Goal: Task Accomplishment & Management: Manage account settings

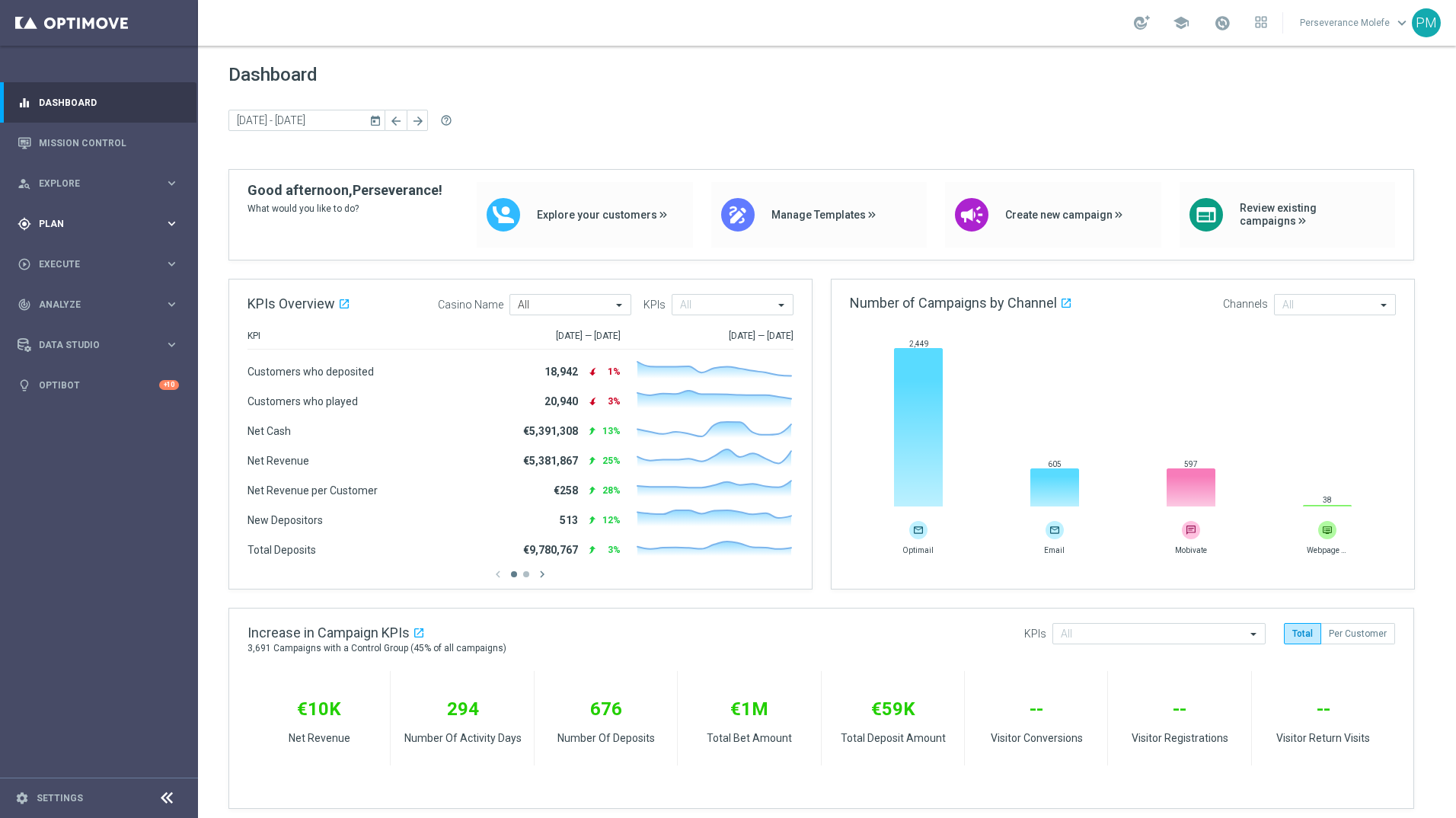
click at [95, 235] on div "gps_fixed Plan keyboard_arrow_right" at bounding box center [98, 223] width 196 height 41
drag, startPoint x: 84, startPoint y: 298, endPoint x: 89, endPoint y: 290, distance: 9.4
click at [87, 294] on accordion "Templates keyboard_arrow_right Optimail Web Push Notifications Webpage Pop-up" at bounding box center [118, 301] width 157 height 23
click at [82, 300] on span "Templates" at bounding box center [95, 301] width 109 height 9
click at [74, 323] on link "Optimail" at bounding box center [102, 323] width 111 height 12
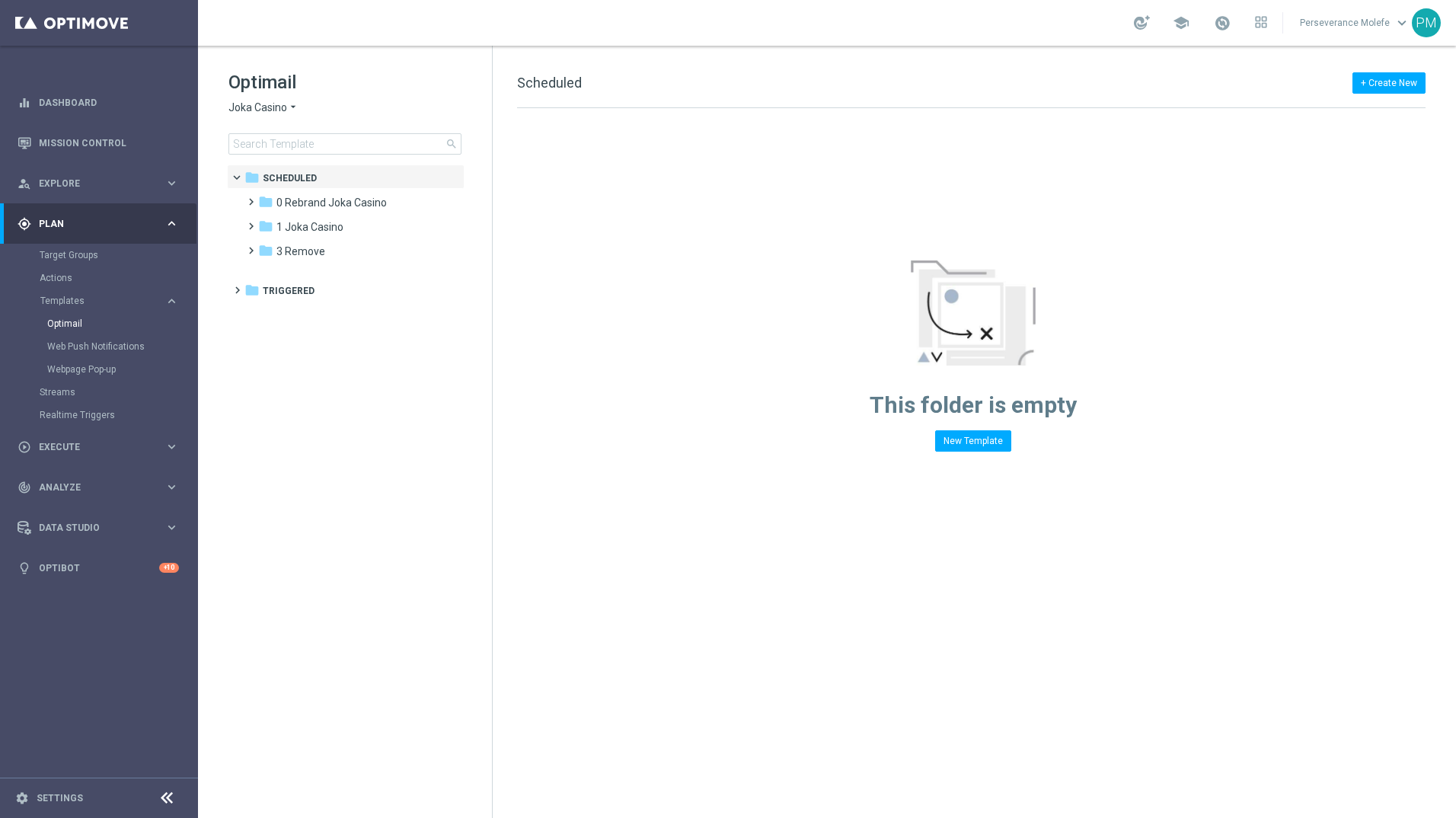
click at [239, 112] on span "Joka Casino" at bounding box center [257, 108] width 59 height 14
click at [0, 0] on span "Casino Joka" at bounding box center [0, 0] width 0 height 0
click at [324, 274] on div "folder 4 Friday" at bounding box center [345, 275] width 175 height 17
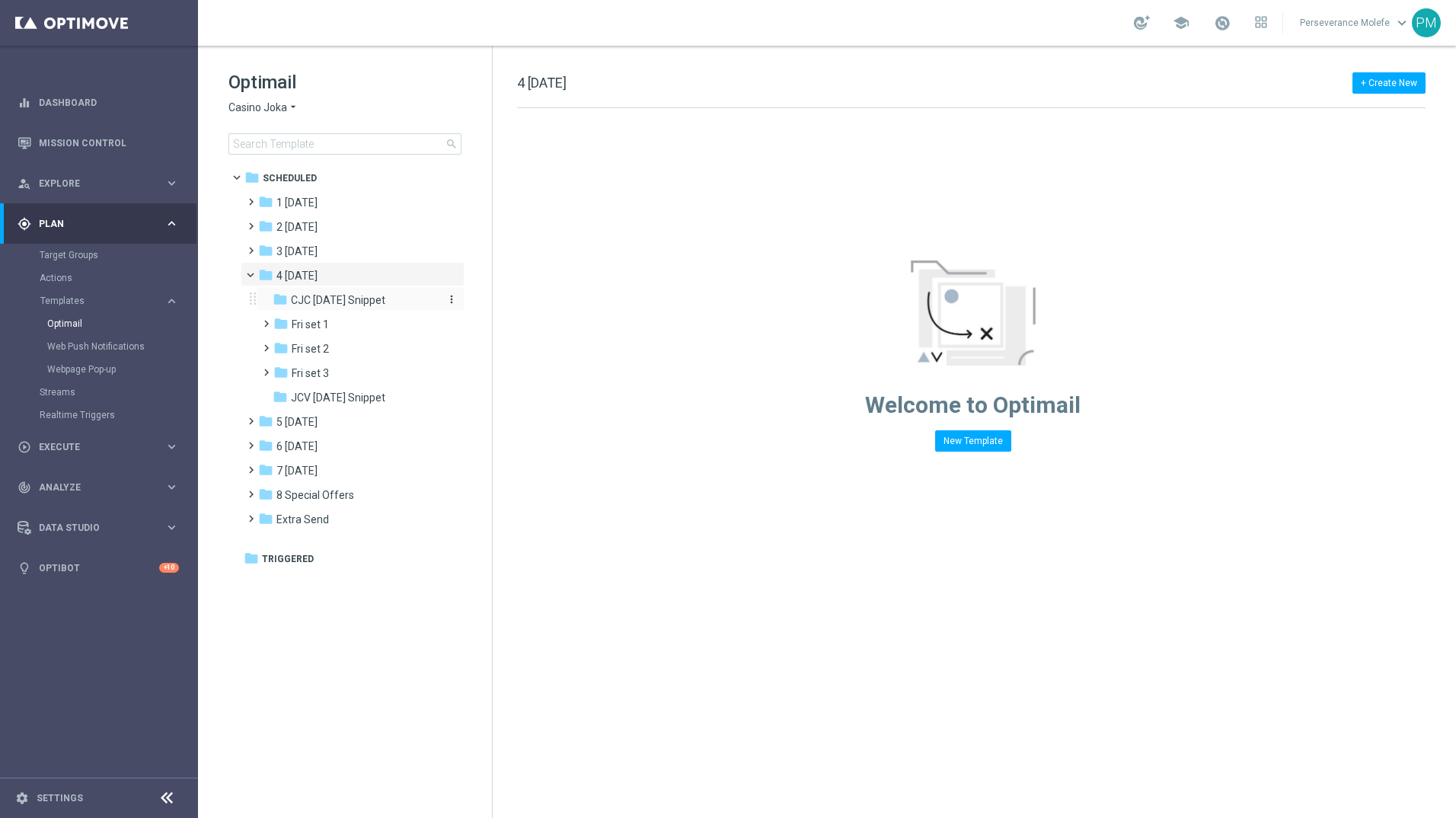
click at [353, 299] on span "CJC Friday Snippet" at bounding box center [338, 300] width 94 height 14
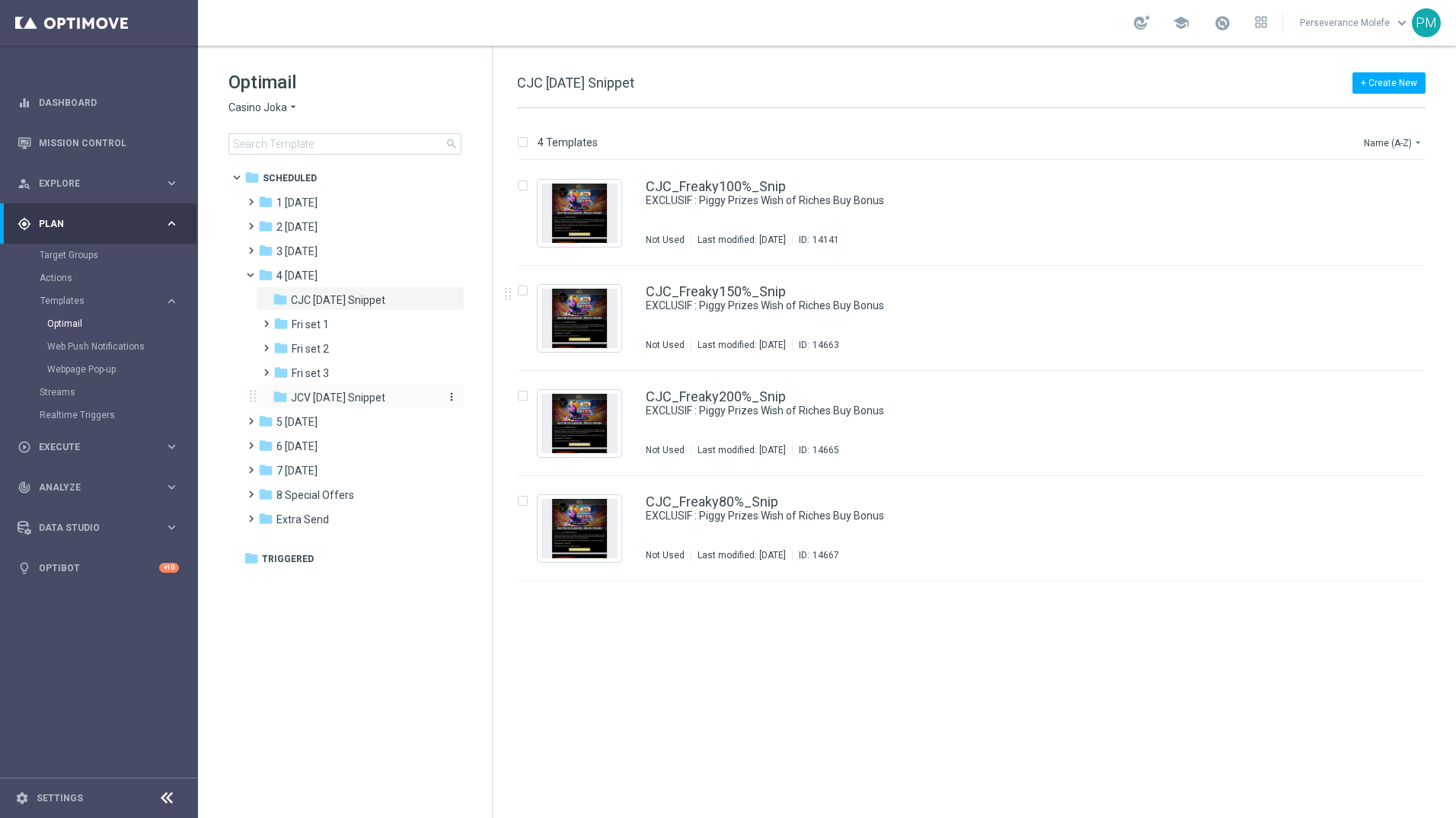
click at [374, 395] on span "JCV Friday Snippet" at bounding box center [338, 397] width 94 height 14
click at [359, 291] on div "folder CJC Friday Snippet more_vert" at bounding box center [360, 298] width 208 height 24
click at [365, 293] on div "folder CJC Friday Snippet" at bounding box center [353, 300] width 162 height 17
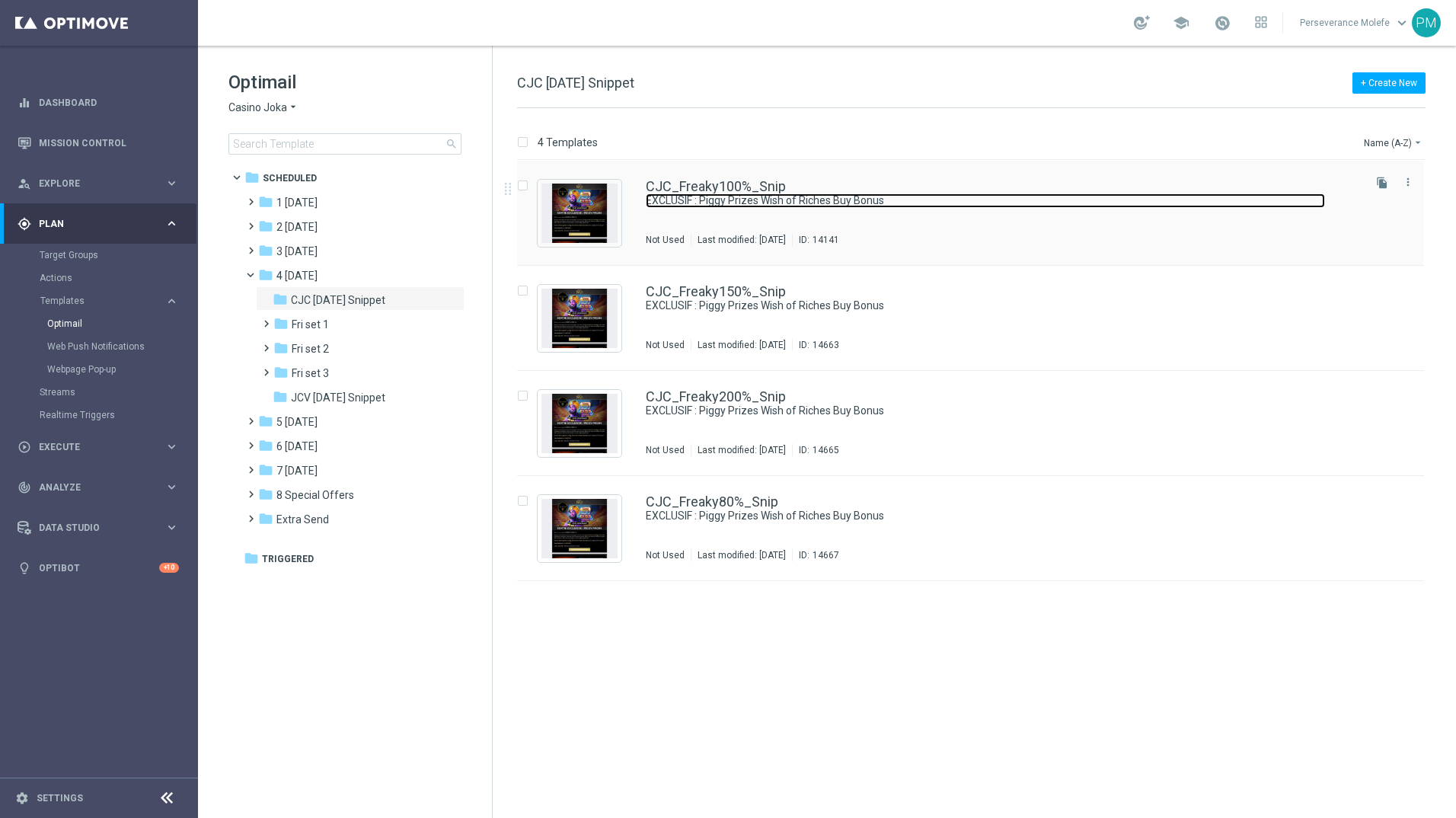
click at [677, 199] on link "EXCLUSIF : Piggy Prizes Wish of Riches Buy Bonus" at bounding box center [985, 201] width 679 height 14
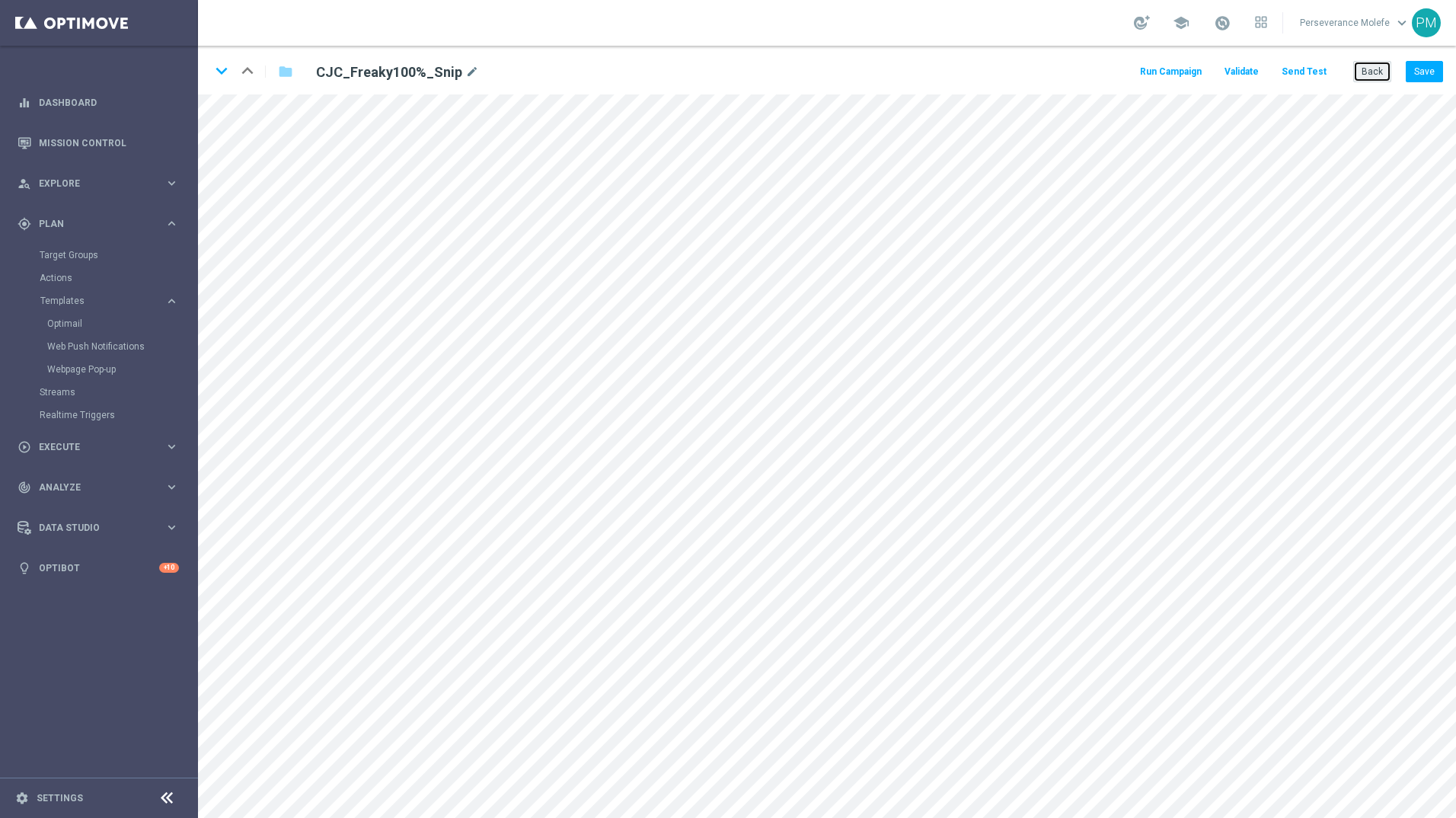
click at [1367, 80] on button "Back" at bounding box center [1372, 72] width 38 height 22
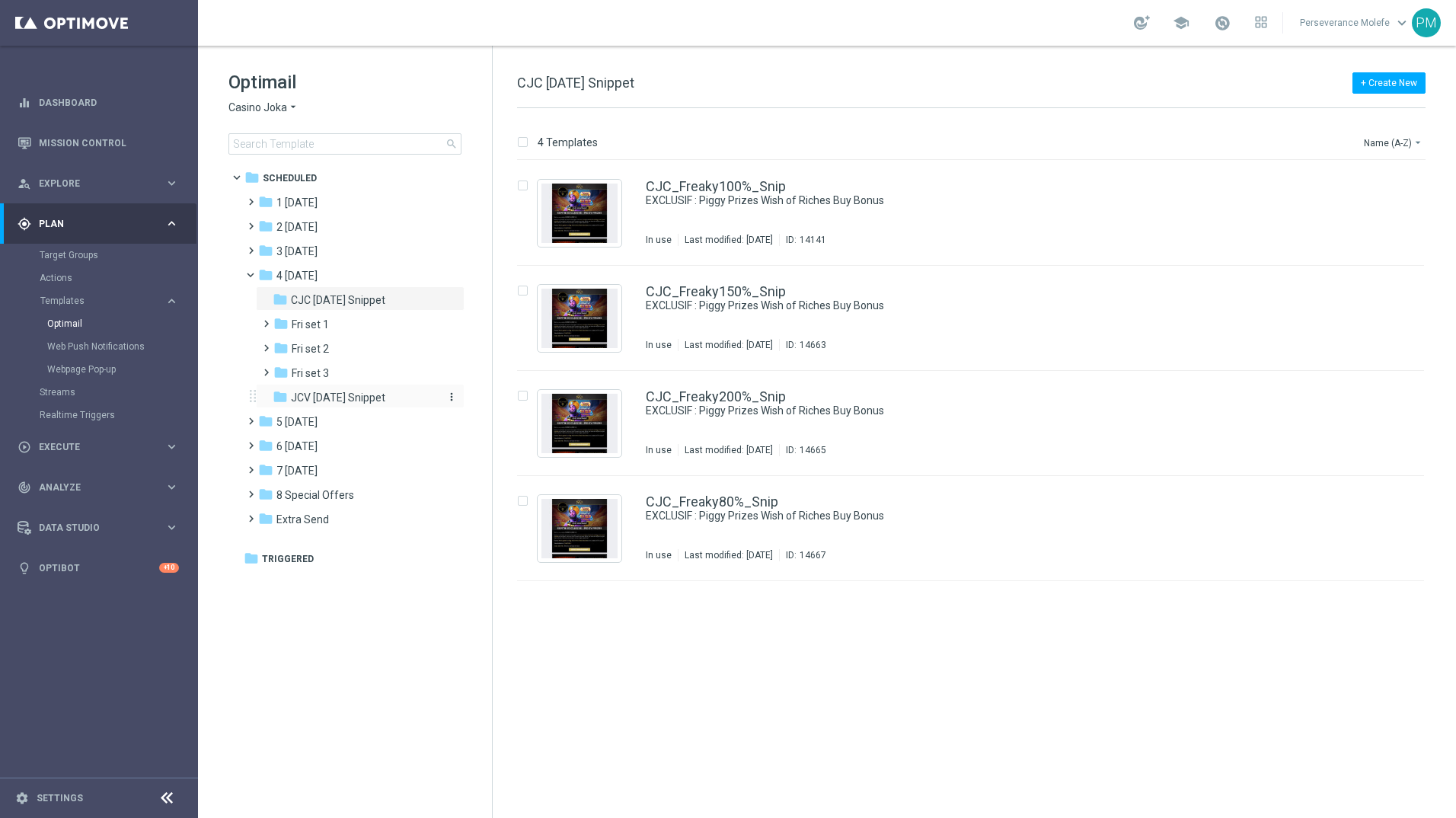
click at [383, 397] on div "folder JCV Friday Snippet" at bounding box center [353, 398] width 162 height 17
click at [328, 428] on div "folder 5 Saturday" at bounding box center [345, 422] width 175 height 17
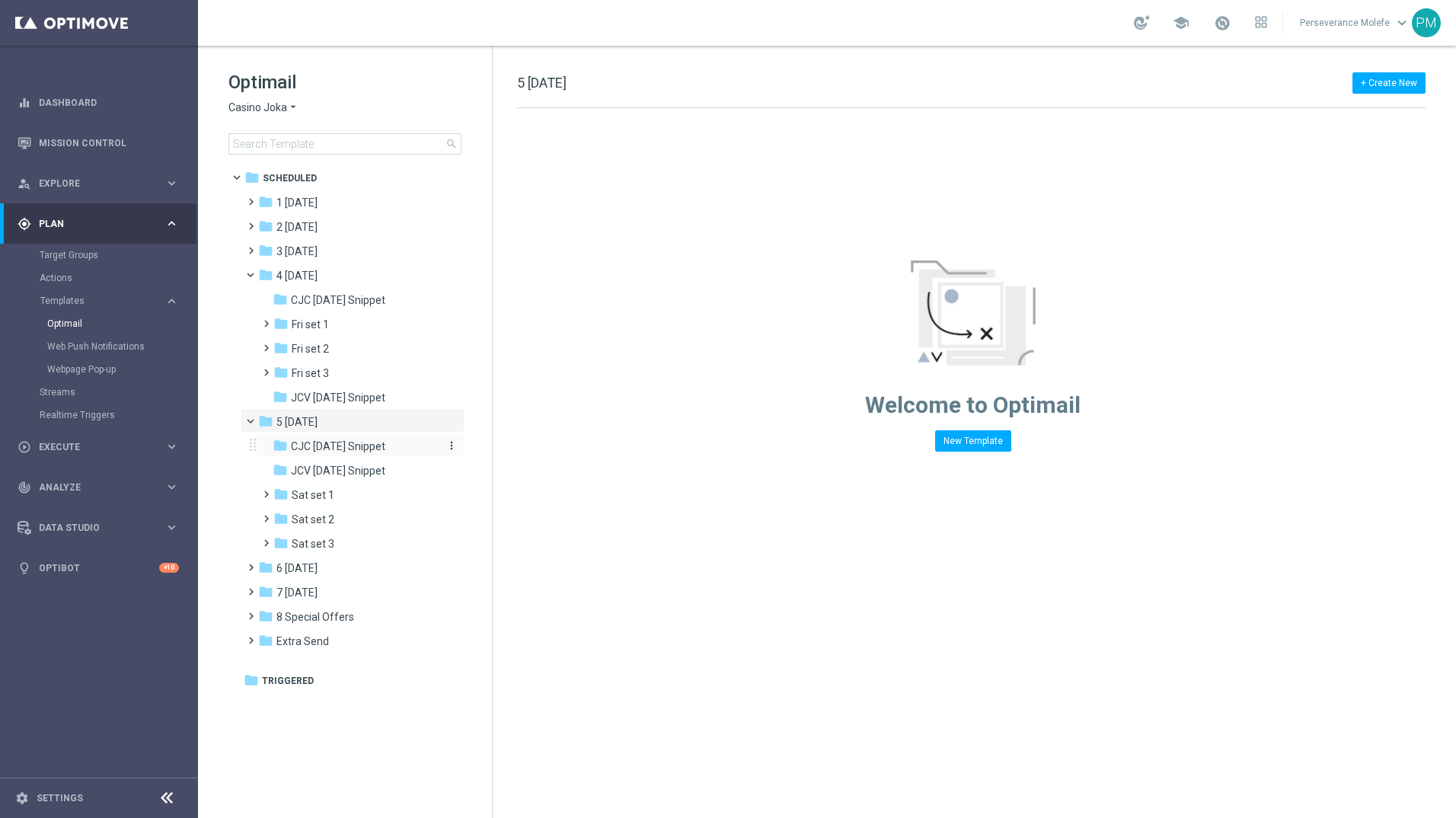
click at [341, 443] on span "CJC Saturday Snippet" at bounding box center [338, 446] width 94 height 14
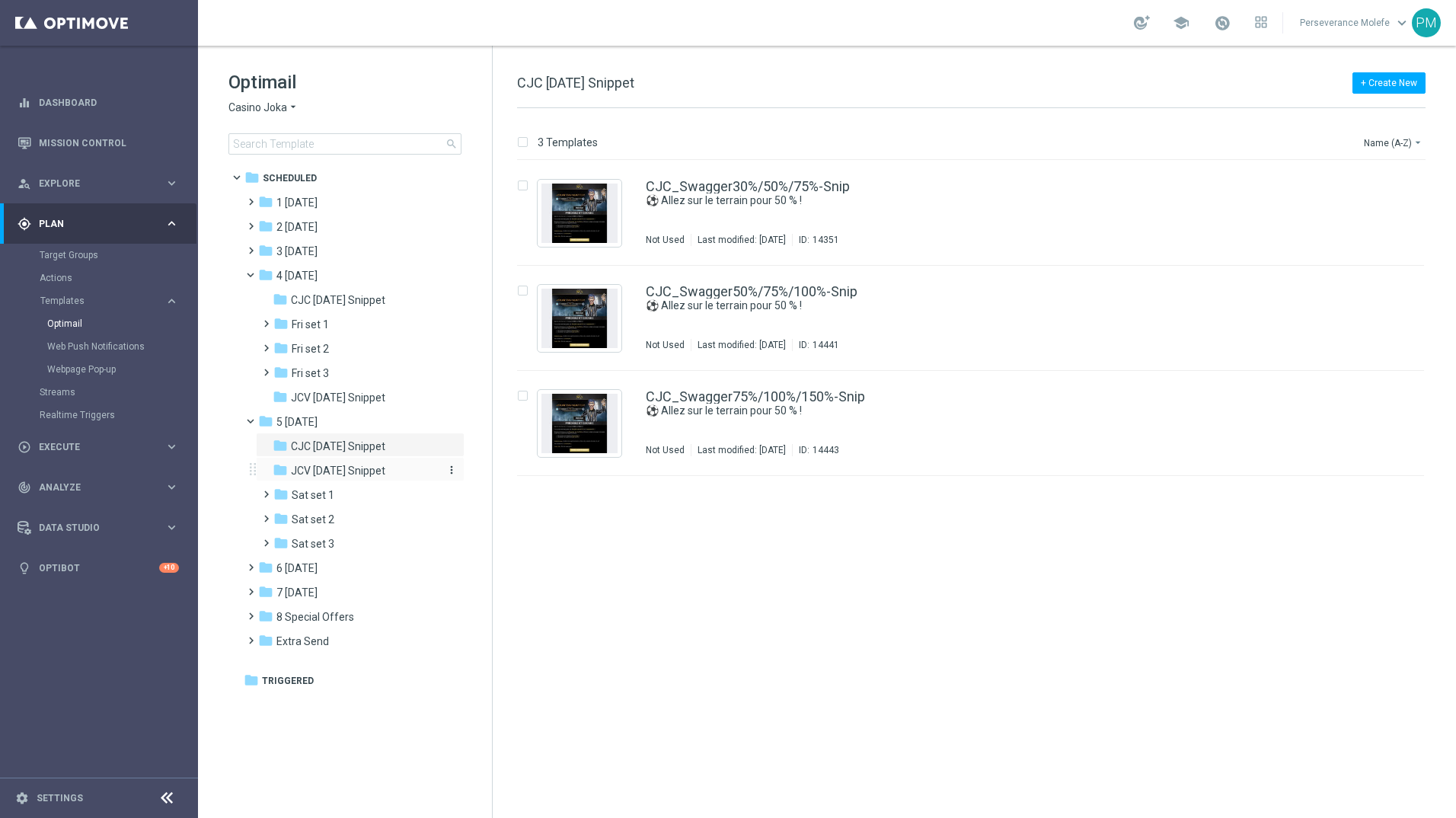
click at [358, 470] on span "JCV Saturday Snippet" at bounding box center [338, 470] width 94 height 14
click at [333, 588] on div "folder 7 Monday" at bounding box center [345, 592] width 175 height 17
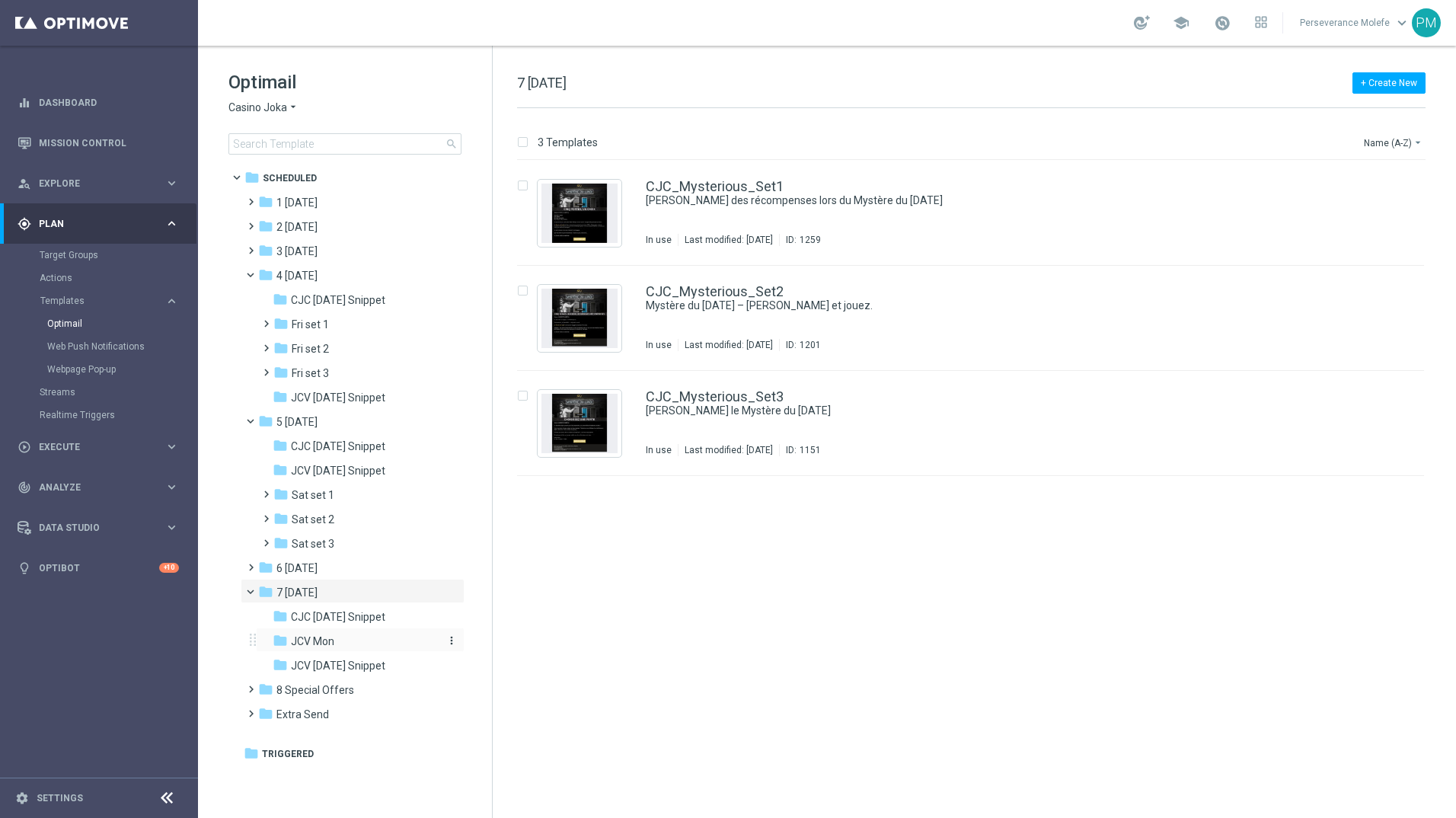
click at [323, 637] on span "JCV Mon" at bounding box center [312, 640] width 43 height 14
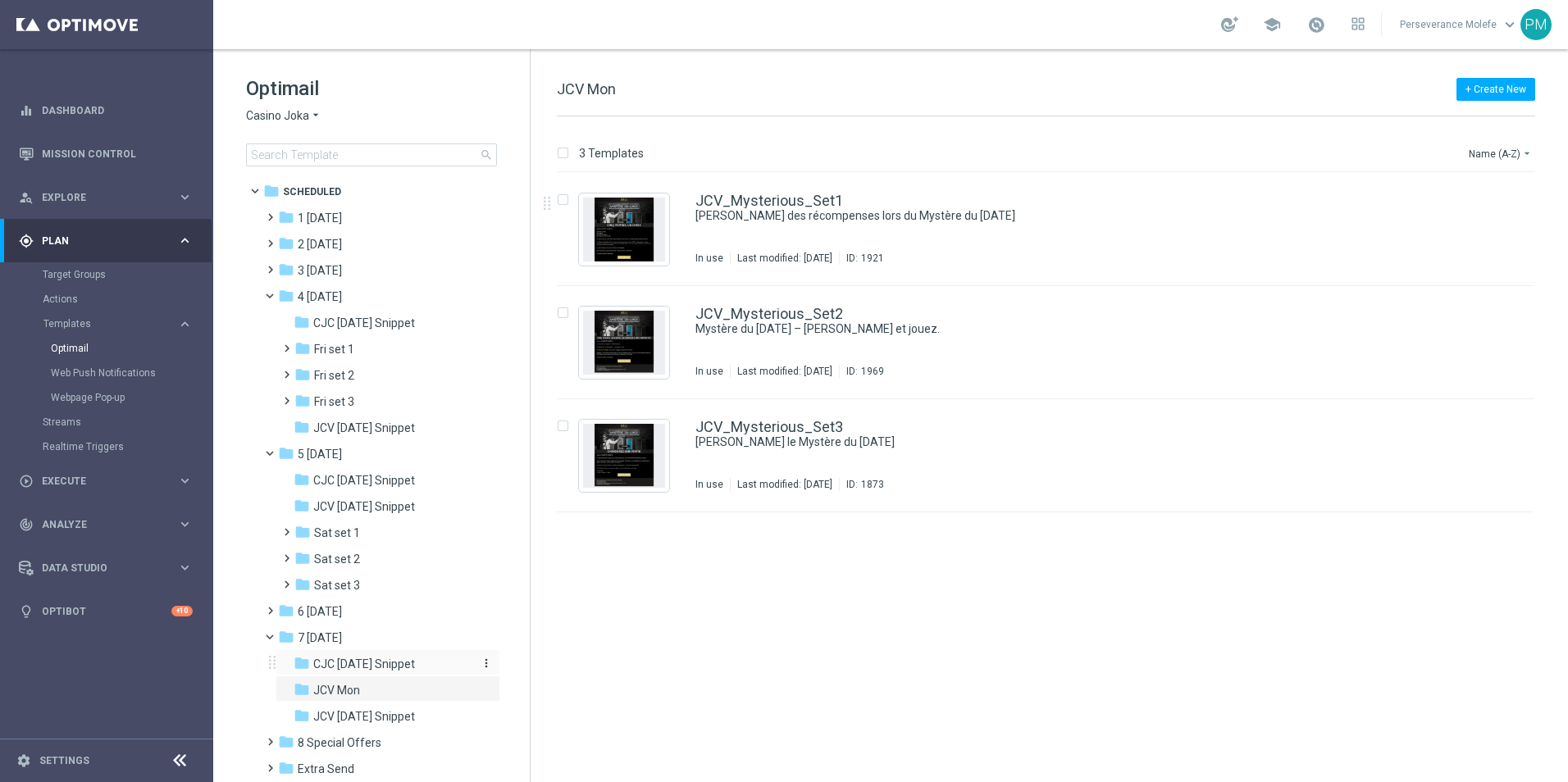
click at [333, 663] on span "CJC [DATE] Snippet" at bounding box center [364, 663] width 101 height 15
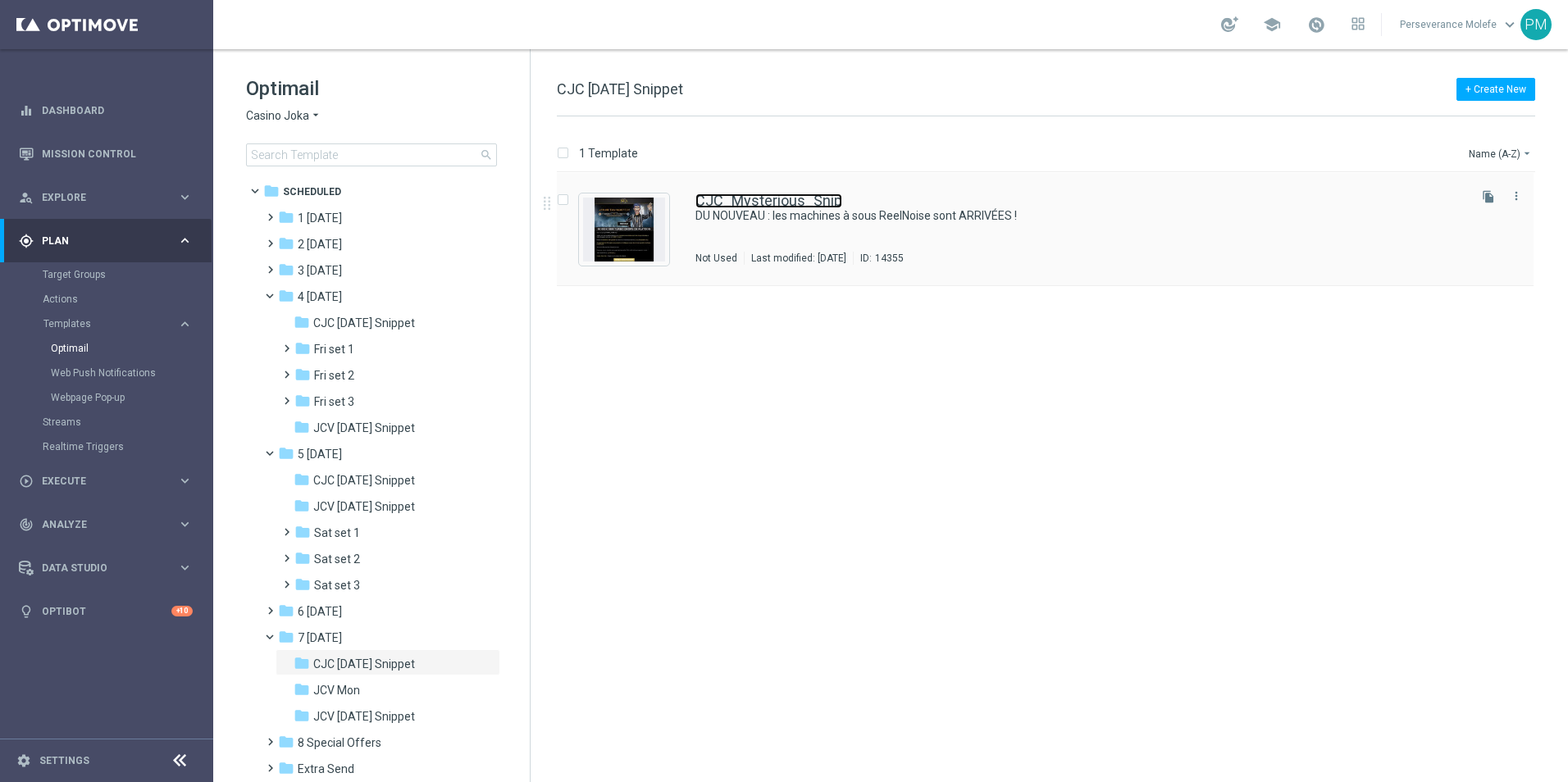
click at [766, 199] on link "CJC_Mysterious_Snip" at bounding box center [768, 200] width 147 height 15
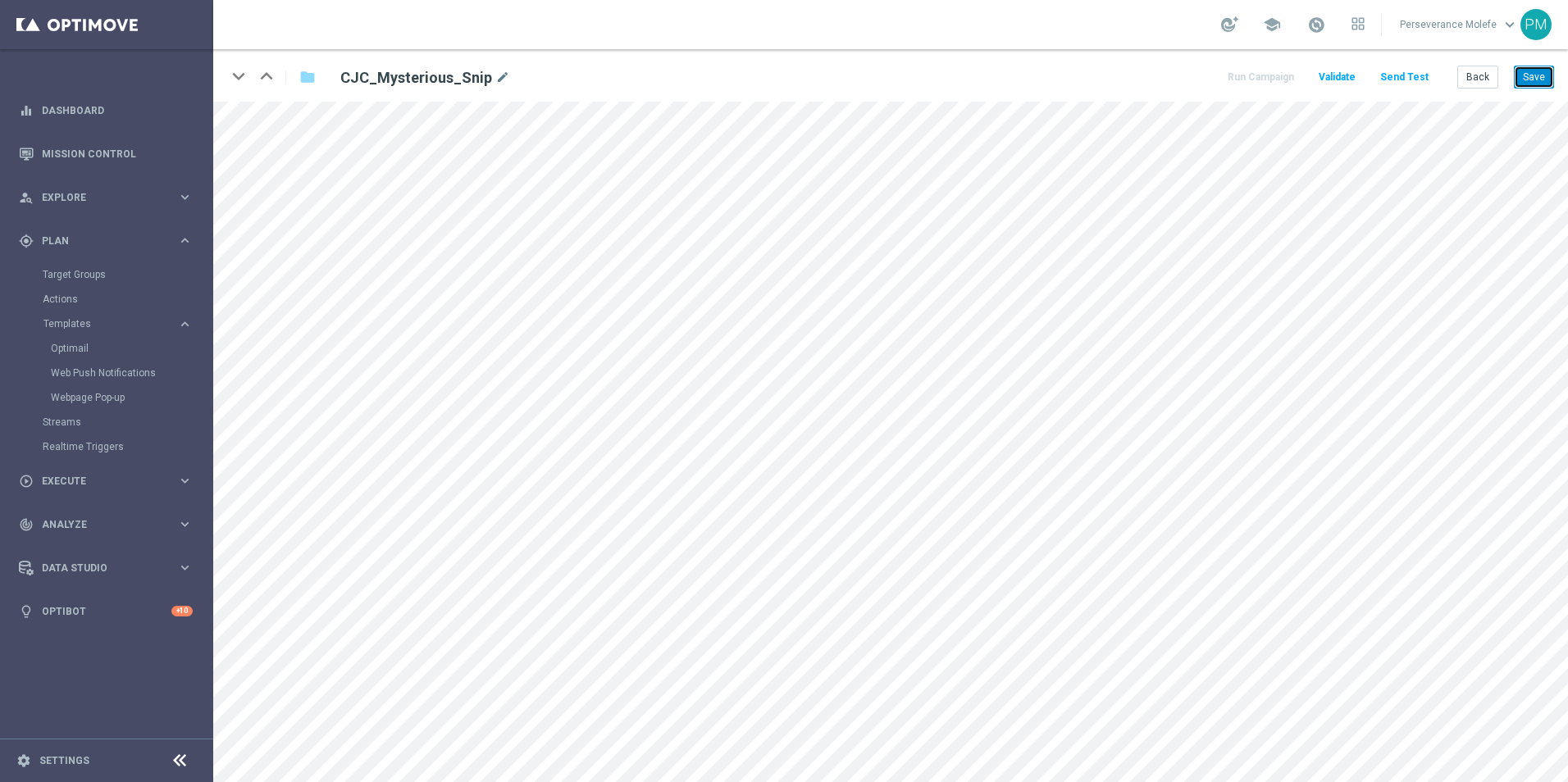
click at [1540, 82] on button "Save" at bounding box center [1533, 77] width 40 height 23
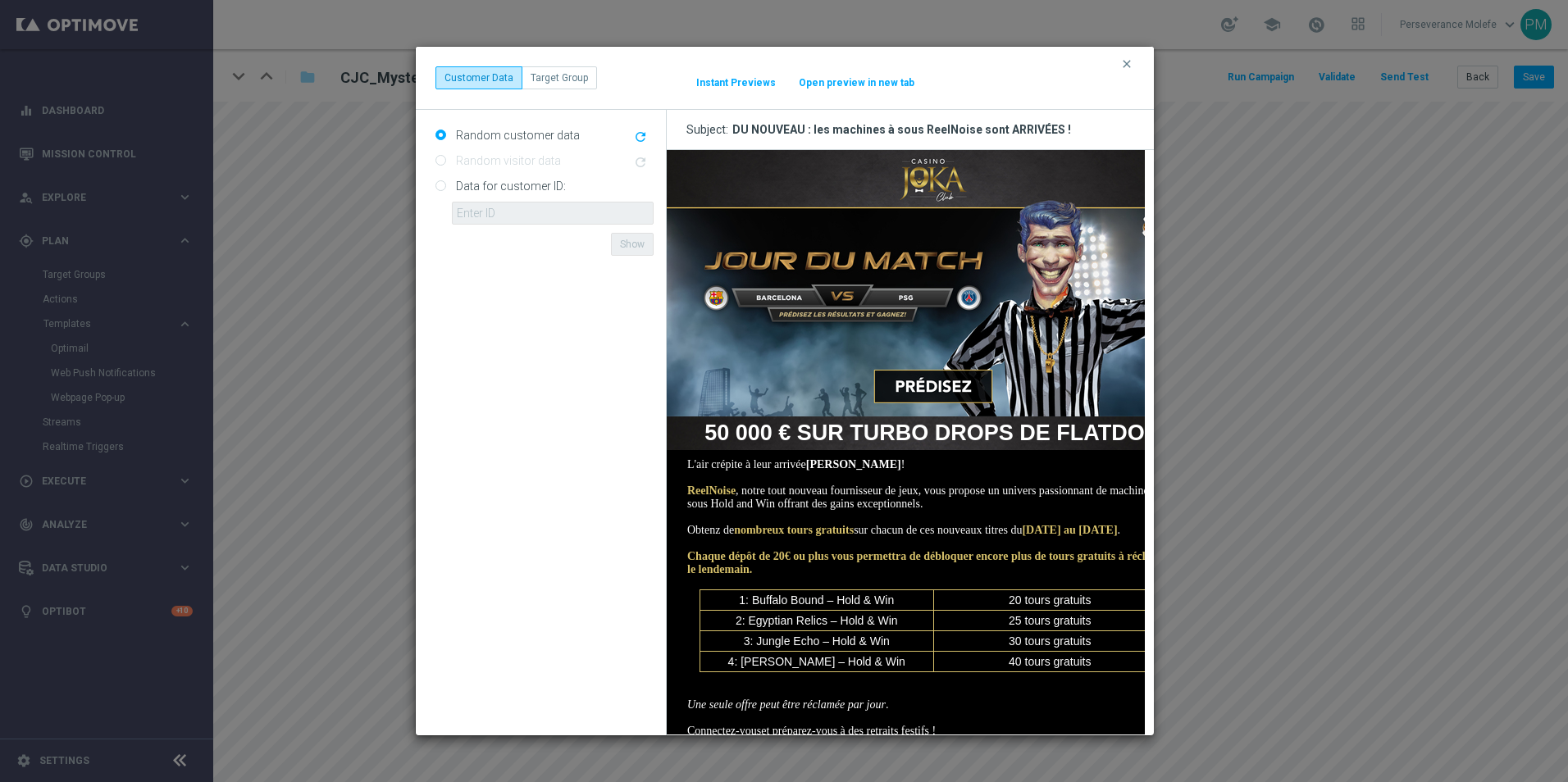
click at [843, 79] on button "Open preview in new tab" at bounding box center [856, 82] width 117 height 13
click at [1128, 59] on icon "clear" at bounding box center [1126, 63] width 13 height 13
click at [886, 82] on button "Open preview in new tab" at bounding box center [856, 82] width 117 height 13
click at [1129, 75] on div "clear Customer Data Target Group It might take a while... Instant Previews Open…" at bounding box center [784, 78] width 698 height 23
click at [1123, 61] on icon "clear" at bounding box center [1126, 63] width 13 height 13
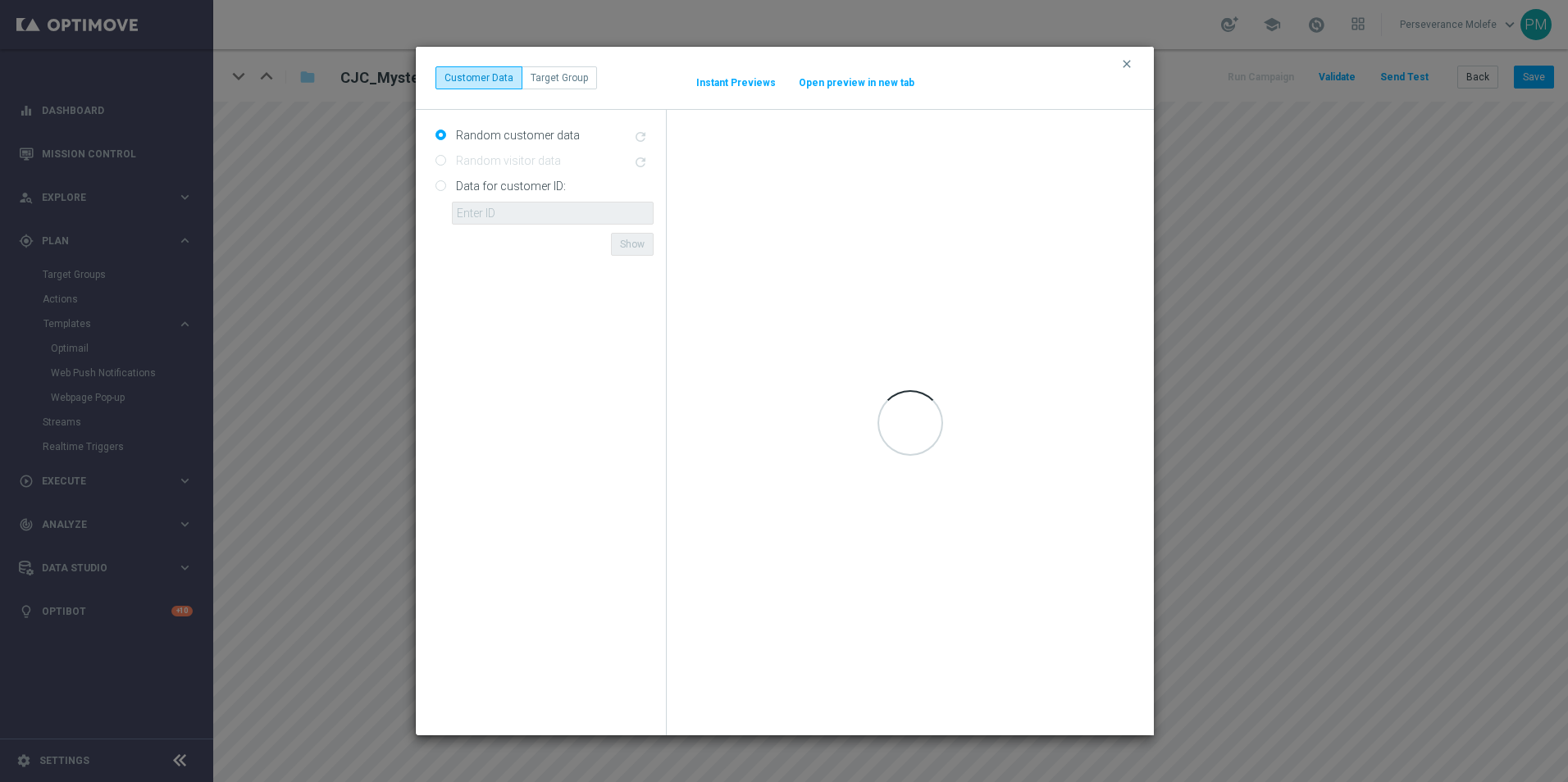
click at [870, 85] on button "Open preview in new tab" at bounding box center [856, 82] width 117 height 13
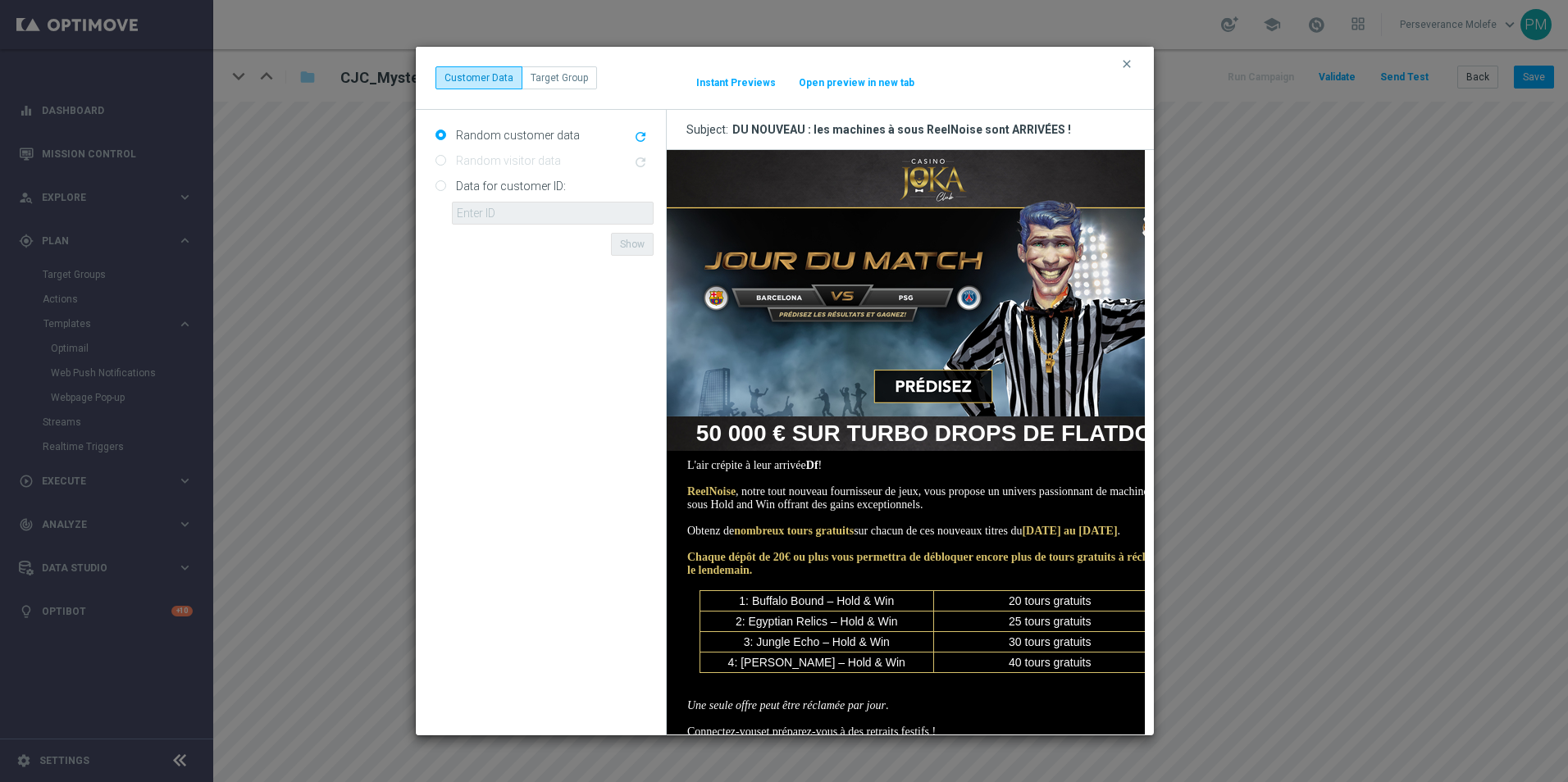
click at [888, 84] on button "Open preview in new tab" at bounding box center [856, 82] width 117 height 13
click at [1131, 72] on div "clear Customer Data Target Group It might take a while... Instant Previews Open…" at bounding box center [784, 78] width 698 height 23
click at [1128, 64] on icon "clear" at bounding box center [1126, 63] width 13 height 13
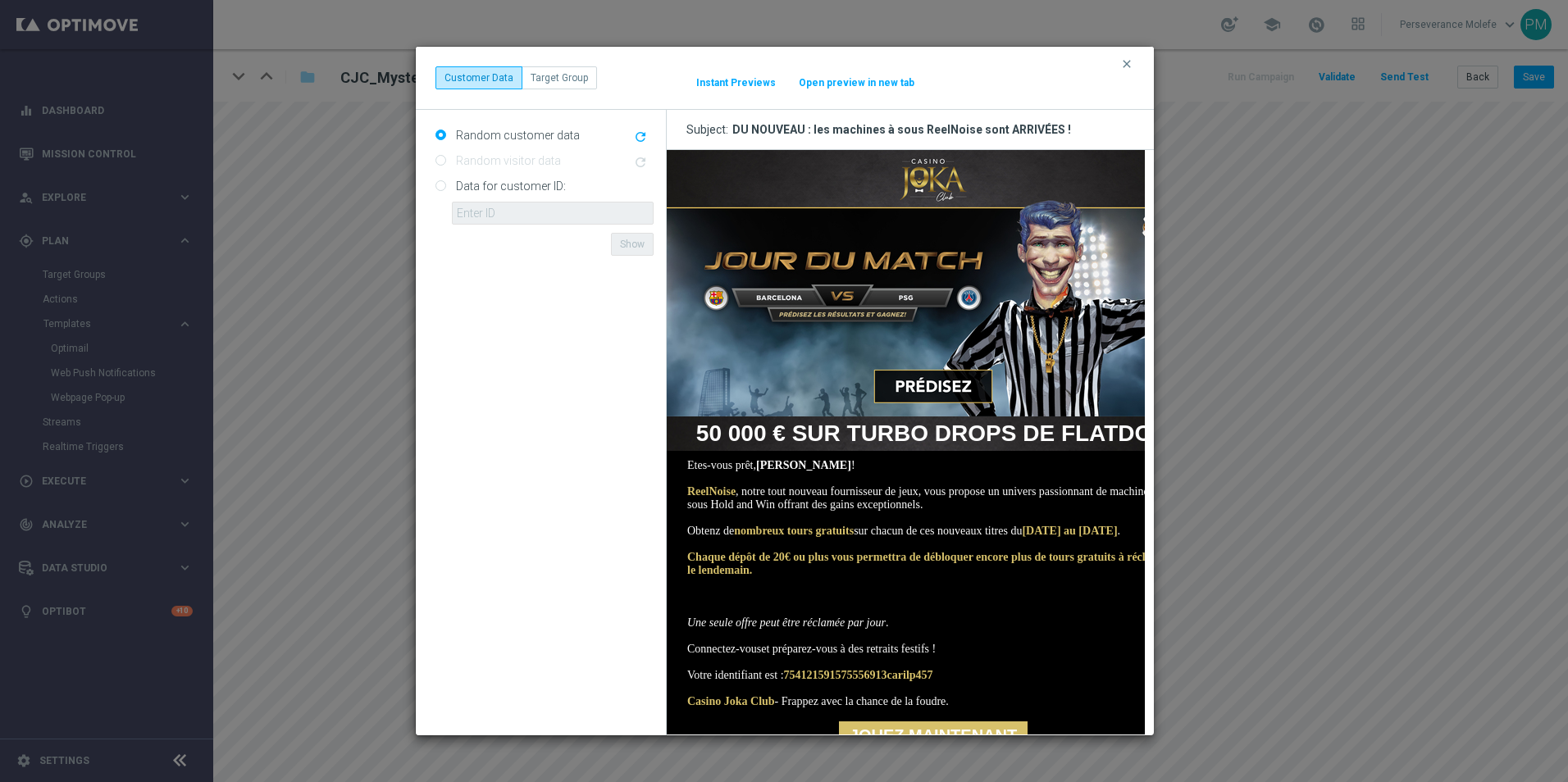
click at [858, 90] on div "clear Customer Data Target Group It might take a while... Instant Previews Open…" at bounding box center [784, 78] width 698 height 23
click at [852, 76] on button "Open preview in new tab" at bounding box center [856, 82] width 117 height 13
click at [1125, 60] on icon "clear" at bounding box center [1126, 63] width 13 height 13
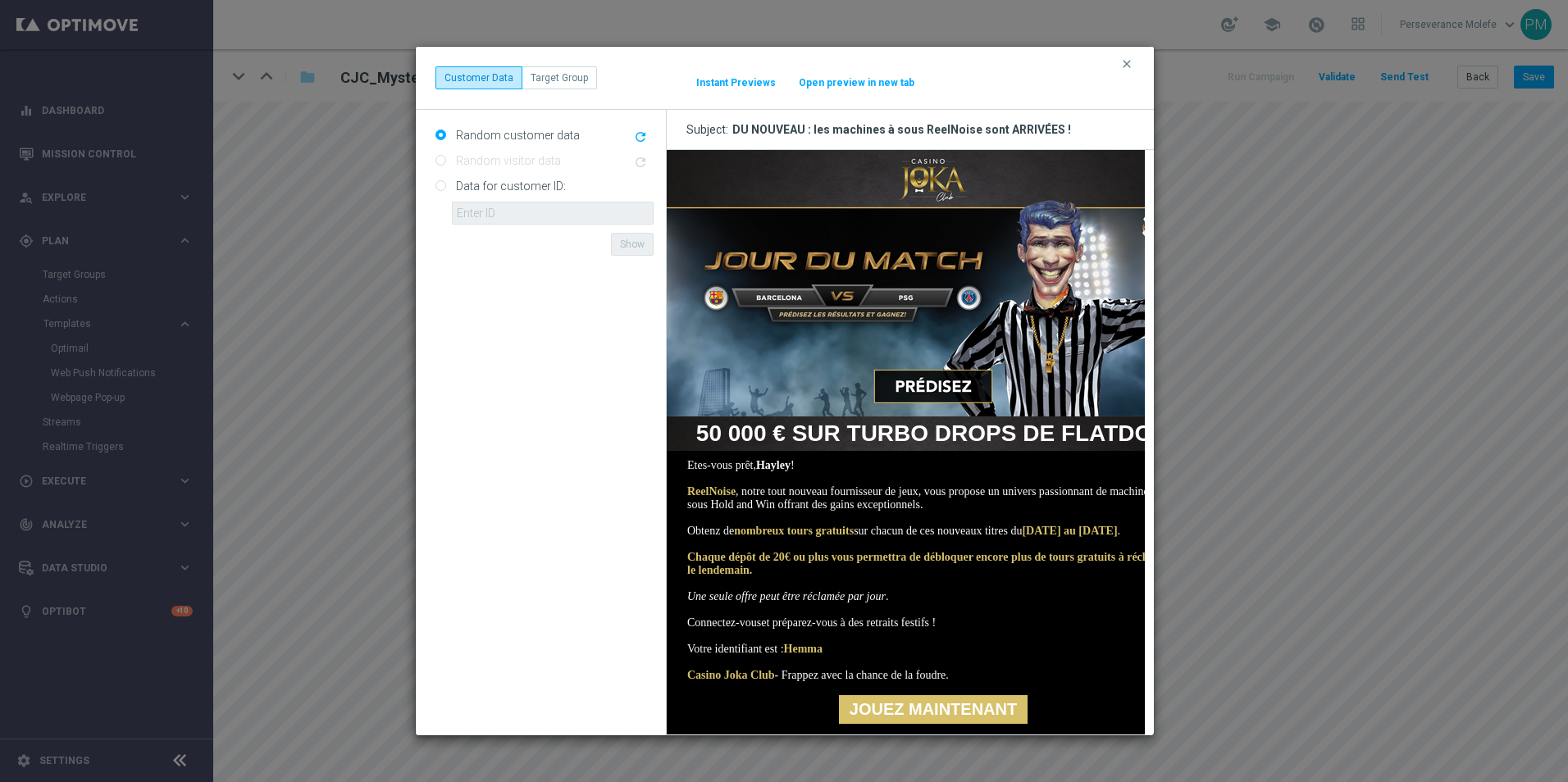
click at [871, 84] on button "Open preview in new tab" at bounding box center [856, 82] width 117 height 13
click at [1127, 67] on div "clear Customer Data Target Group It might take a while... Instant Previews Open…" at bounding box center [784, 78] width 698 height 23
click at [1126, 65] on icon "clear" at bounding box center [1126, 63] width 13 height 13
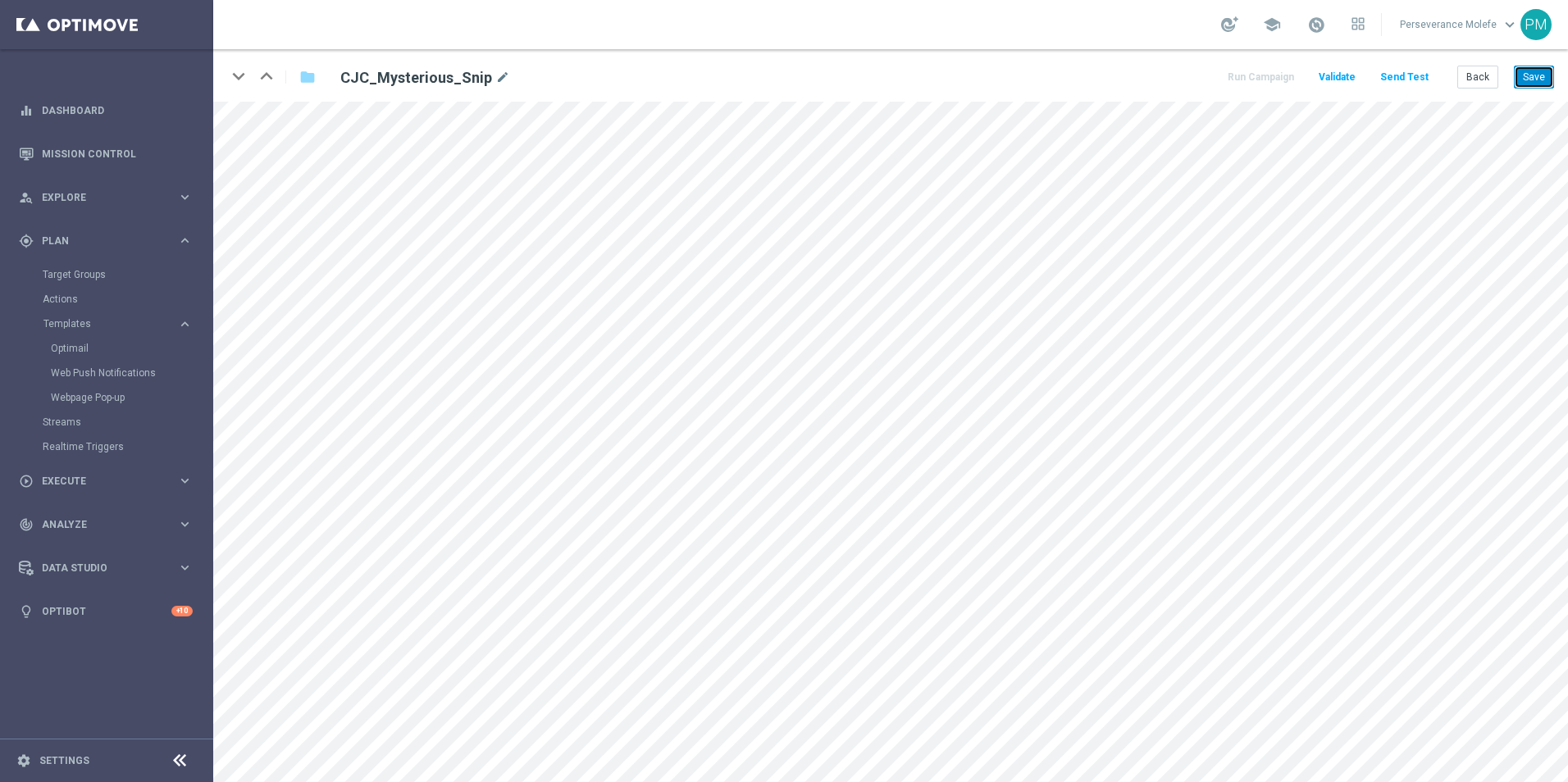
click at [1532, 80] on button "Save" at bounding box center [1533, 77] width 40 height 23
click at [1544, 86] on button "Save" at bounding box center [1533, 77] width 40 height 23
click at [1543, 78] on button "Save" at bounding box center [1533, 77] width 40 height 23
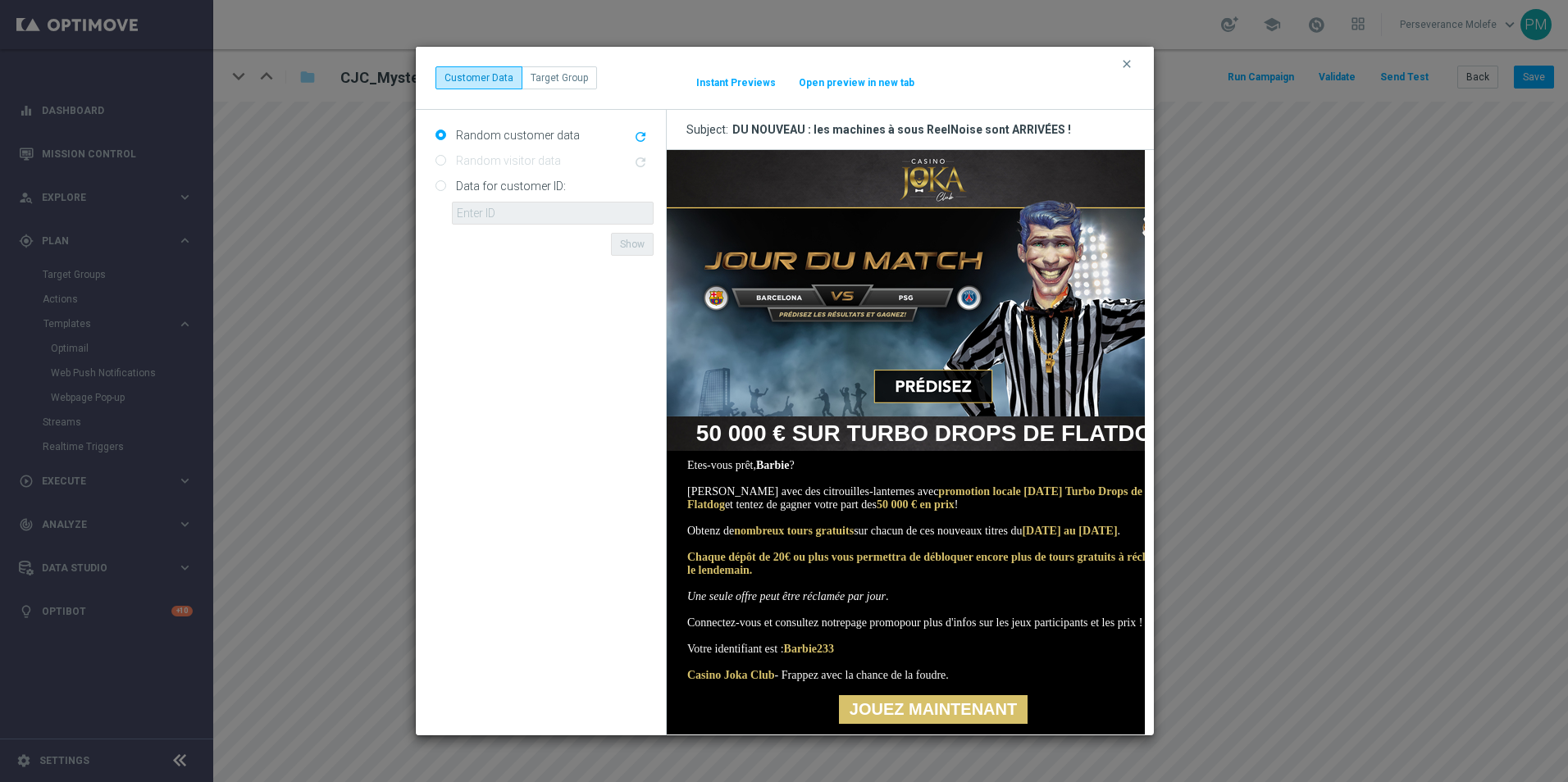
click at [847, 85] on button "Open preview in new tab" at bounding box center [856, 82] width 117 height 13
click at [1135, 64] on button "clear" at bounding box center [1128, 63] width 19 height 15
click at [902, 629] on link "page promo" at bounding box center [873, 622] width 59 height 13
drag, startPoint x: 252, startPoint y: 497, endPoint x: 848, endPoint y: 75, distance: 730.3
click at [848, 75] on div "clear Customer Data Target Group It might take a while... Instant Previews Open…" at bounding box center [784, 78] width 698 height 23
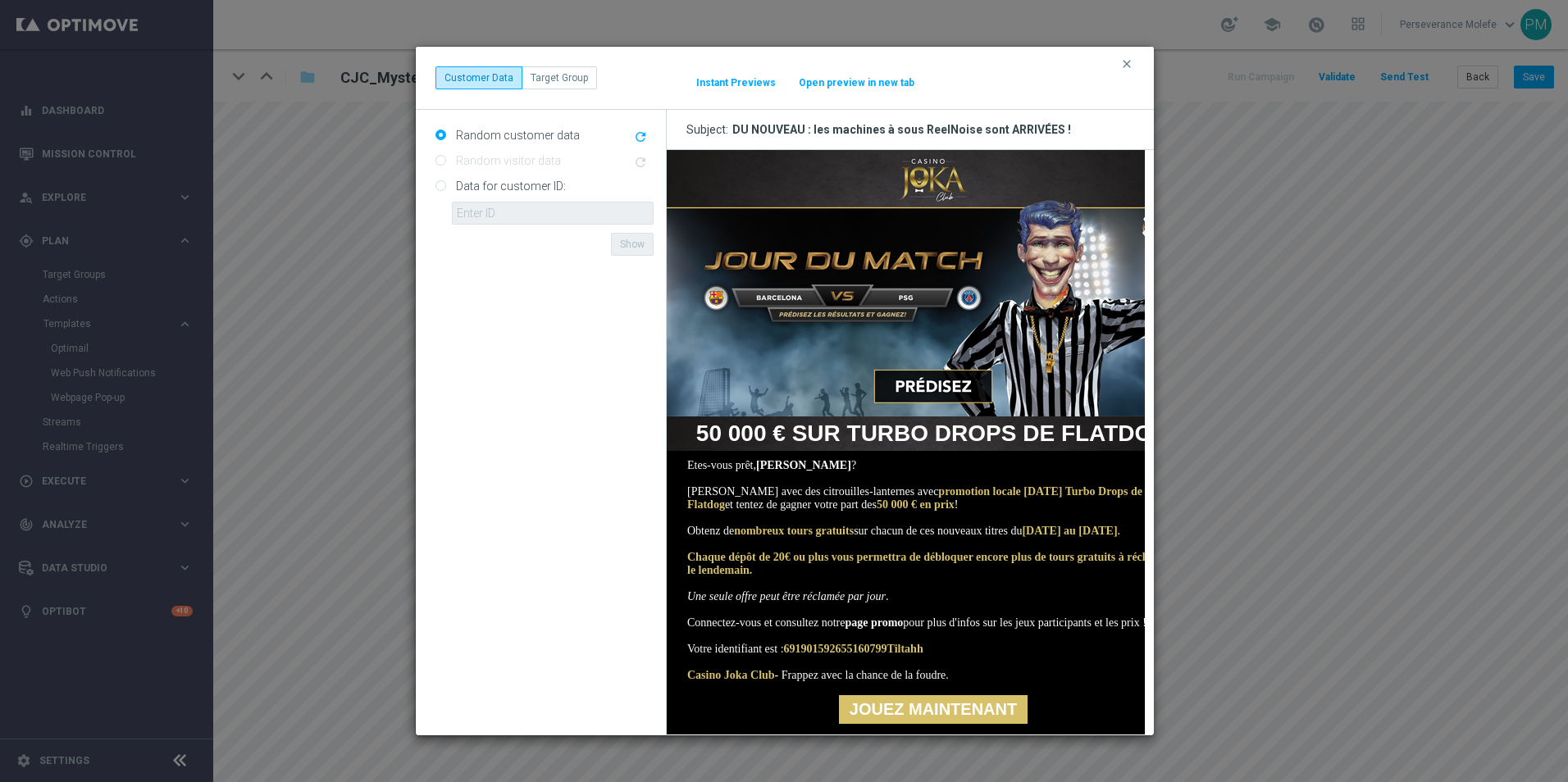
click at [847, 81] on button "Open preview in new tab" at bounding box center [856, 82] width 117 height 13
click at [1128, 61] on icon "clear" at bounding box center [1126, 63] width 13 height 13
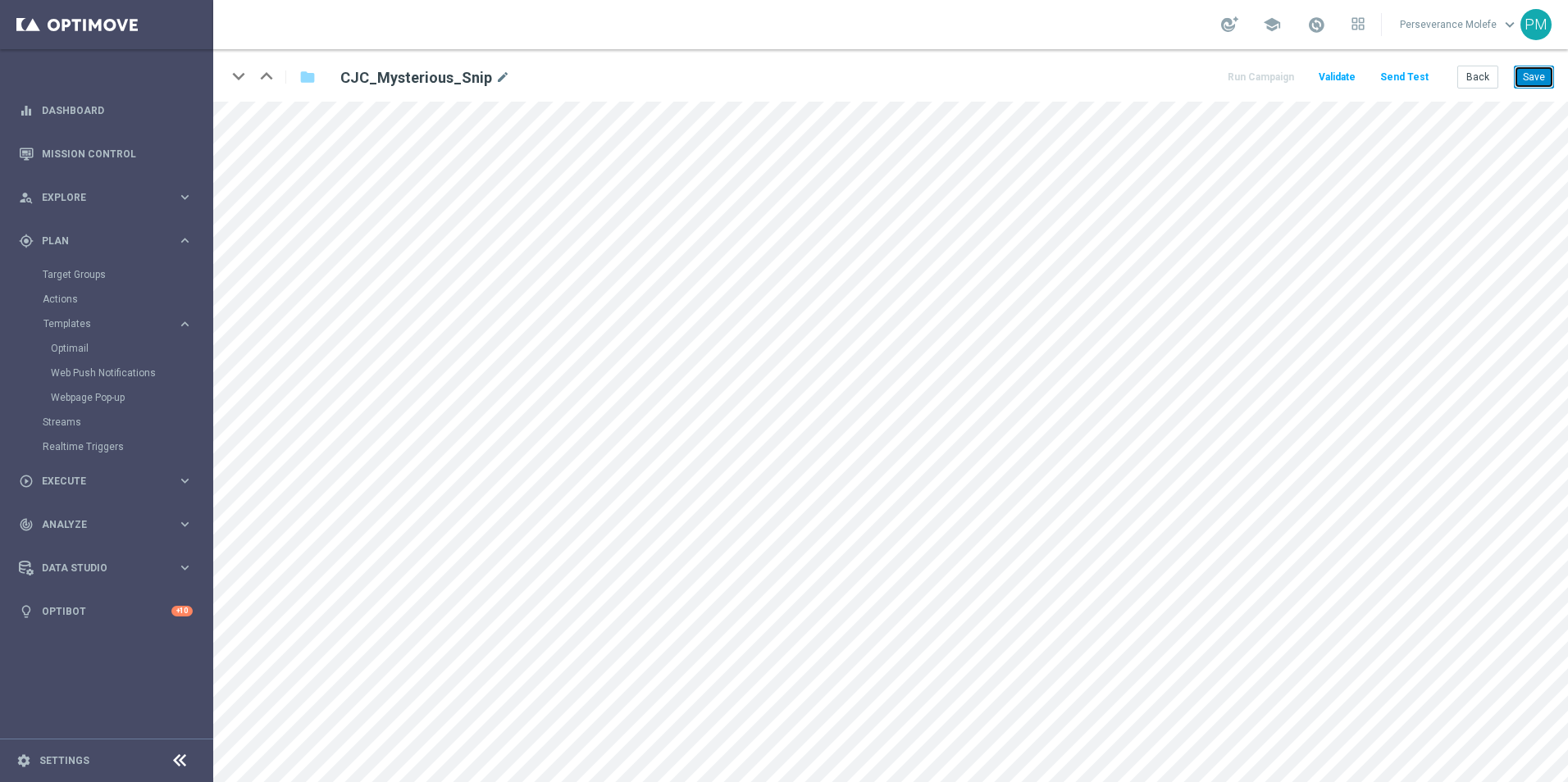
click at [1530, 86] on button "Save" at bounding box center [1533, 77] width 40 height 23
click at [1539, 83] on button "Save" at bounding box center [1533, 77] width 40 height 23
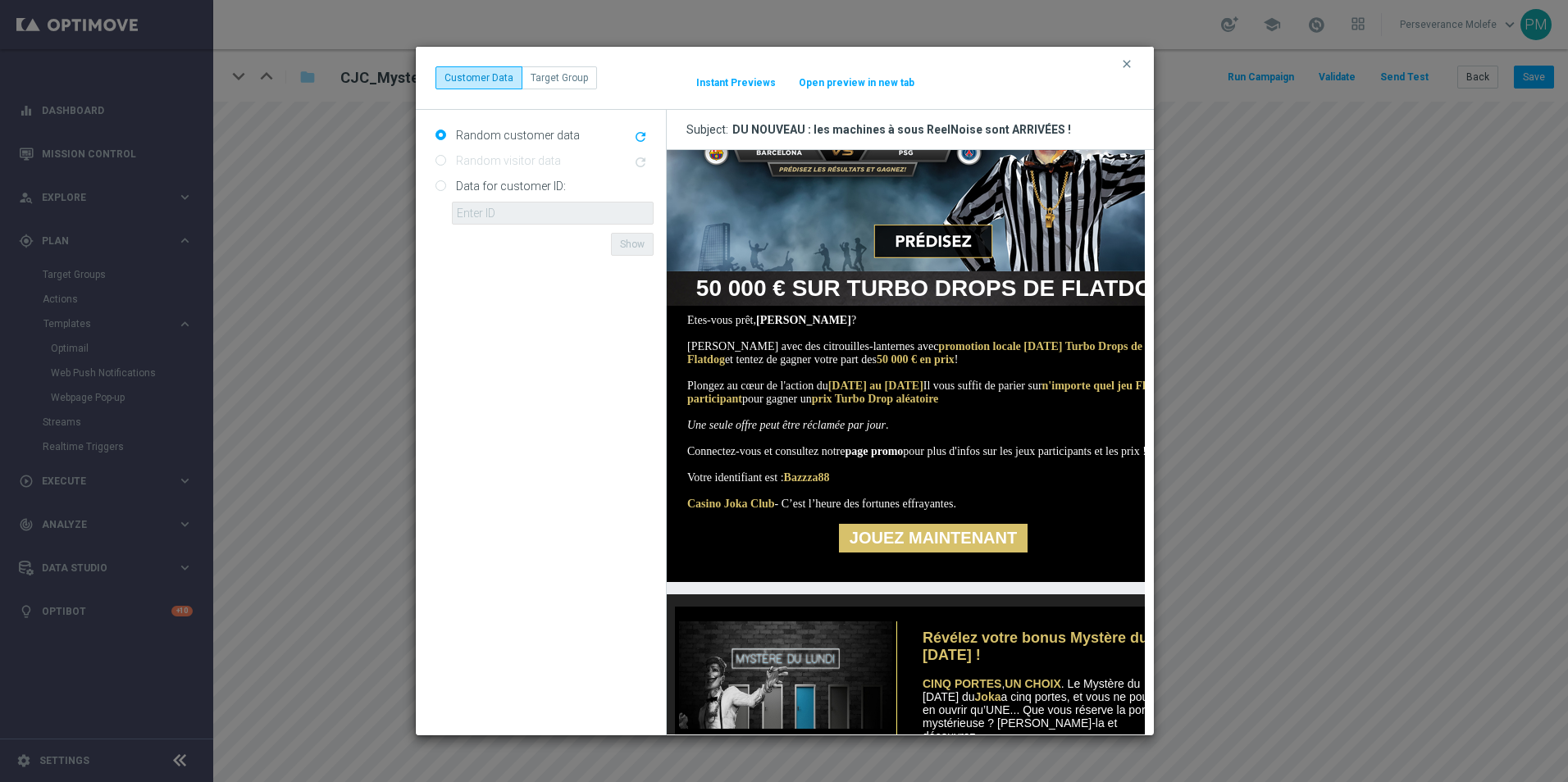
scroll to position [164, 0]
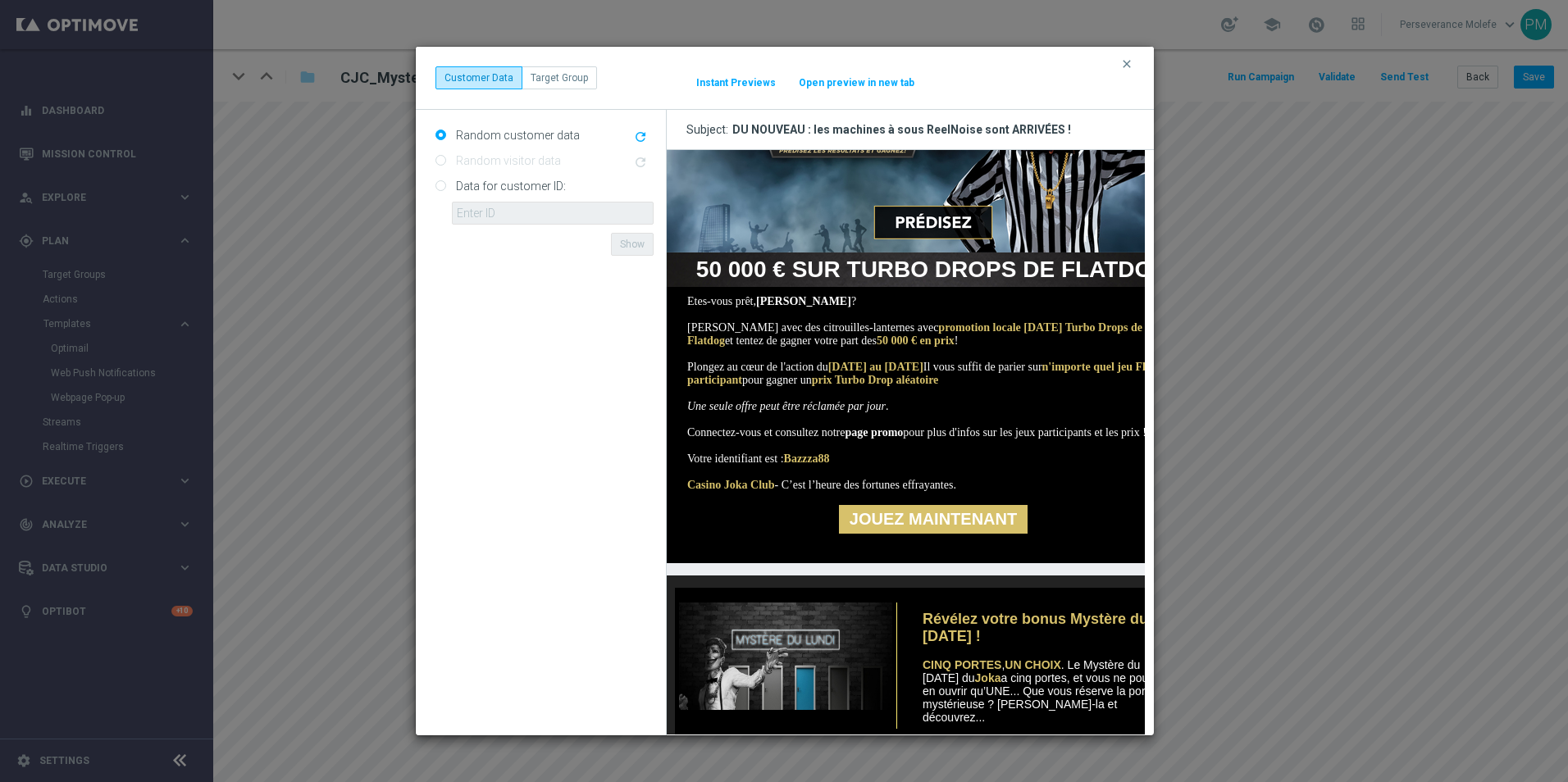
click at [849, 83] on button "Open preview in new tab" at bounding box center [856, 82] width 117 height 13
click at [1134, 59] on button "clear" at bounding box center [1128, 63] width 19 height 15
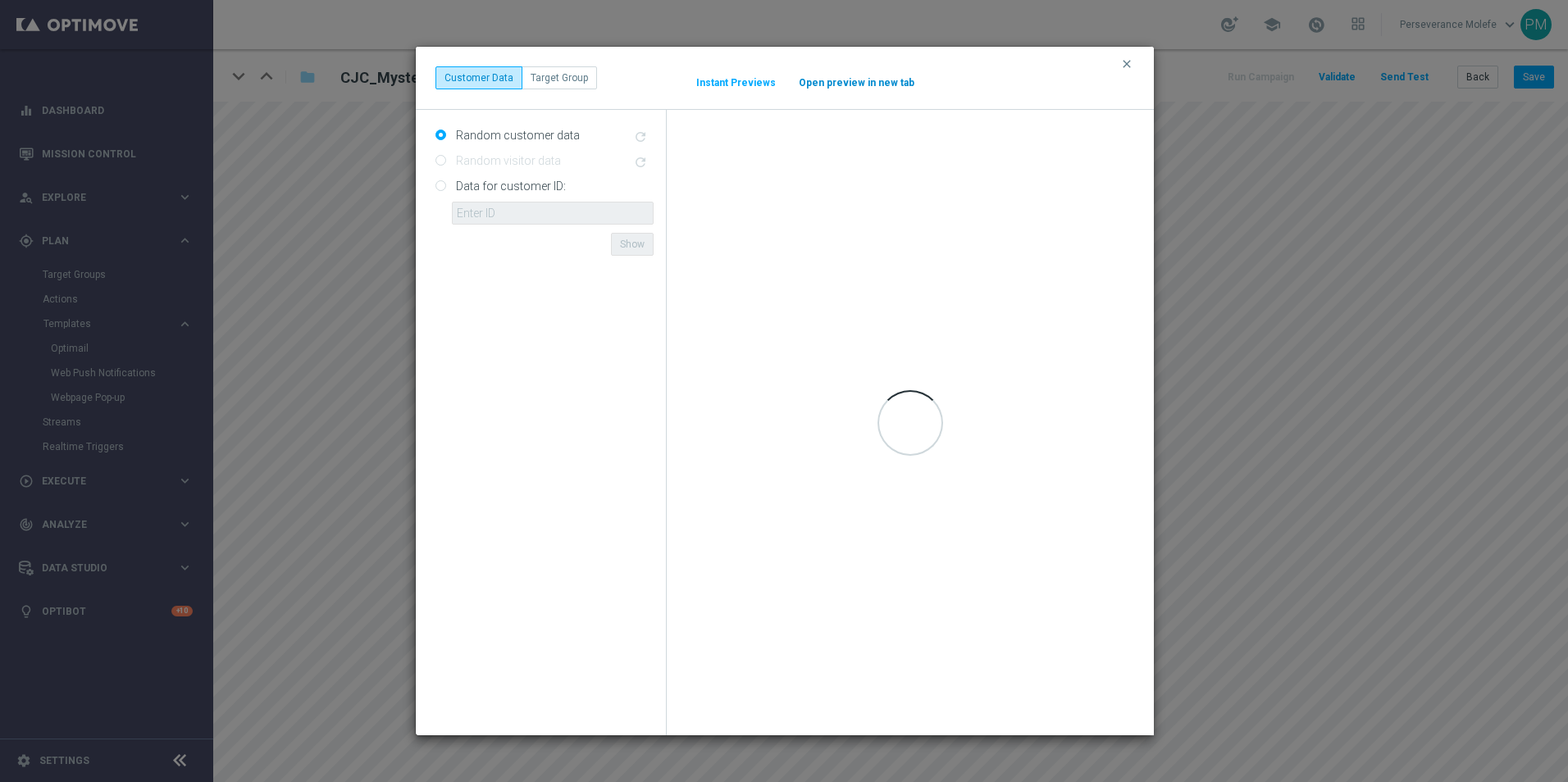
scroll to position [0, 0]
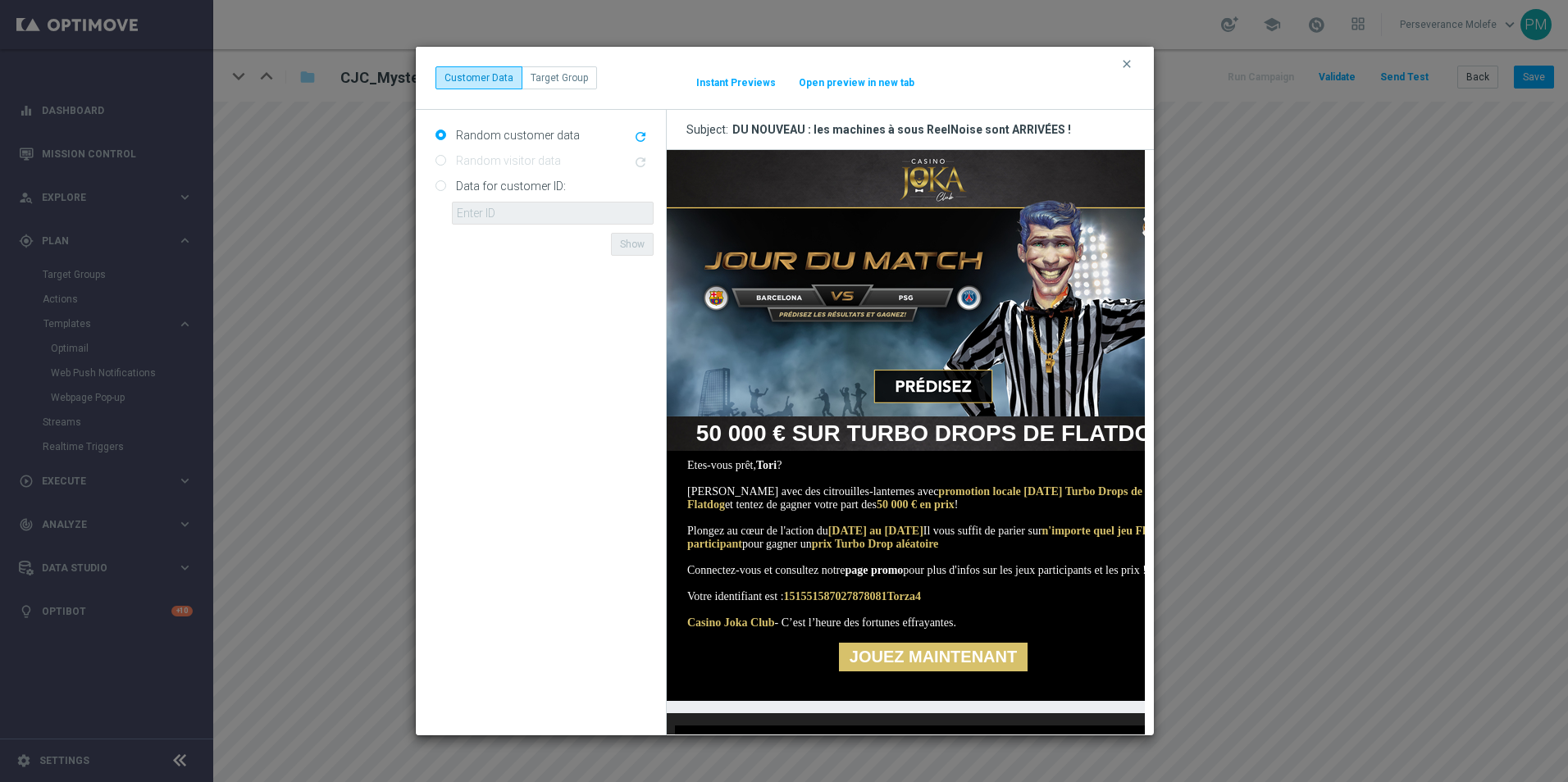
click at [855, 87] on button "Open preview in new tab" at bounding box center [856, 82] width 117 height 13
click at [1123, 64] on icon "clear" at bounding box center [1126, 63] width 13 height 13
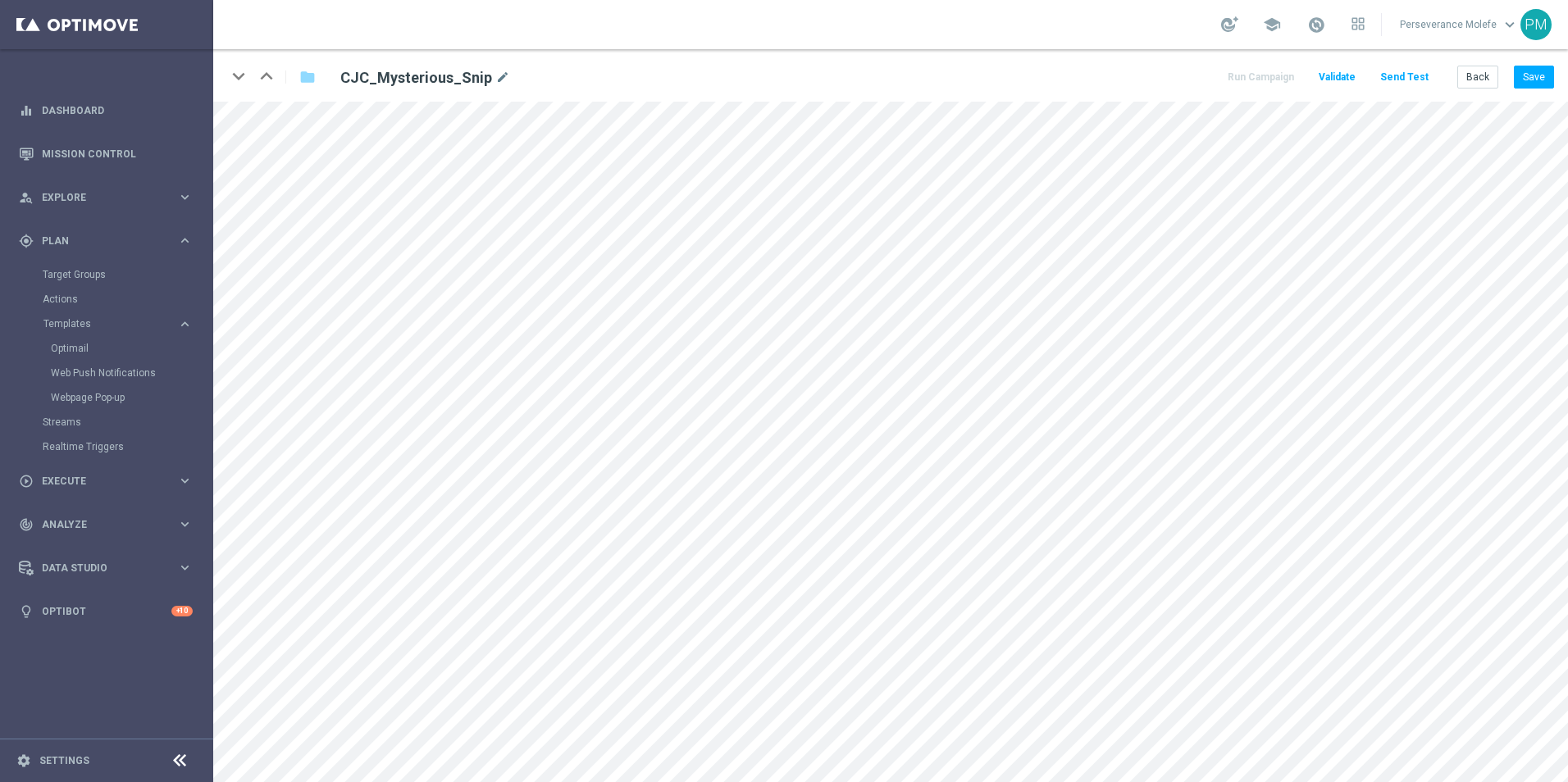
click at [1512, 80] on div "Back Save" at bounding box center [1505, 77] width 97 height 23
click at [1521, 76] on button "Save" at bounding box center [1533, 77] width 40 height 23
click at [1527, 85] on button "Save" at bounding box center [1533, 77] width 40 height 23
click at [1491, 81] on button "Back" at bounding box center [1477, 77] width 41 height 23
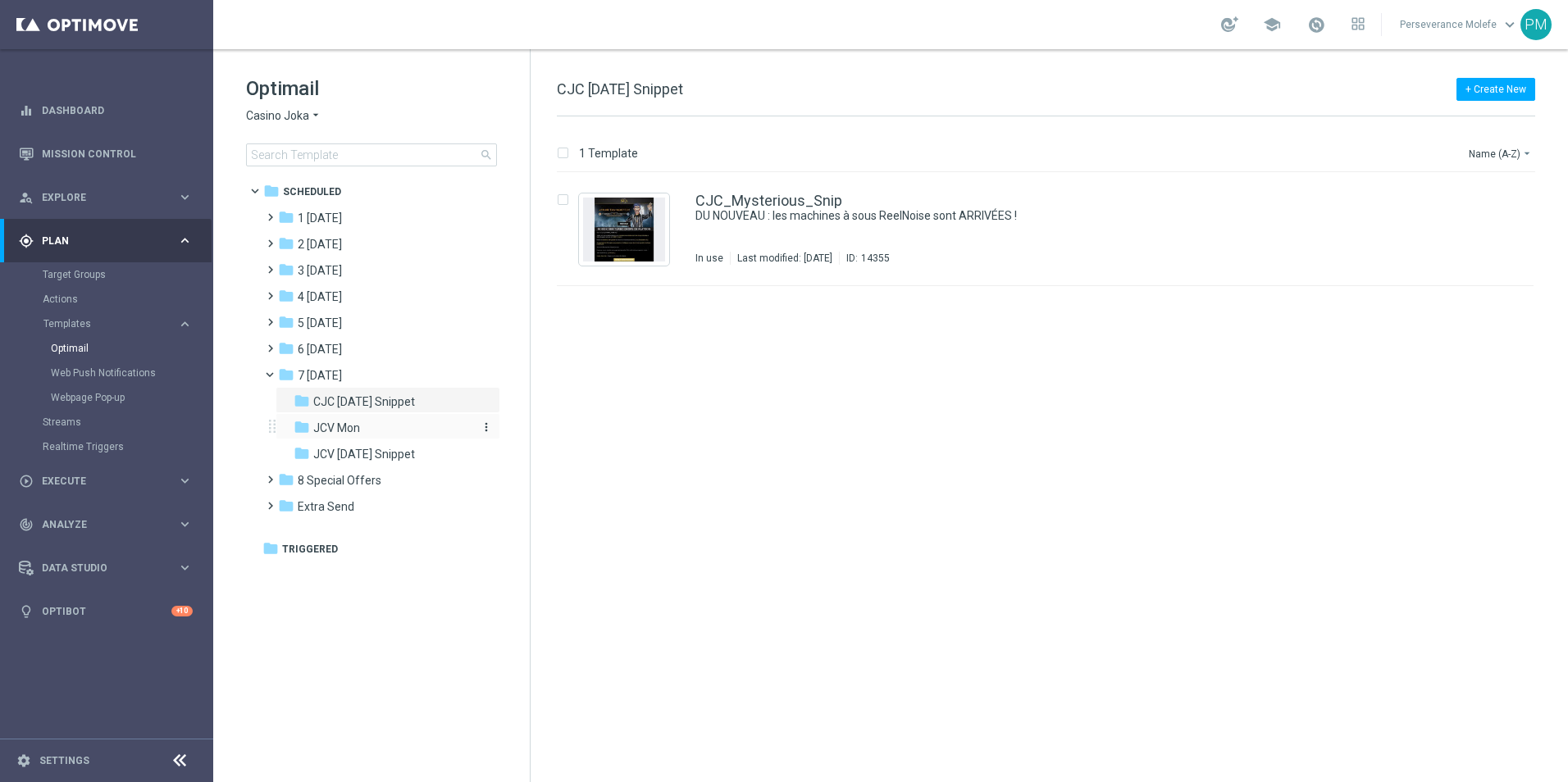
click at [399, 432] on div "folder JCV Mon" at bounding box center [380, 428] width 175 height 19
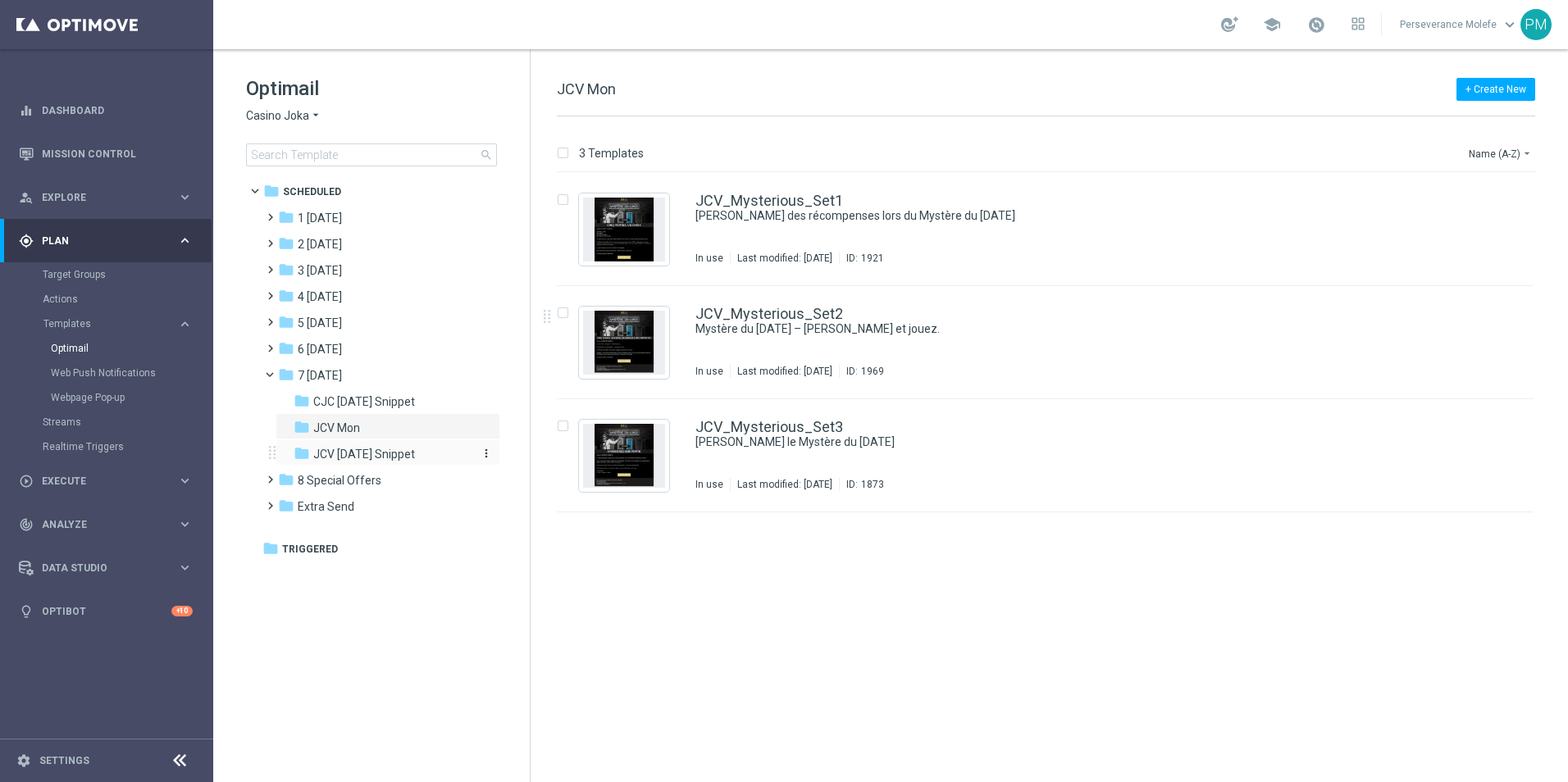
click at [369, 458] on span "JCV [DATE] Snippet" at bounding box center [364, 453] width 101 height 15
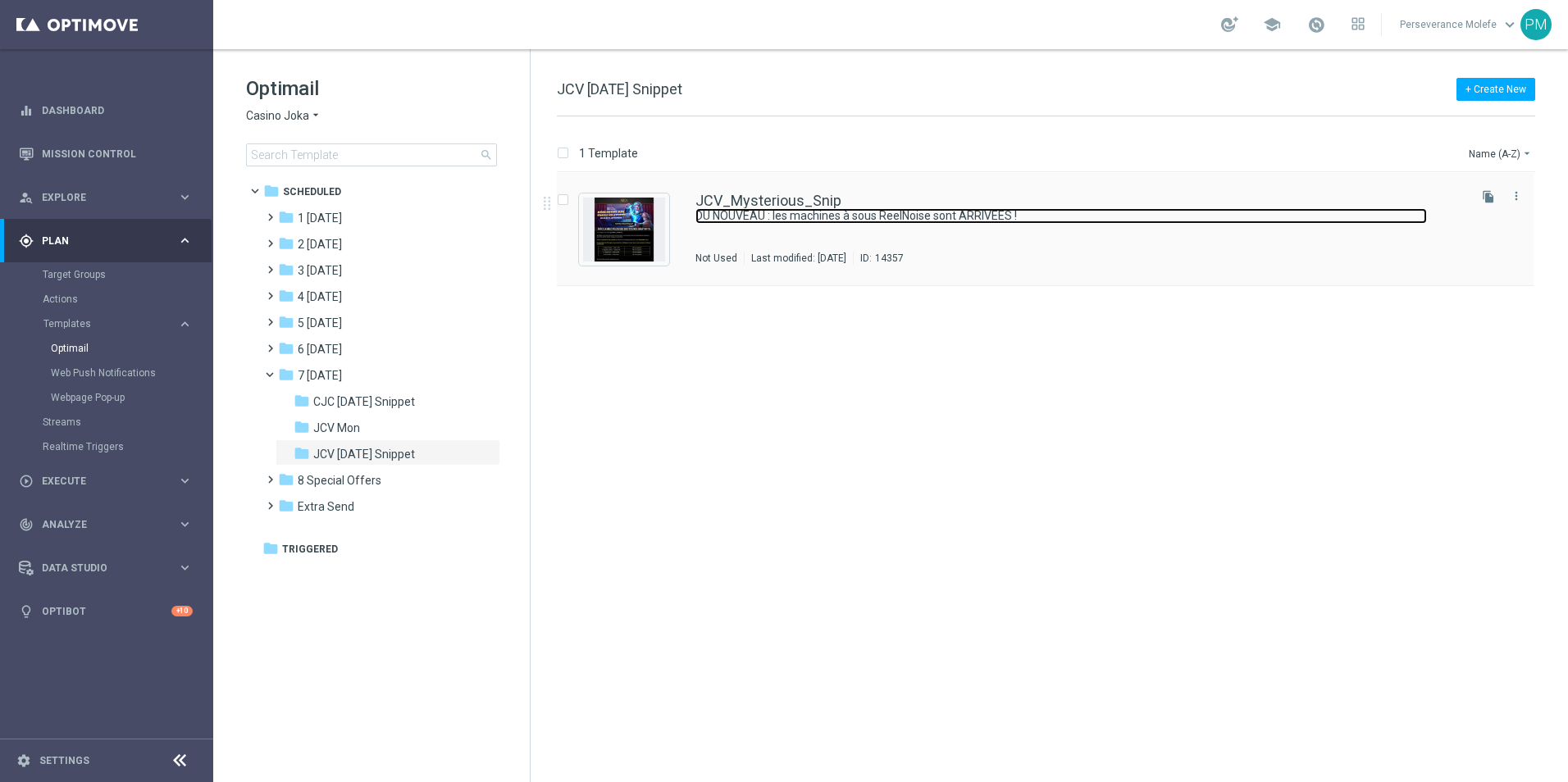
click at [797, 214] on link "DU NOUVEAU : les machines à sous ReelNoise sont ARRIVÉES !" at bounding box center [1061, 216] width 731 height 16
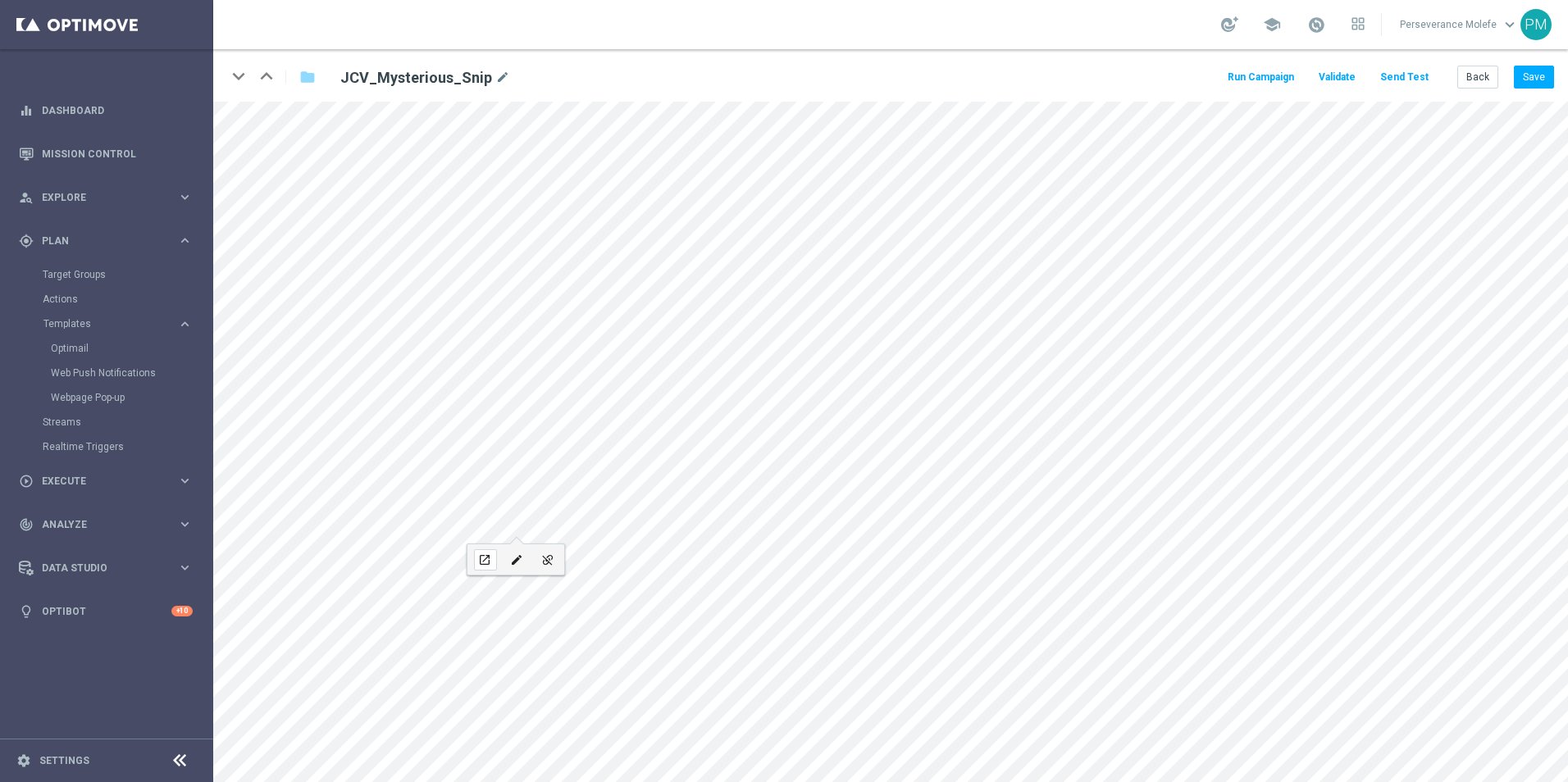
click at [490, 556] on icon "open_in_new" at bounding box center [484, 560] width 13 height 13
click at [1523, 85] on button "Save" at bounding box center [1533, 77] width 40 height 23
click at [1537, 72] on button "Save" at bounding box center [1533, 77] width 40 height 23
click at [1548, 81] on button "Save" at bounding box center [1533, 77] width 40 height 23
click at [1548, 78] on button "Save" at bounding box center [1533, 77] width 40 height 23
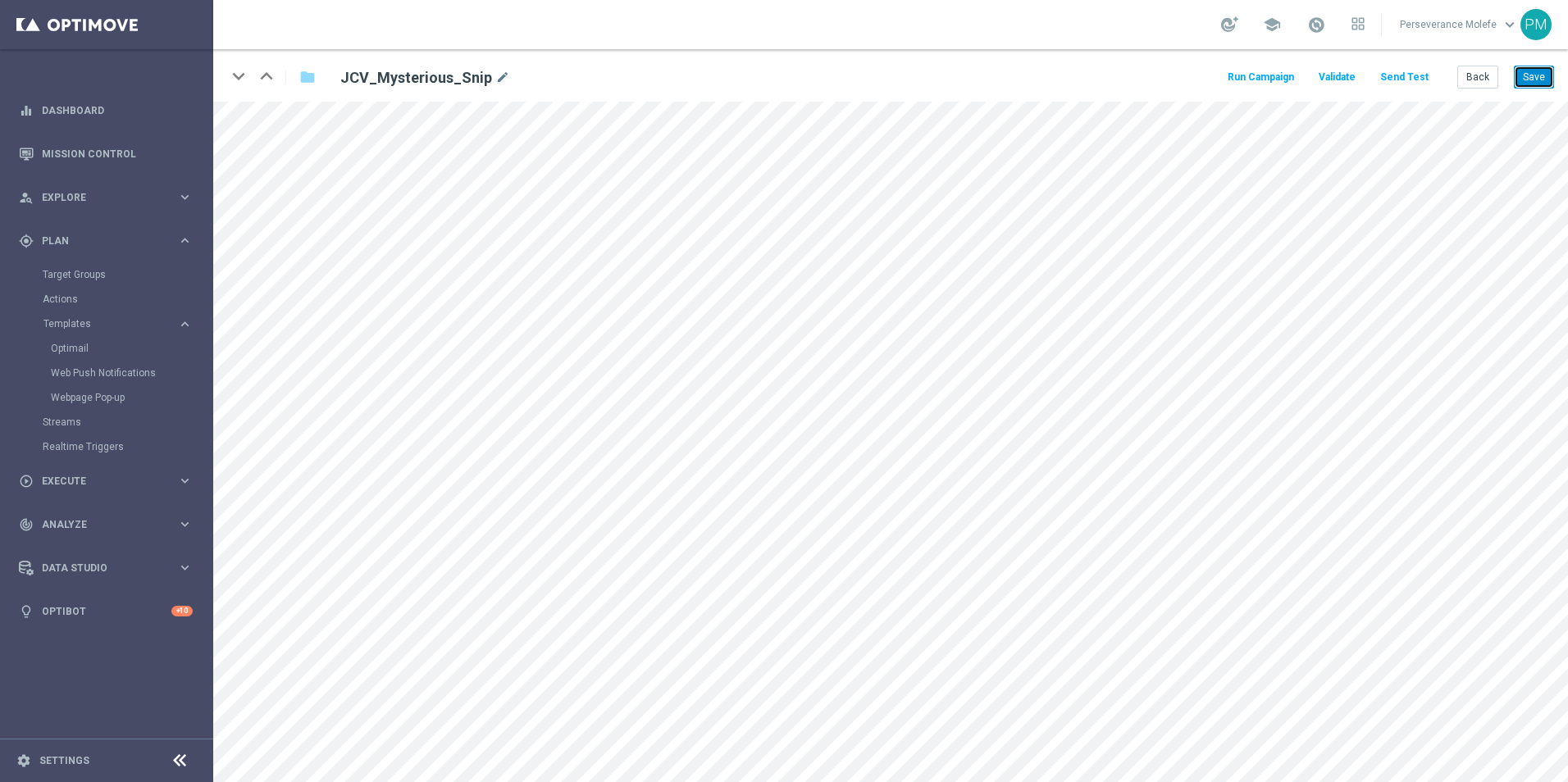
click at [1539, 85] on button "Save" at bounding box center [1533, 77] width 40 height 23
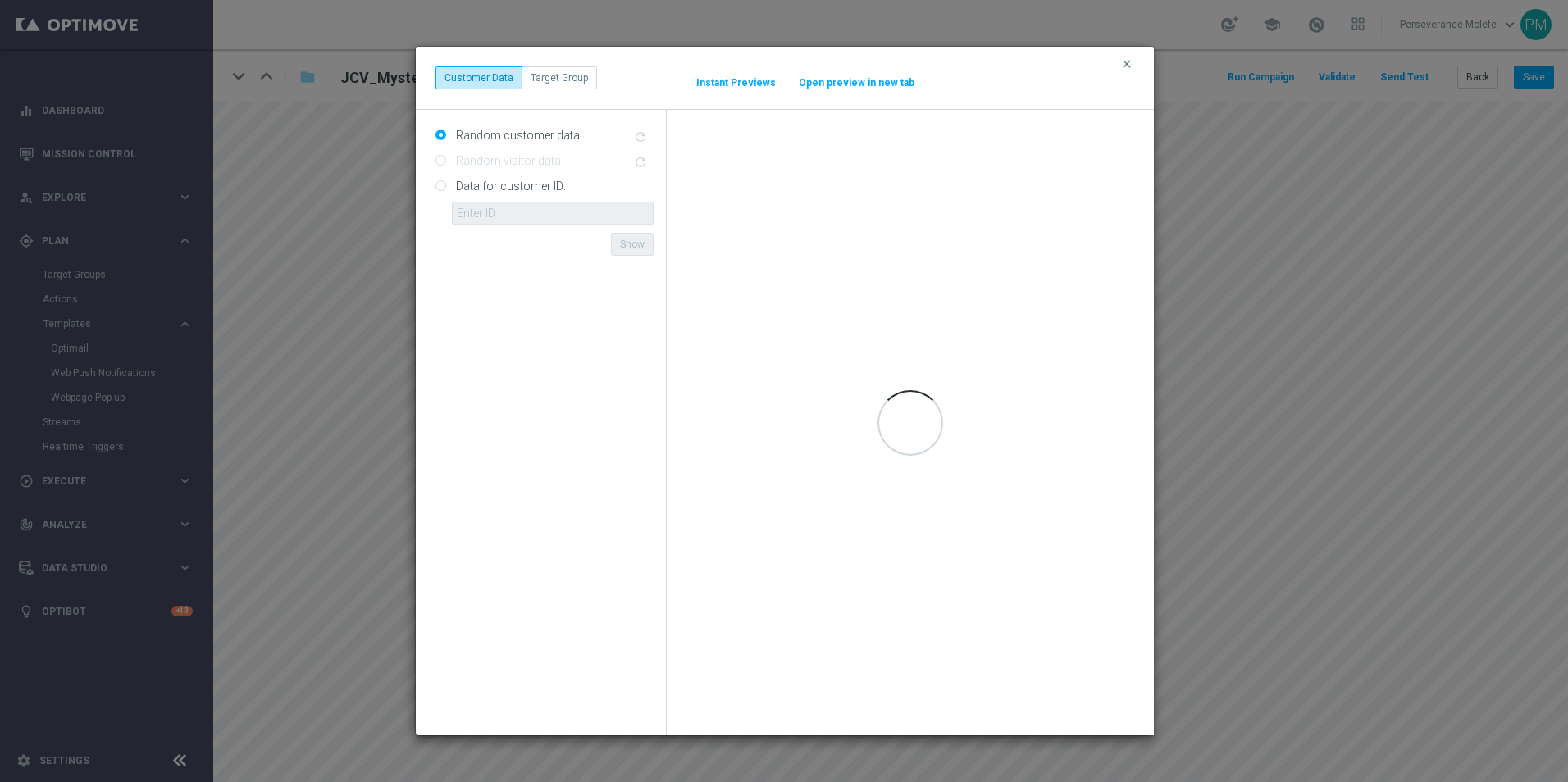
click at [885, 87] on button "Open preview in new tab" at bounding box center [856, 82] width 117 height 13
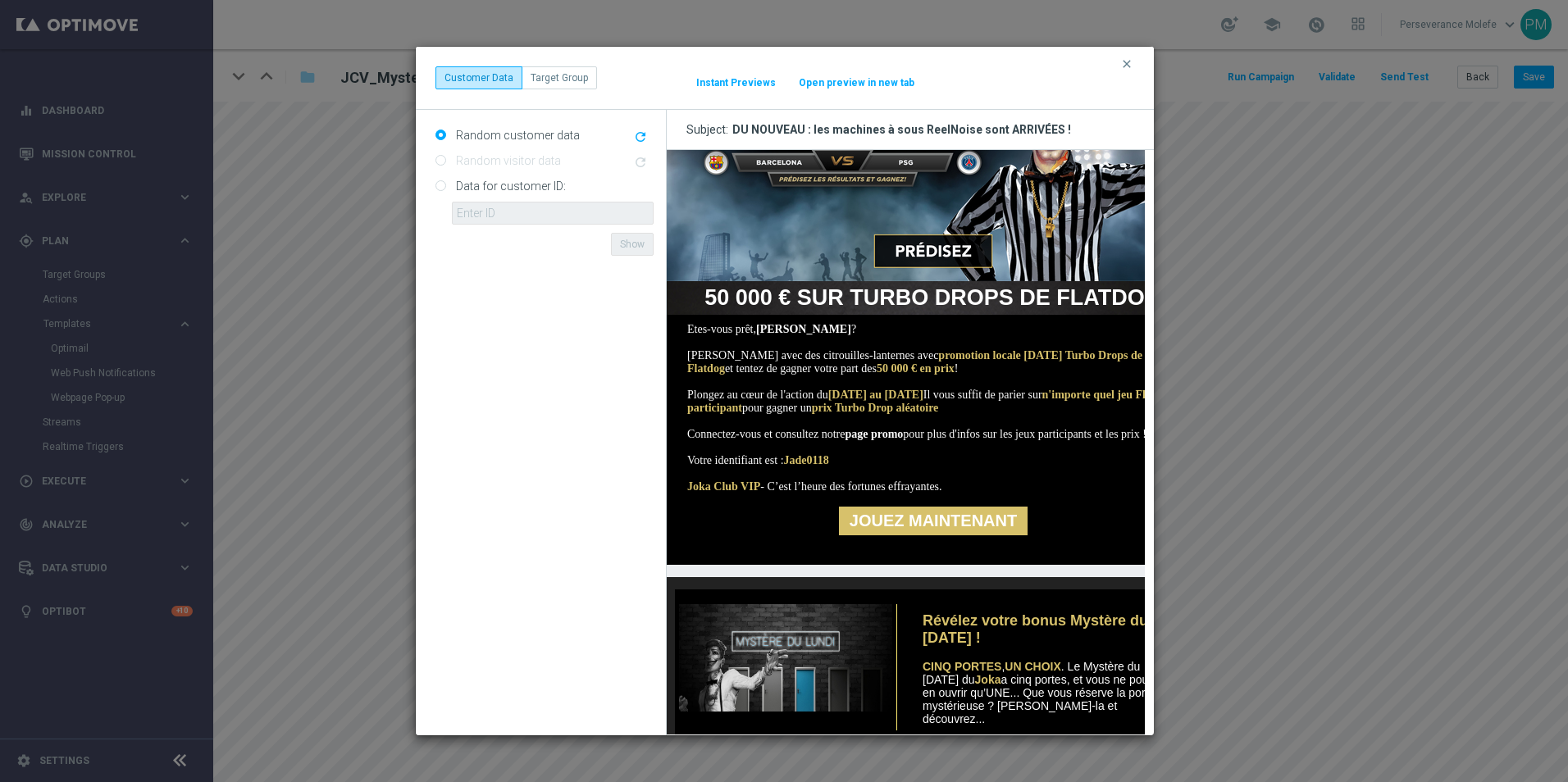
scroll to position [82, 0]
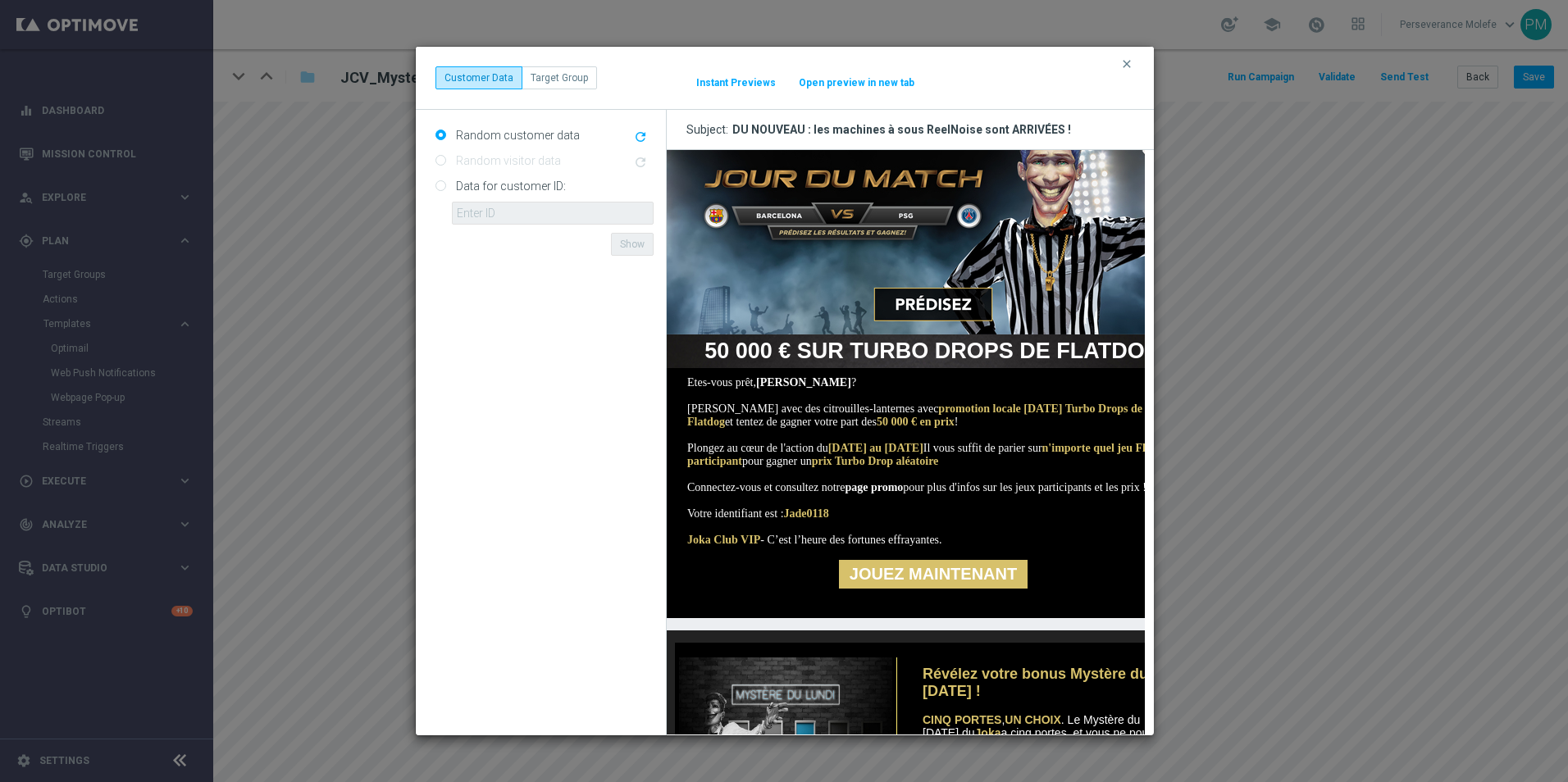
drag, startPoint x: 1122, startPoint y: 64, endPoint x: 1139, endPoint y: 65, distance: 17.0
click at [1122, 64] on icon "clear" at bounding box center [1126, 63] width 13 height 13
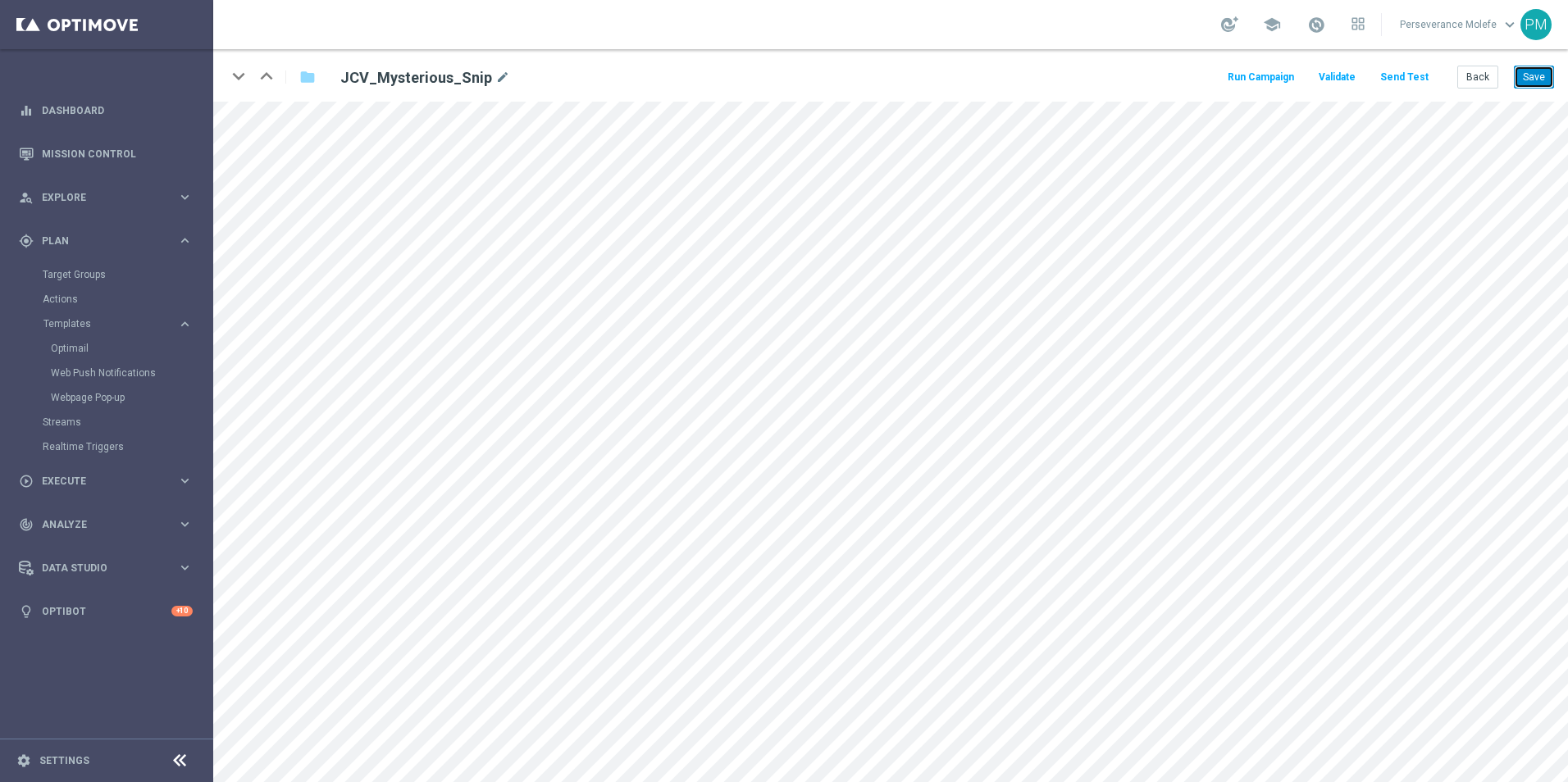
click at [1527, 84] on button "Save" at bounding box center [1533, 77] width 40 height 23
click at [1470, 69] on button "Back" at bounding box center [1477, 77] width 41 height 23
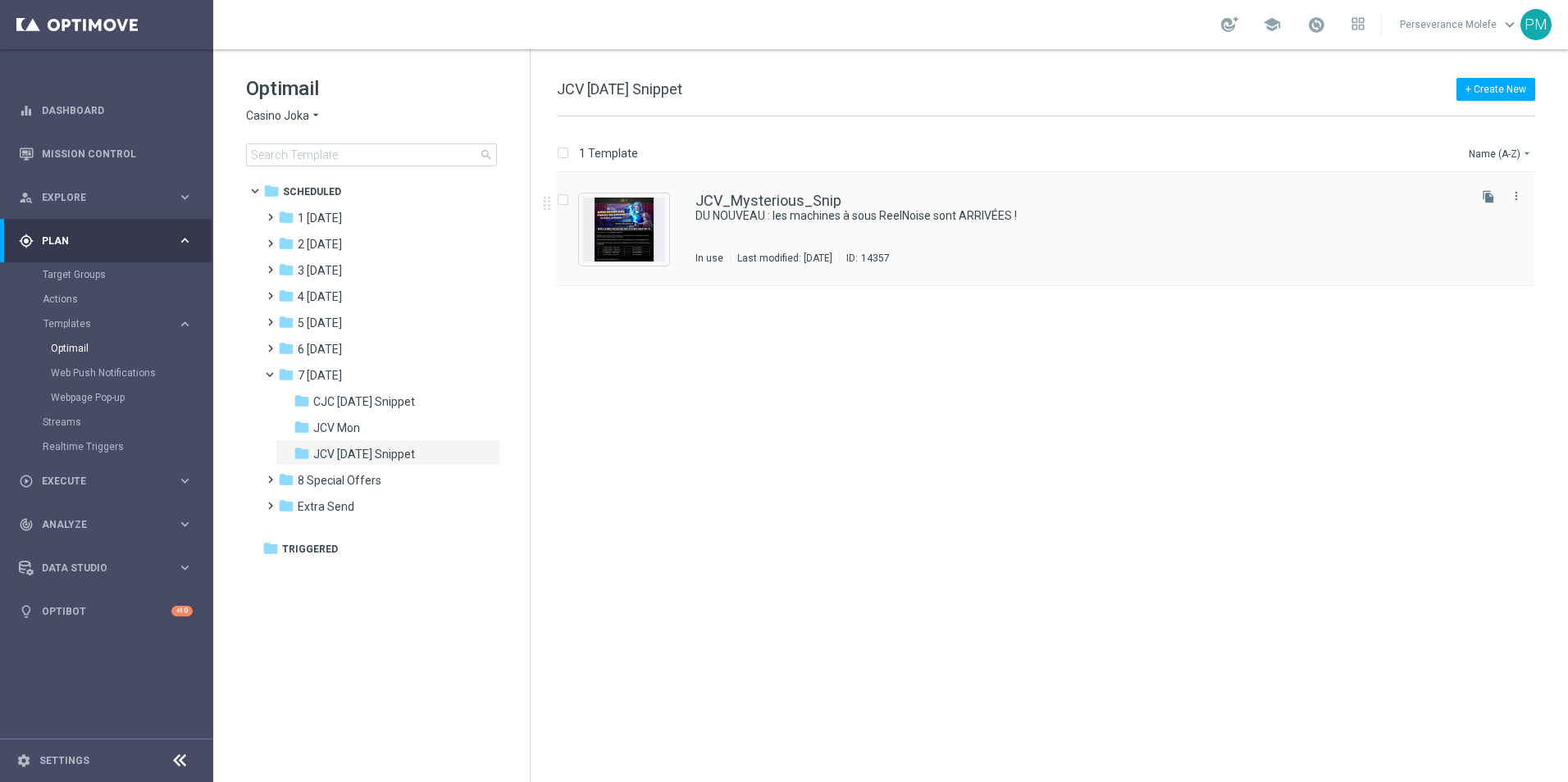
click at [778, 189] on div "JCV_Mysterious_Snip DU NOUVEAU : les machines à sous ReelNoise sont ARRIVÉES ! …" at bounding box center [1044, 229] width 976 height 113
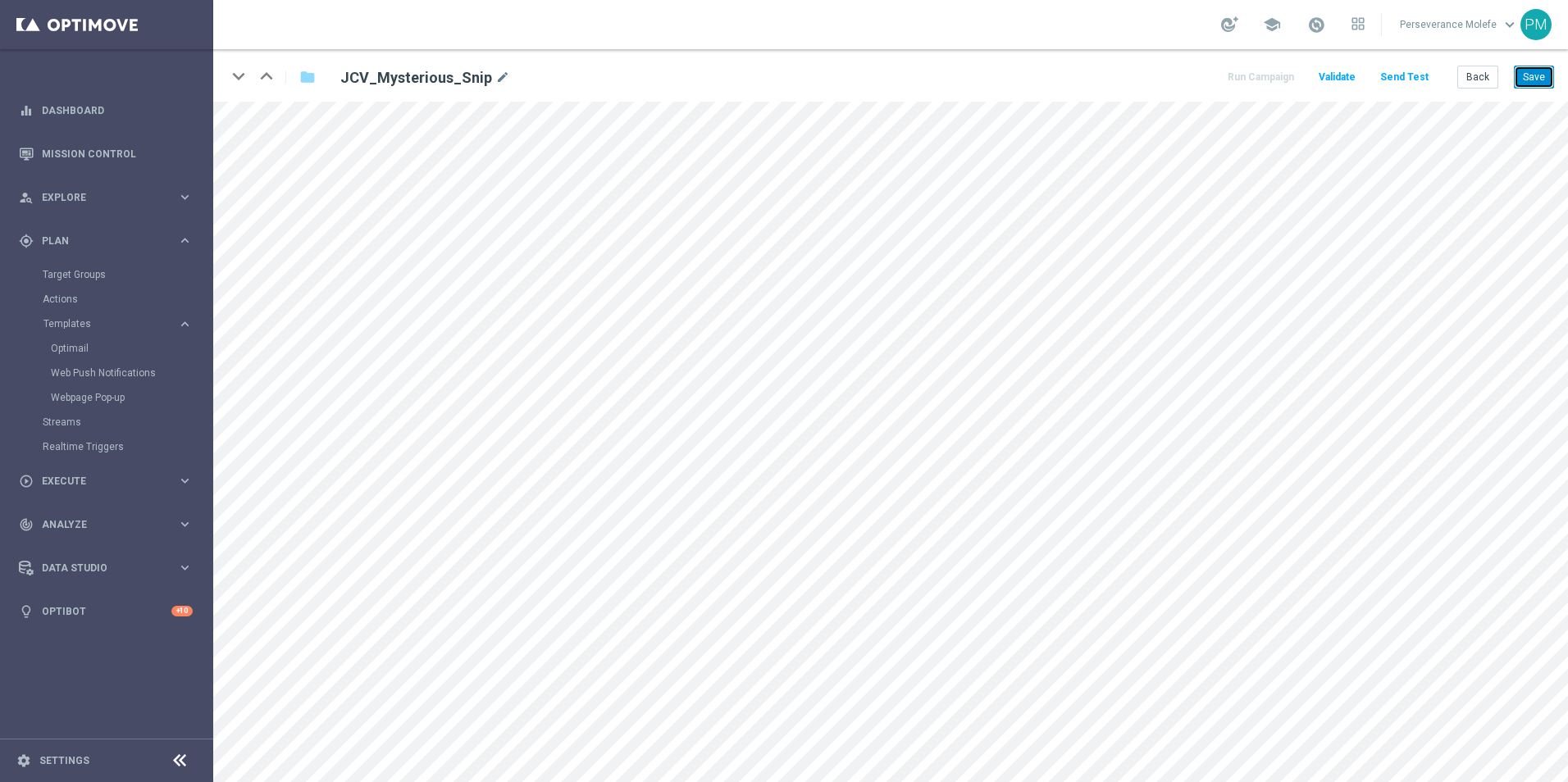
click at [1529, 77] on button "Save" at bounding box center [1533, 77] width 40 height 23
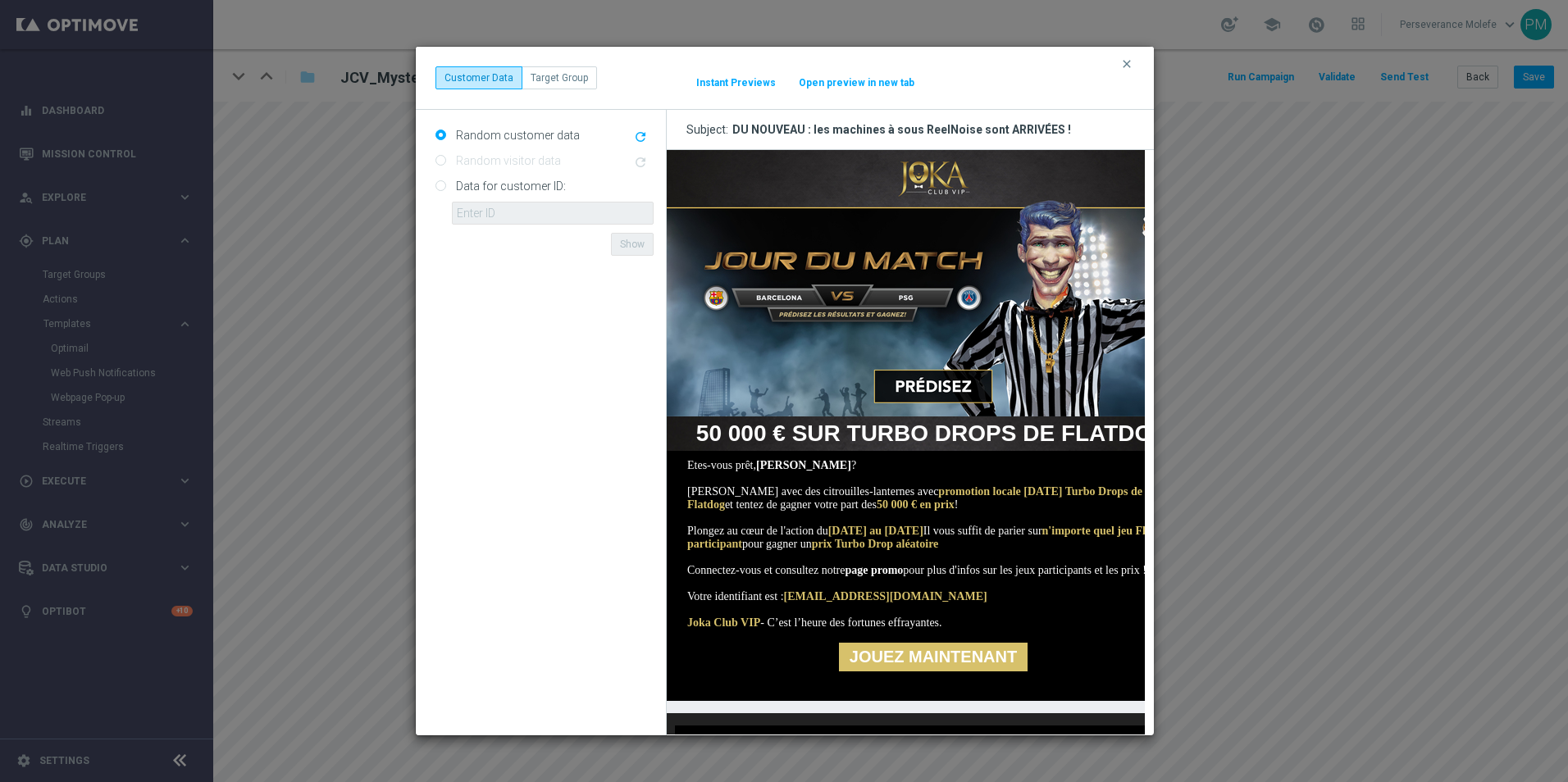
click at [862, 87] on button "Open preview in new tab" at bounding box center [856, 82] width 117 height 13
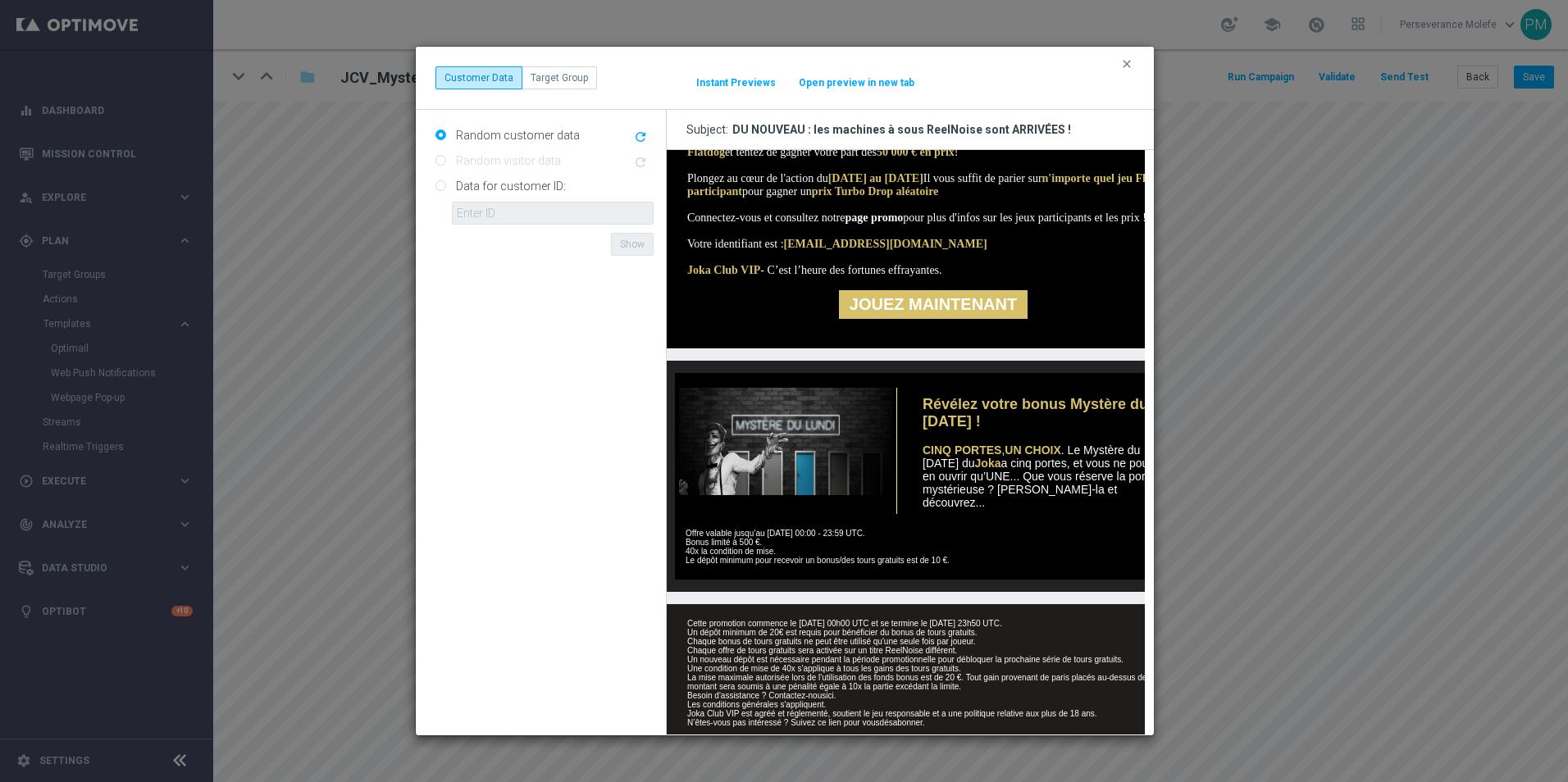
scroll to position [328, 0]
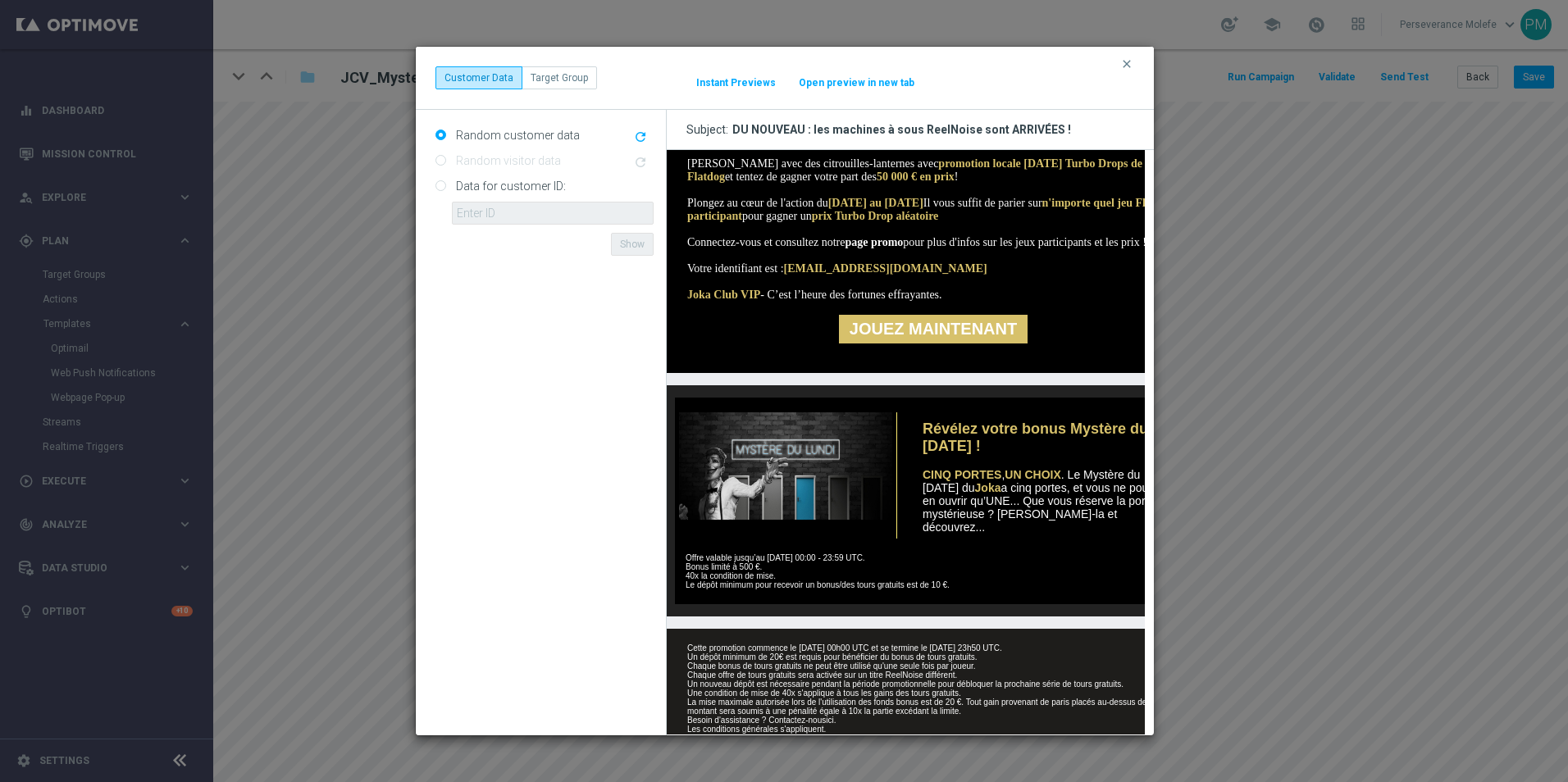
click at [902, 249] on link "page promo" at bounding box center [873, 242] width 59 height 13
click at [1123, 64] on div "clear Customer Data Target Group It might take a while... Instant Previews Open…" at bounding box center [784, 78] width 738 height 63
click at [1124, 64] on icon "clear" at bounding box center [1126, 63] width 13 height 13
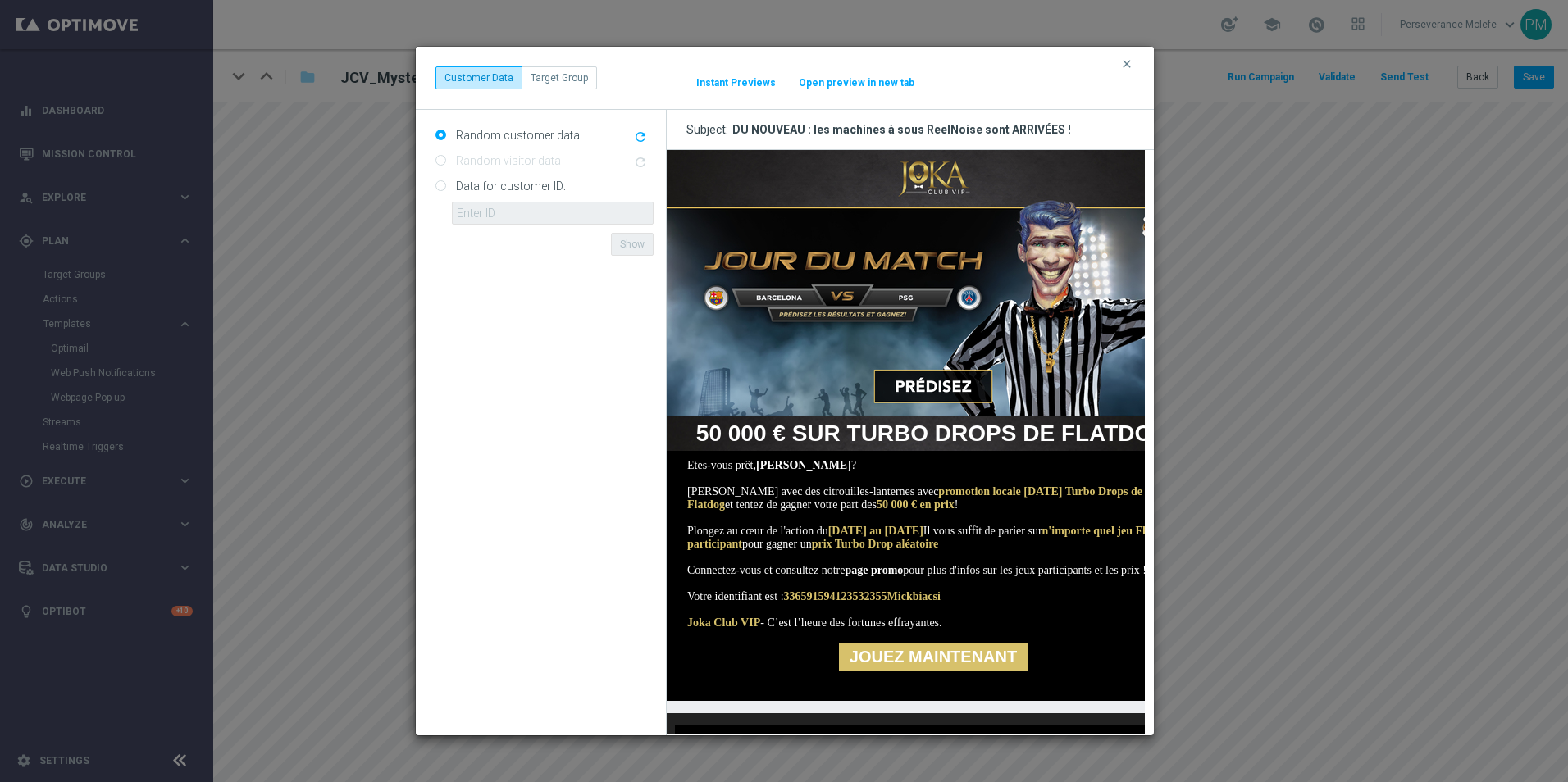
scroll to position [0, 0]
click at [863, 80] on button "Open preview in new tab" at bounding box center [856, 82] width 117 height 13
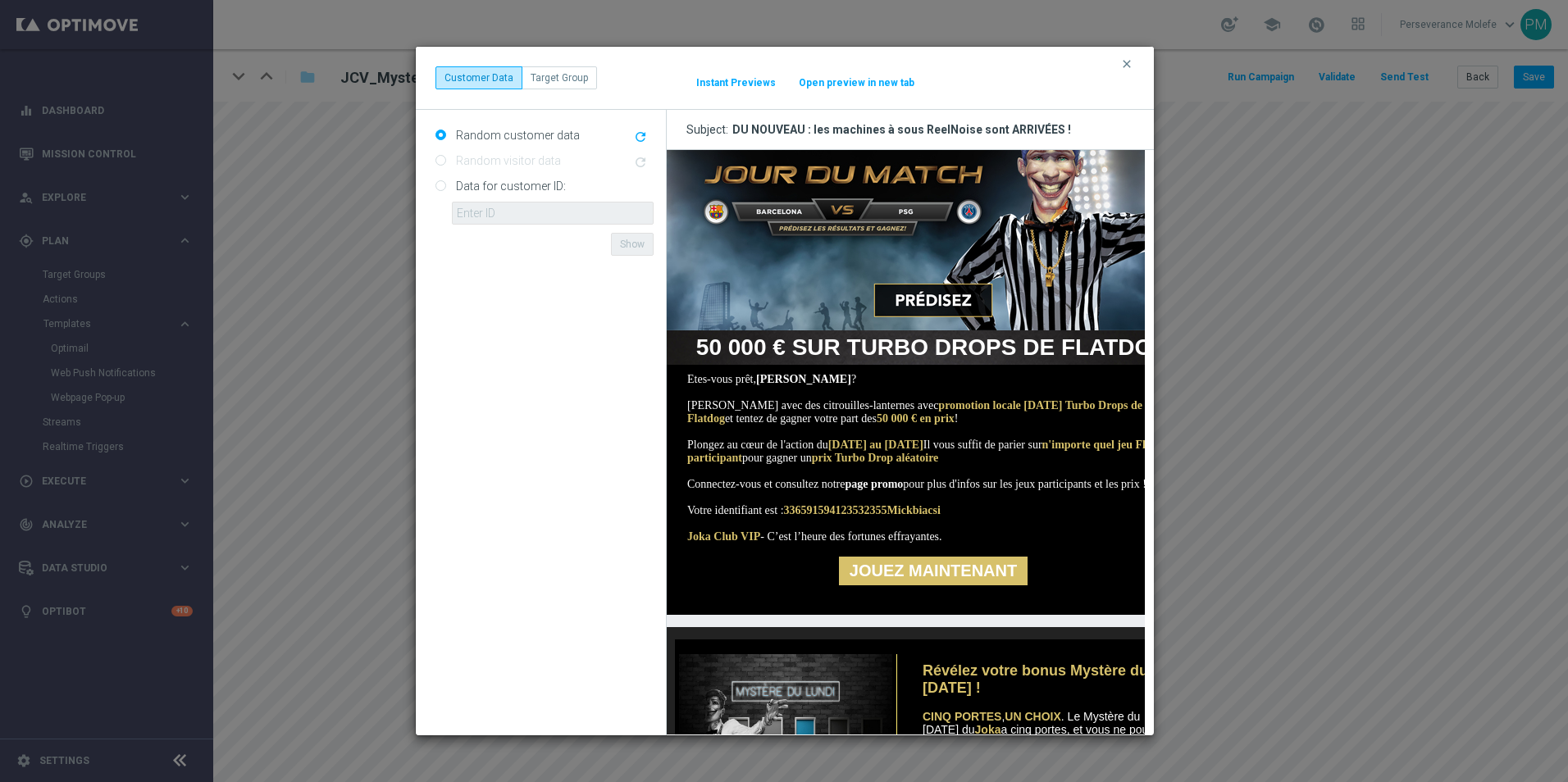
scroll to position [82, 0]
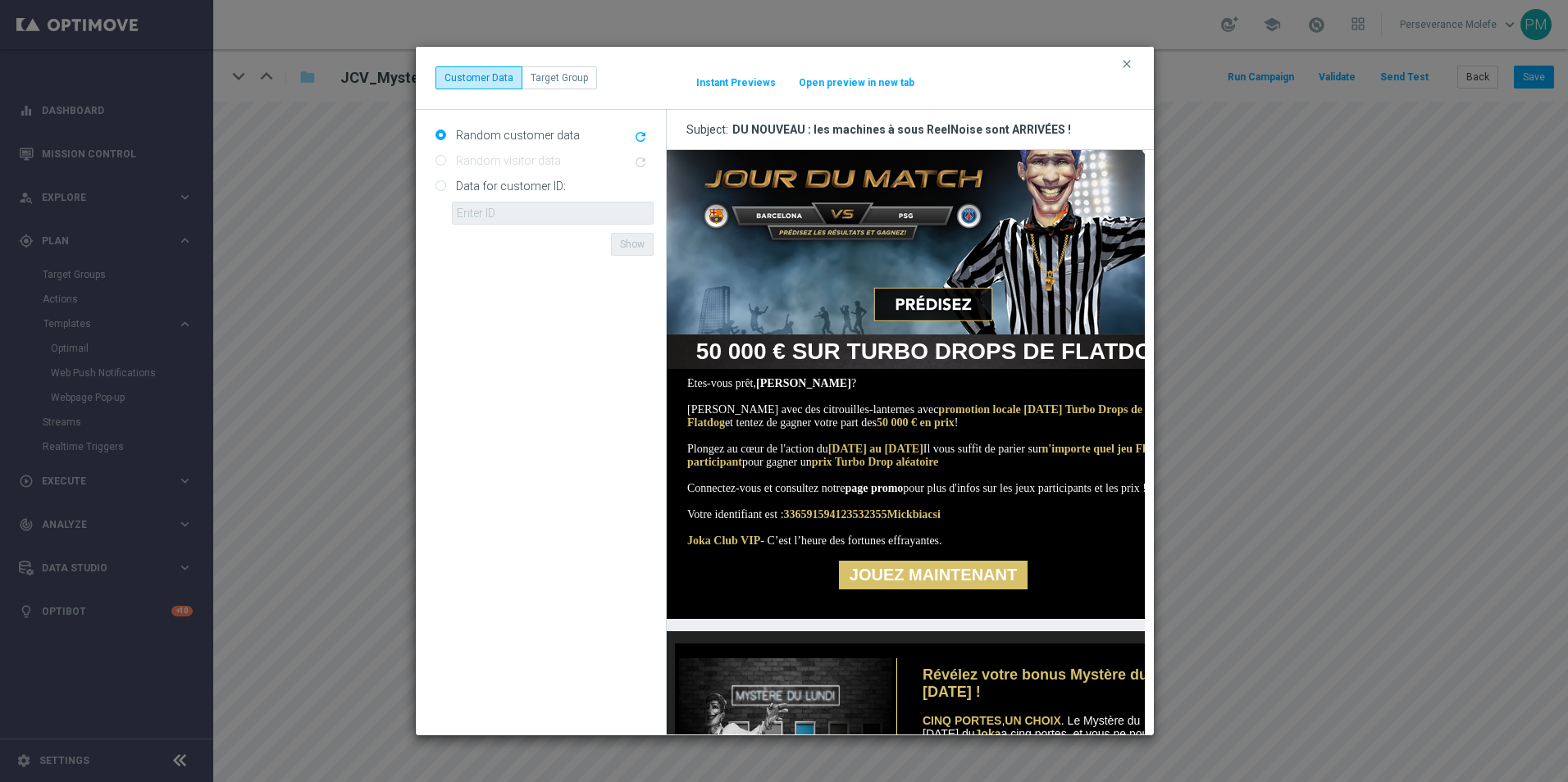
click at [1122, 61] on icon "clear" at bounding box center [1126, 63] width 13 height 13
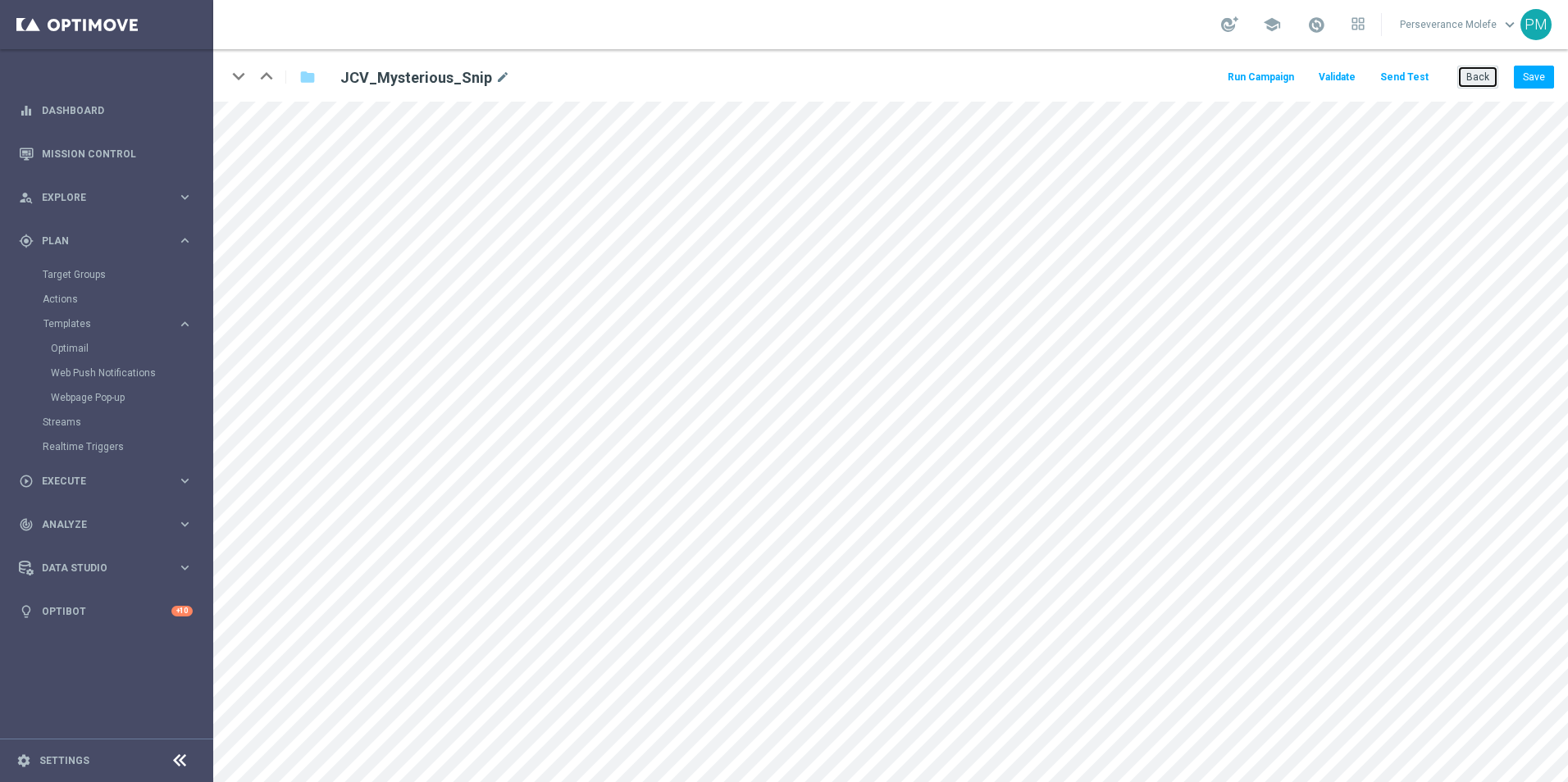
click at [1486, 69] on button "Back" at bounding box center [1477, 77] width 41 height 23
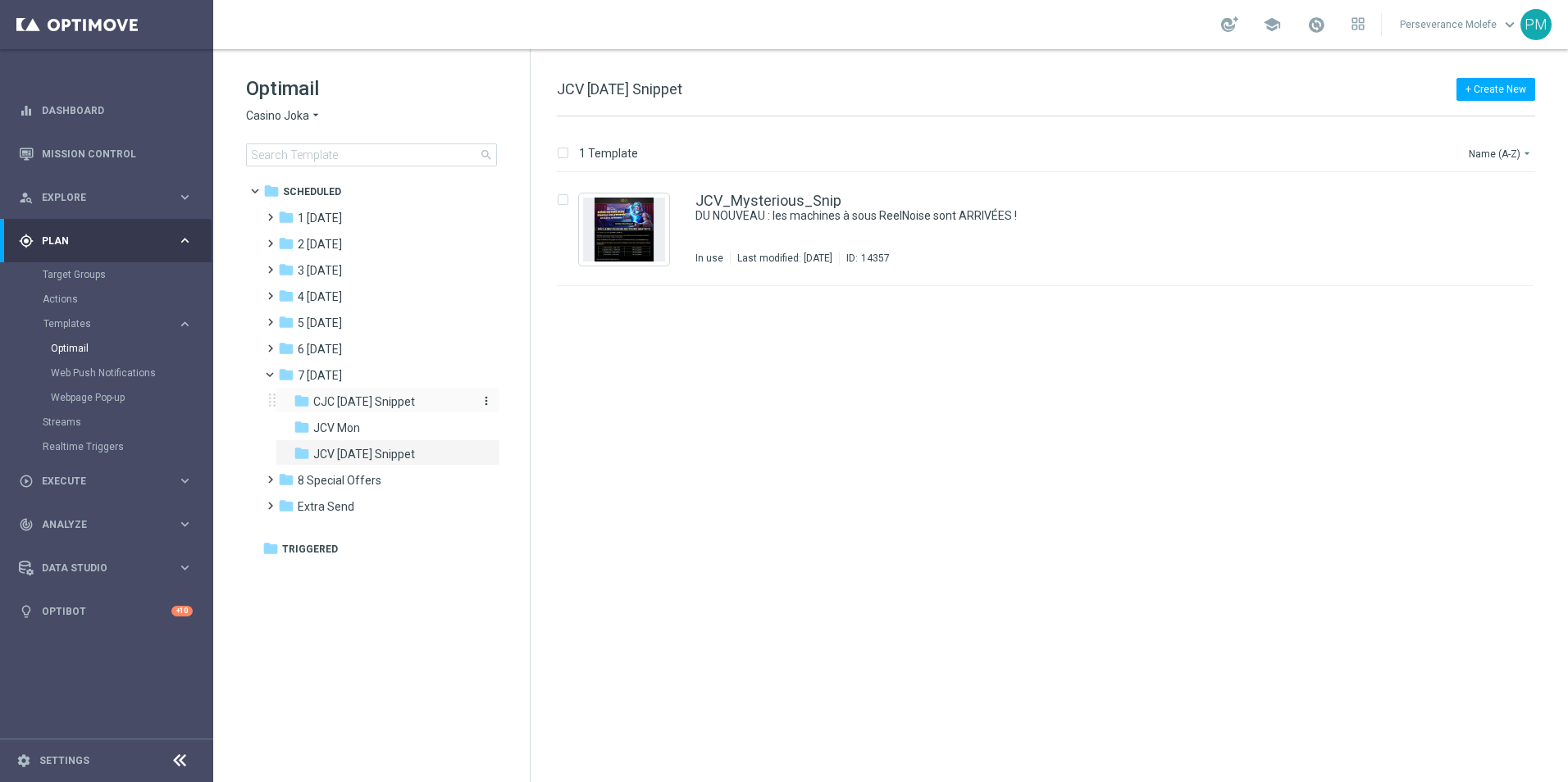
click at [412, 410] on div "folder CJC Monday Snippet" at bounding box center [380, 402] width 175 height 19
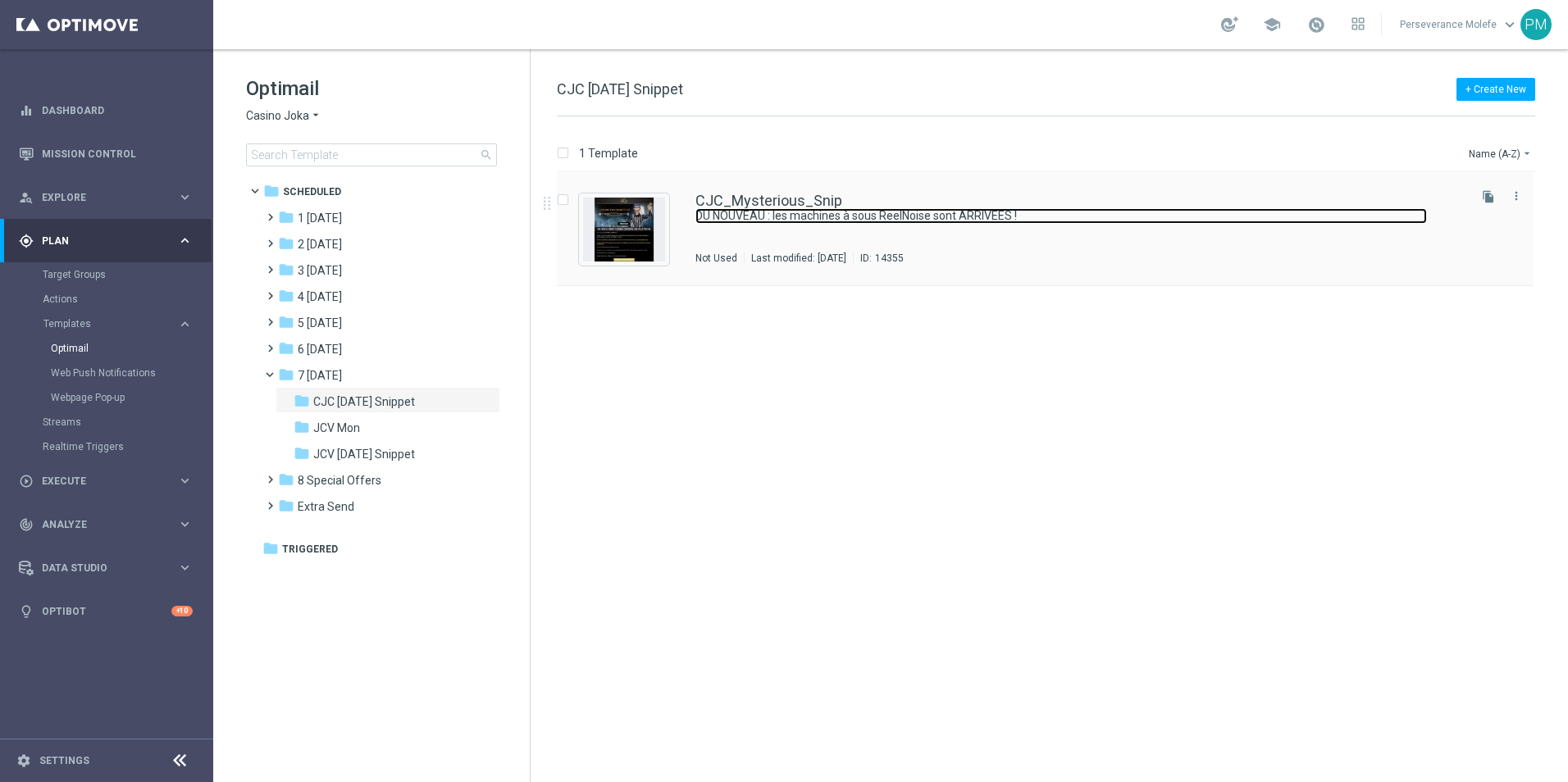
click at [794, 215] on link "DU NOUVEAU : les machines à sous ReelNoise sont ARRIVÉES !" at bounding box center [1061, 216] width 731 height 16
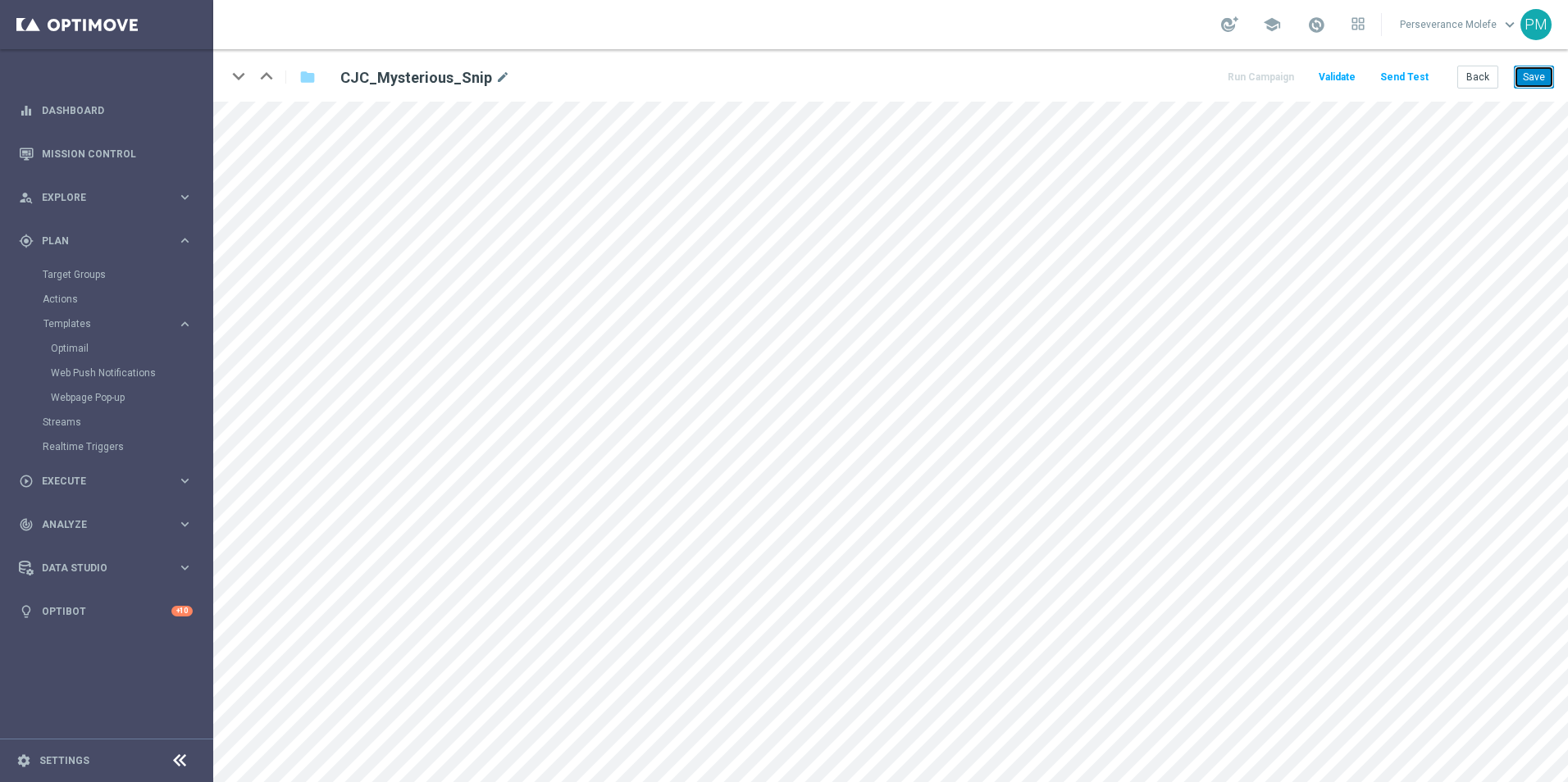
click at [1543, 73] on button "Save" at bounding box center [1533, 77] width 40 height 23
click at [1523, 77] on button "Save" at bounding box center [1533, 77] width 40 height 23
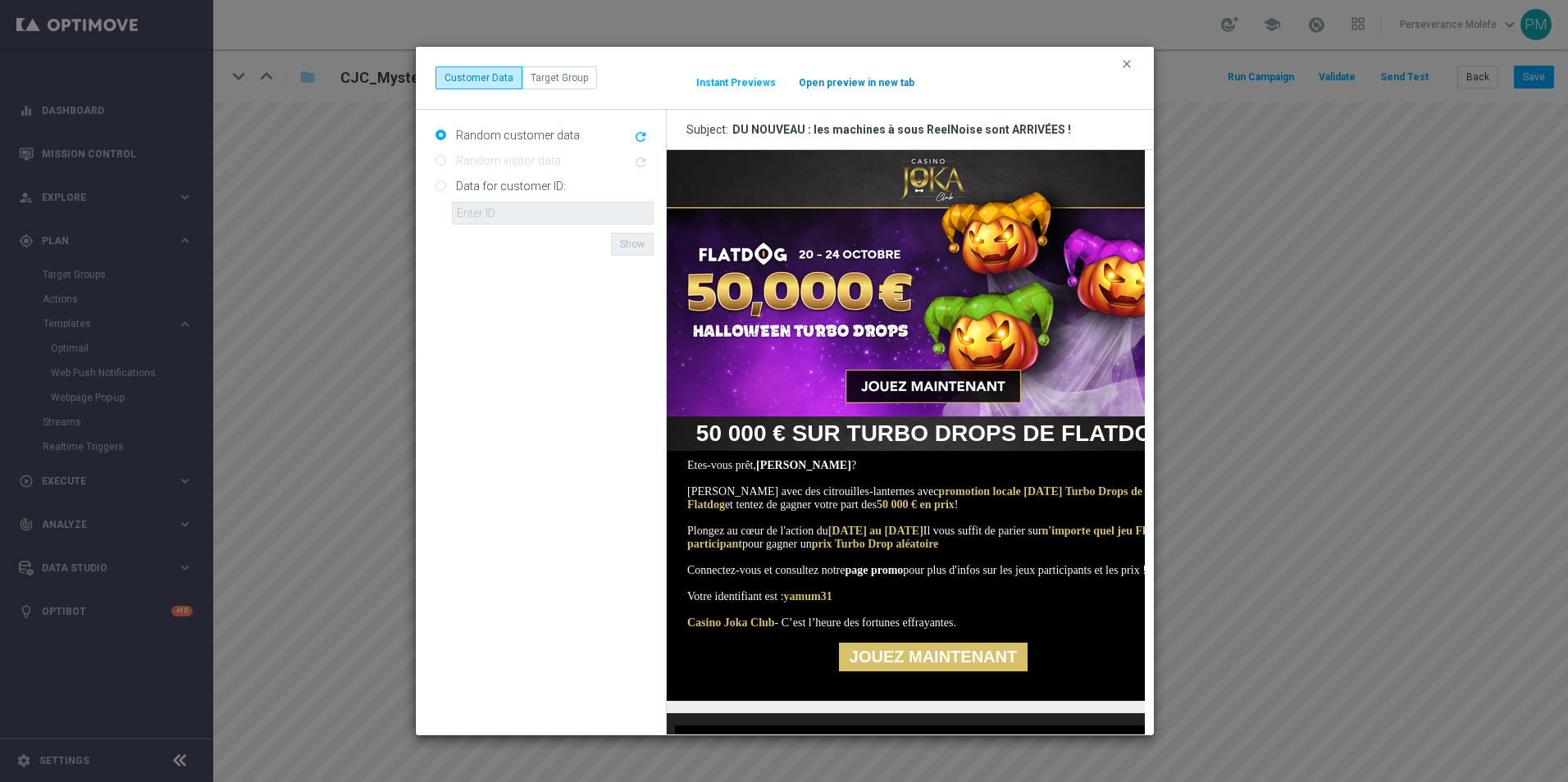
click at [852, 89] on div "clear Customer Data Target Group It might take a while... Instant Previews Open…" at bounding box center [784, 78] width 698 height 23
click at [864, 85] on button "Open preview in new tab" at bounding box center [856, 82] width 117 height 13
click at [1122, 72] on div "clear Customer Data Target Group It might take a while... Instant Previews Open…" at bounding box center [784, 78] width 698 height 23
click at [1127, 64] on icon "clear" at bounding box center [1126, 63] width 13 height 13
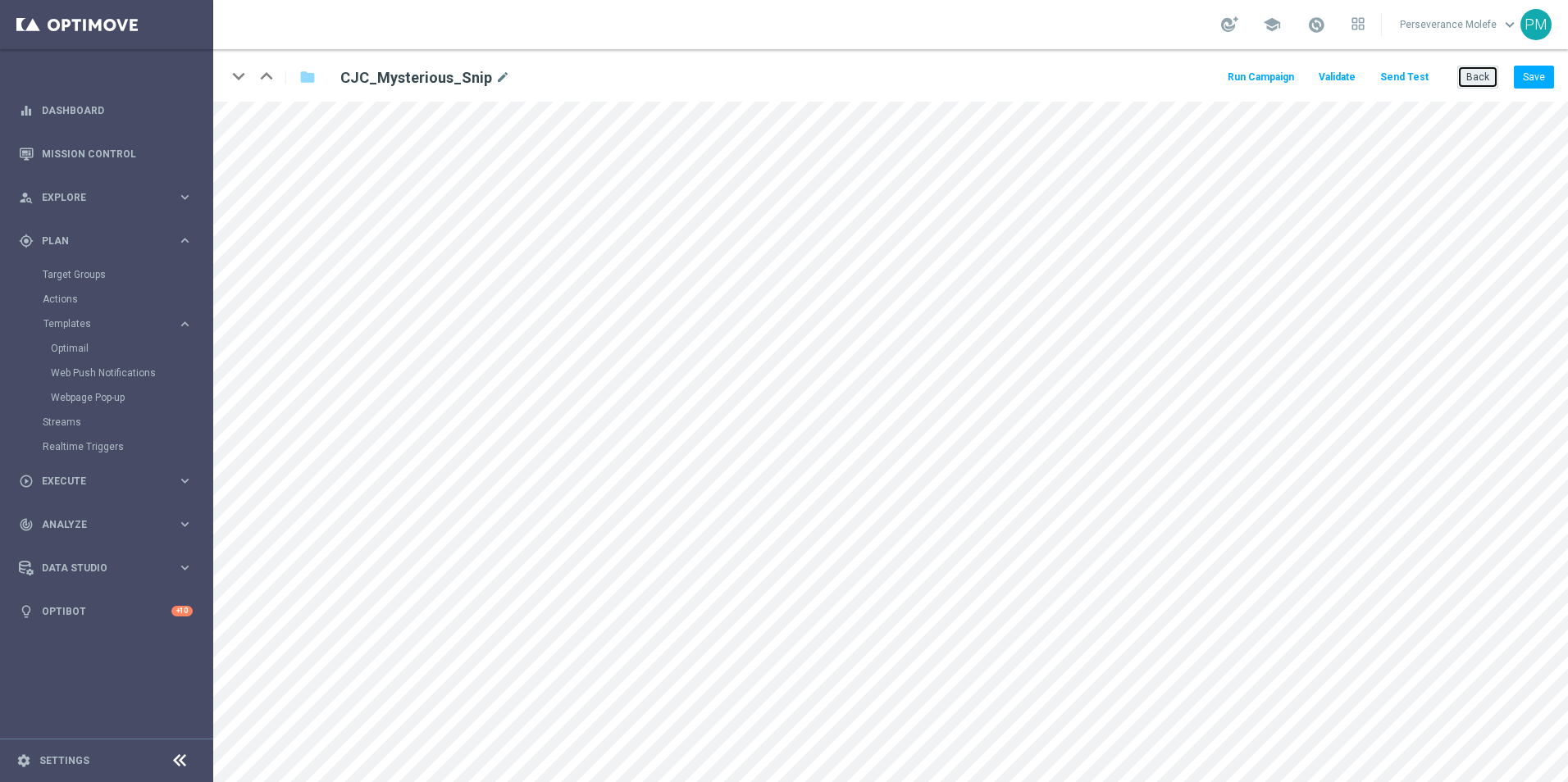
click at [1486, 80] on button "Back" at bounding box center [1477, 77] width 41 height 23
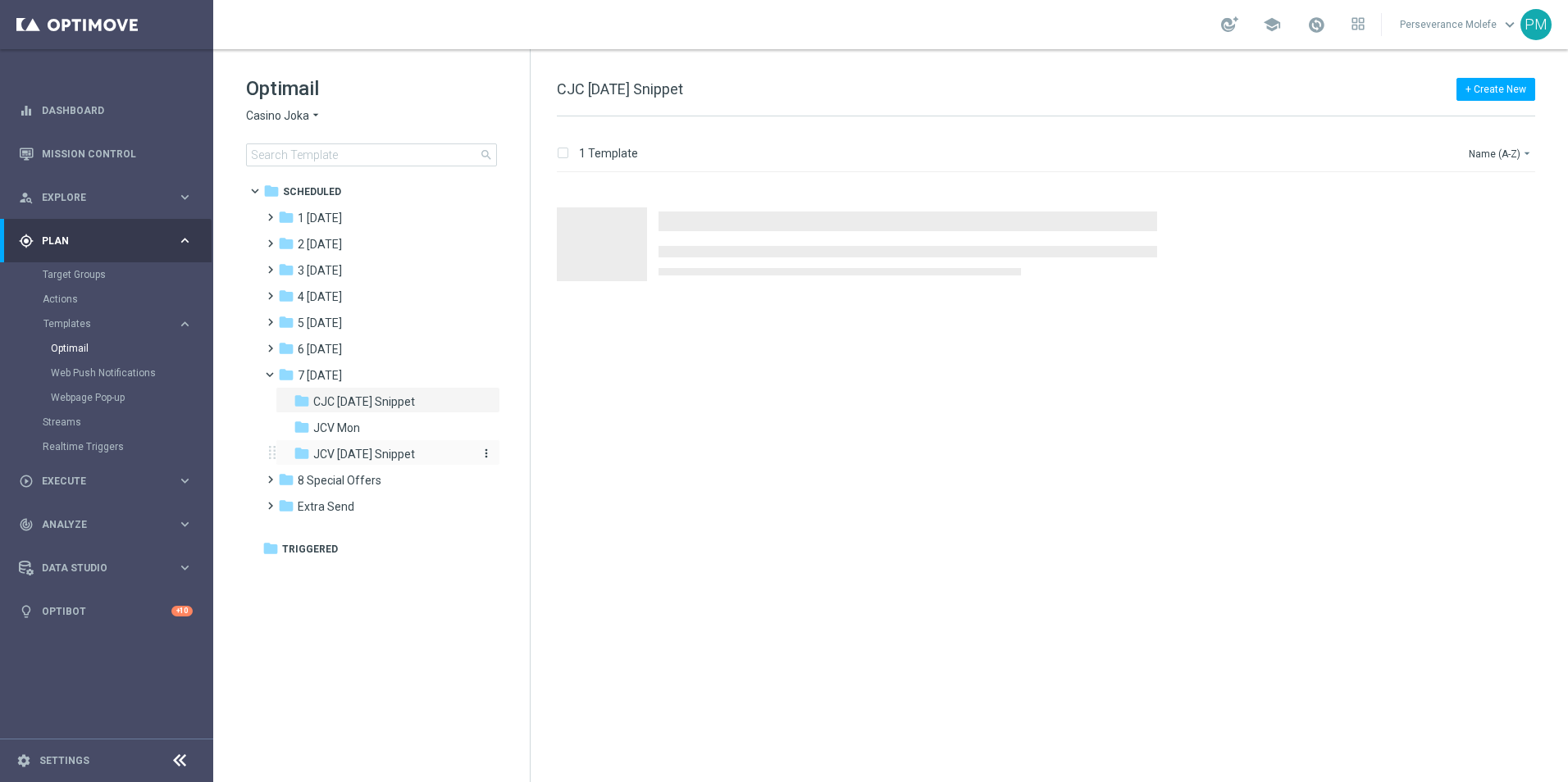
click at [428, 451] on div "folder JCV Monday Snippet" at bounding box center [380, 454] width 175 height 19
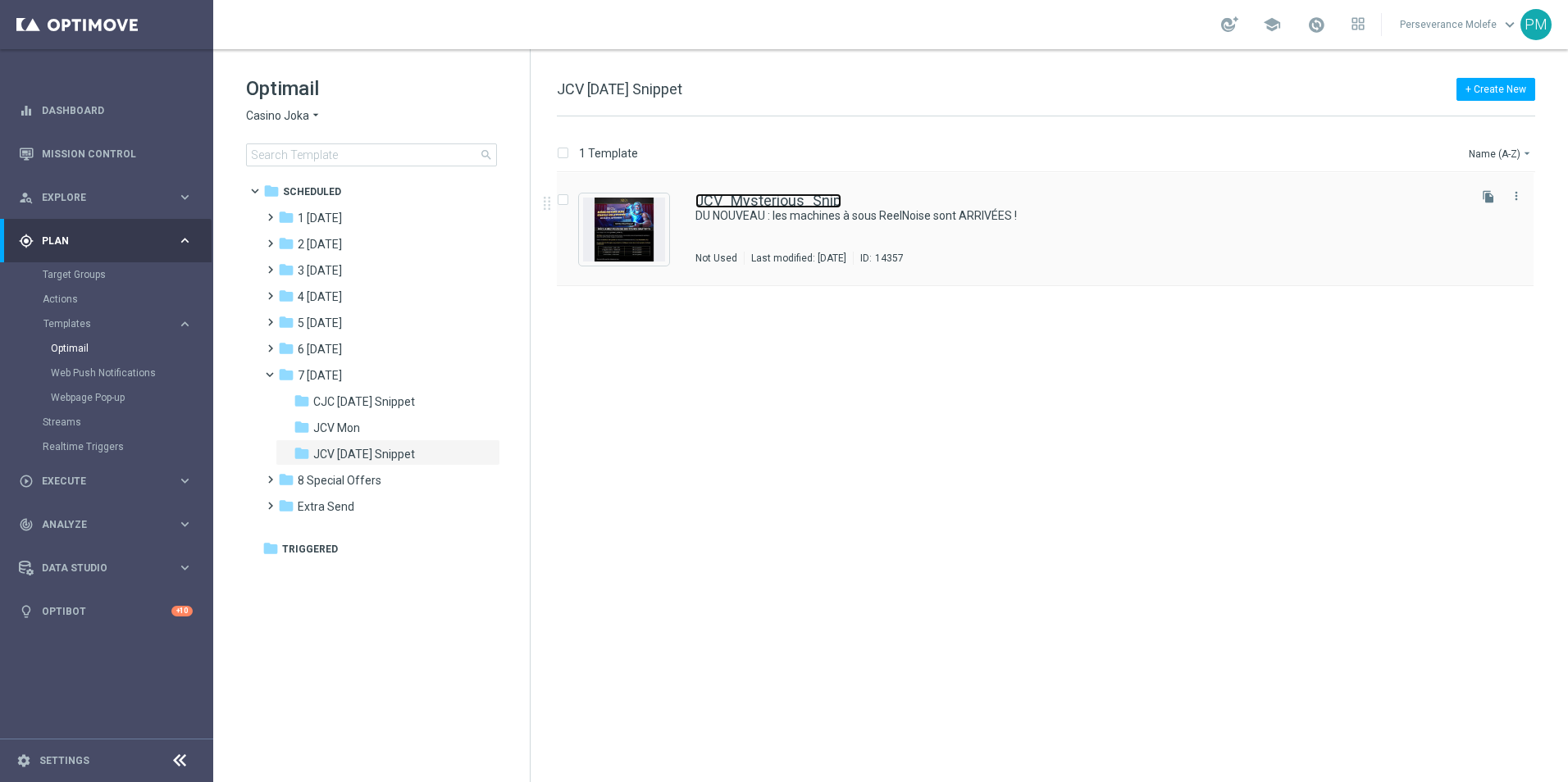
click at [724, 200] on link "JCV_Mysterious_Snip" at bounding box center [768, 200] width 146 height 15
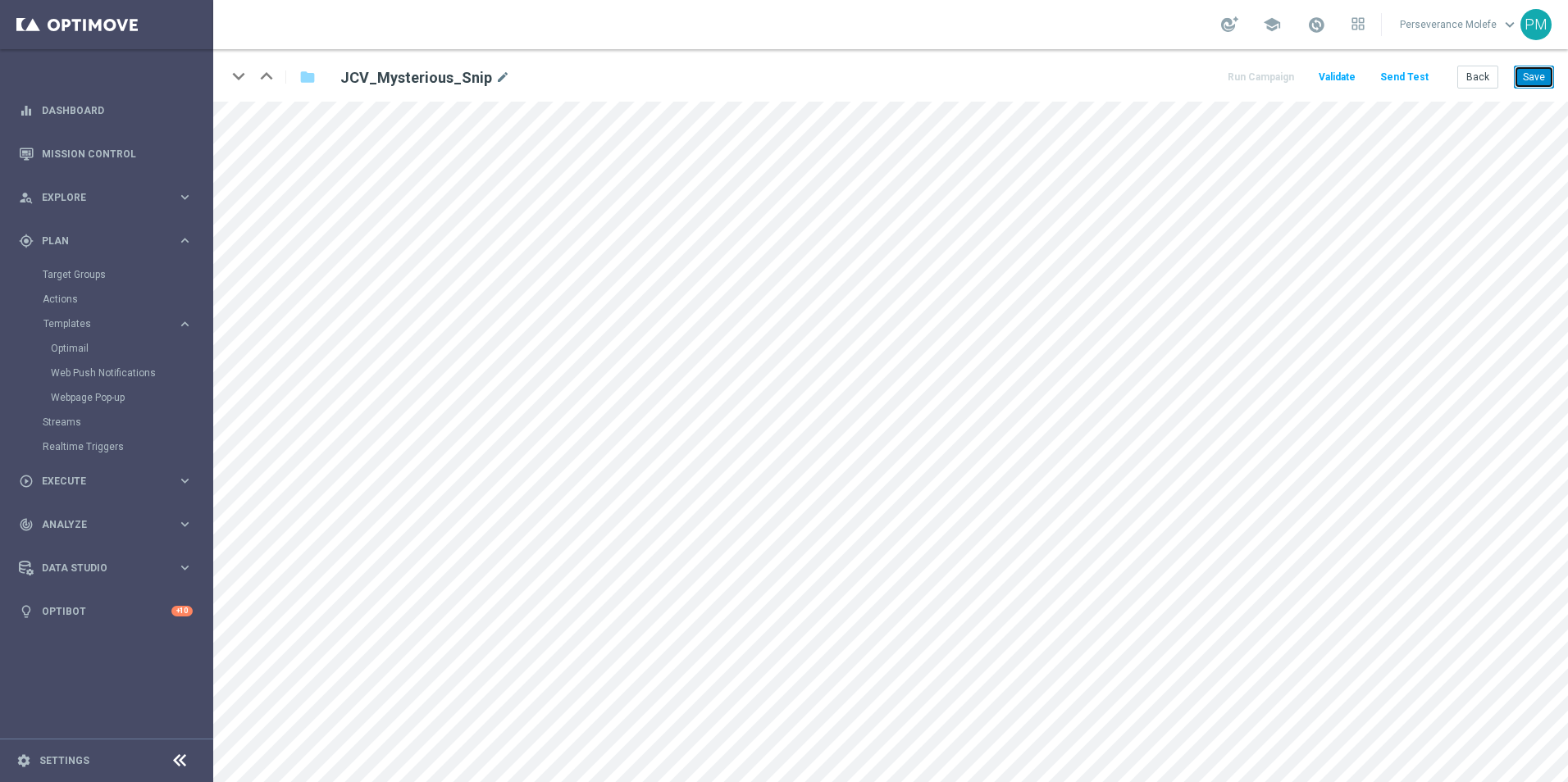
click at [1527, 75] on button "Save" at bounding box center [1533, 77] width 40 height 23
click at [1526, 85] on button "Save" at bounding box center [1533, 77] width 40 height 23
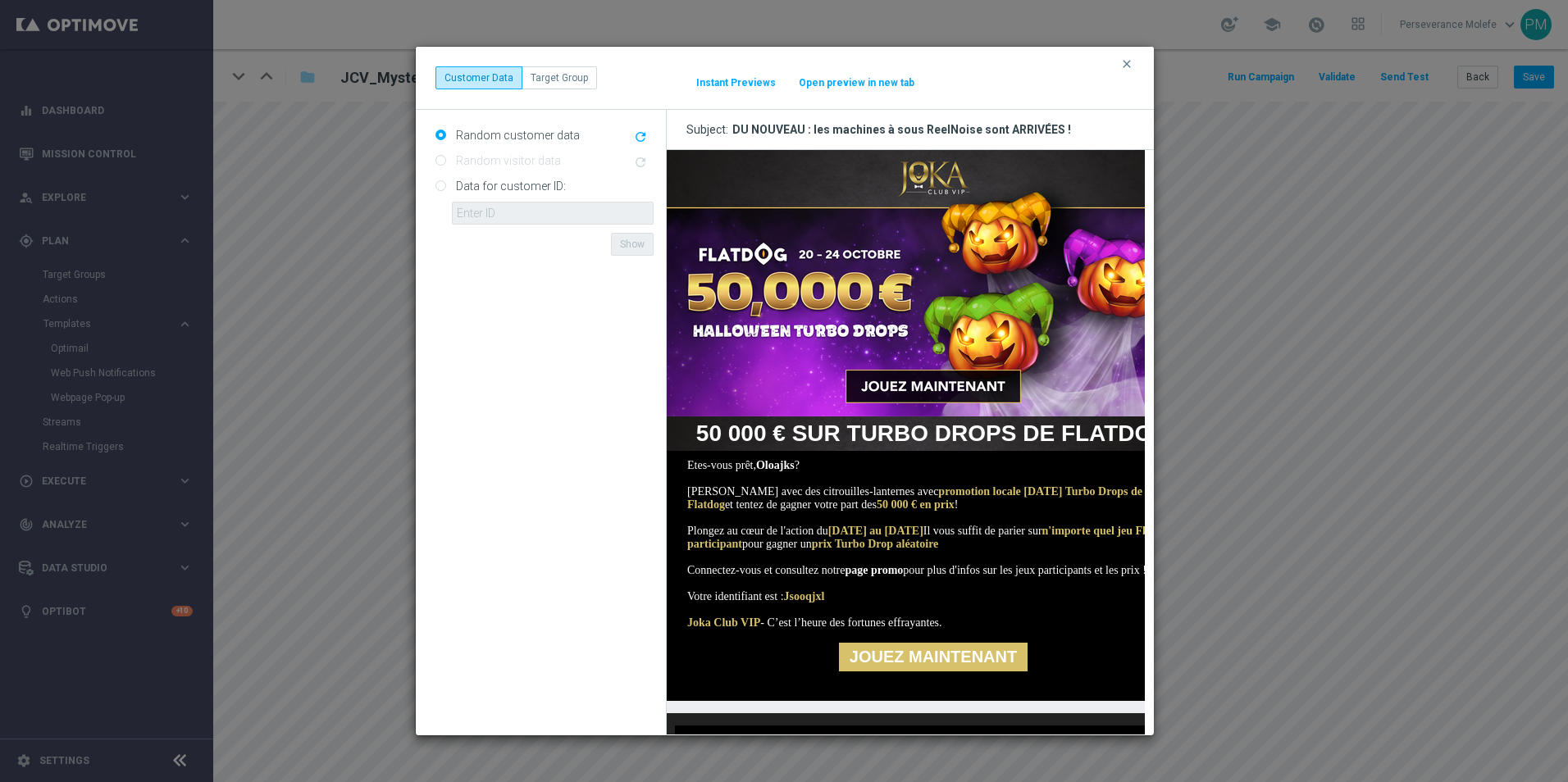
click at [860, 77] on button "Open preview in new tab" at bounding box center [856, 82] width 117 height 13
click at [1120, 59] on icon "clear" at bounding box center [1126, 63] width 13 height 13
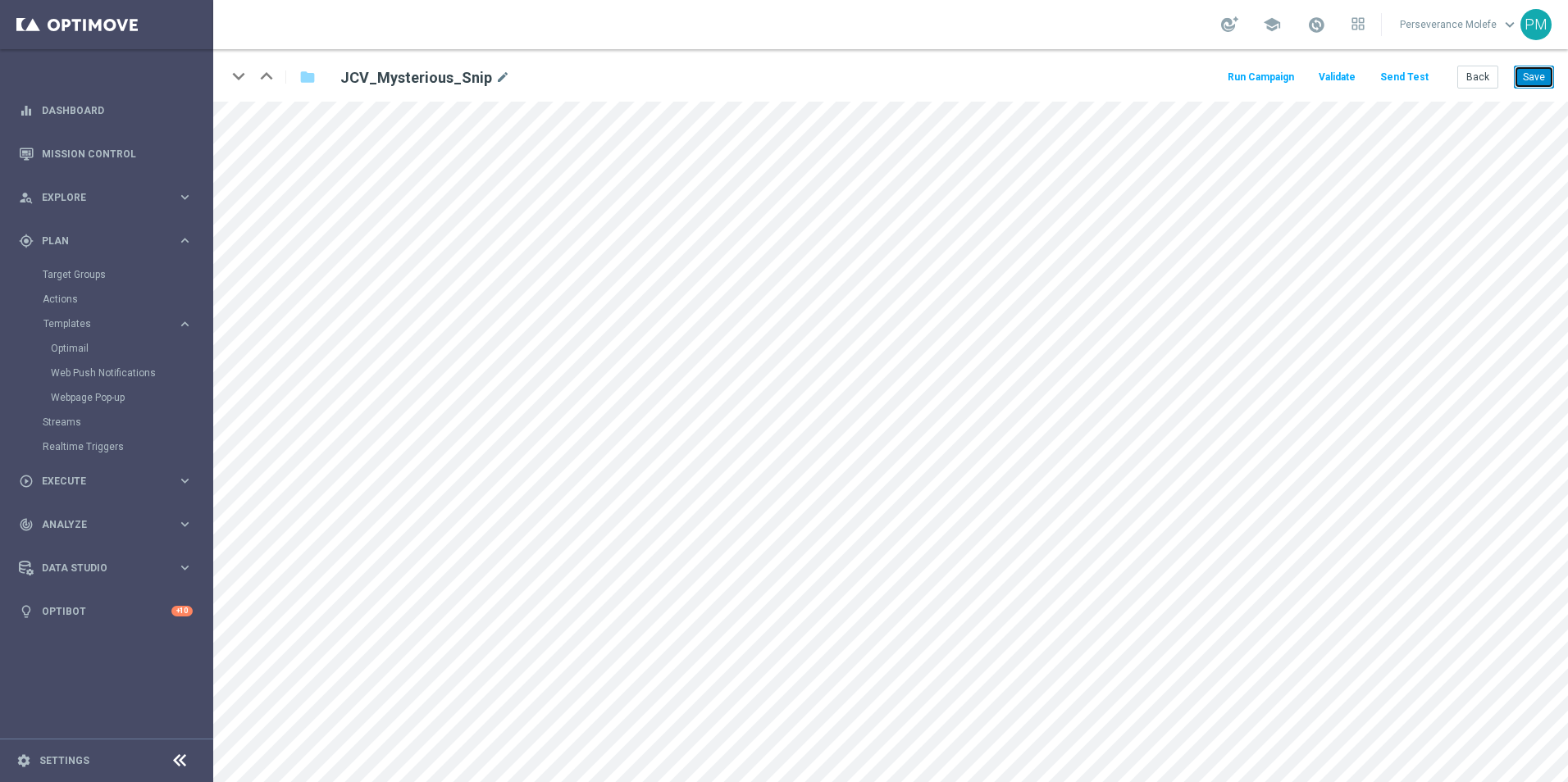
click at [1526, 72] on button "Save" at bounding box center [1533, 77] width 40 height 23
click at [1463, 71] on button "Back" at bounding box center [1477, 77] width 41 height 23
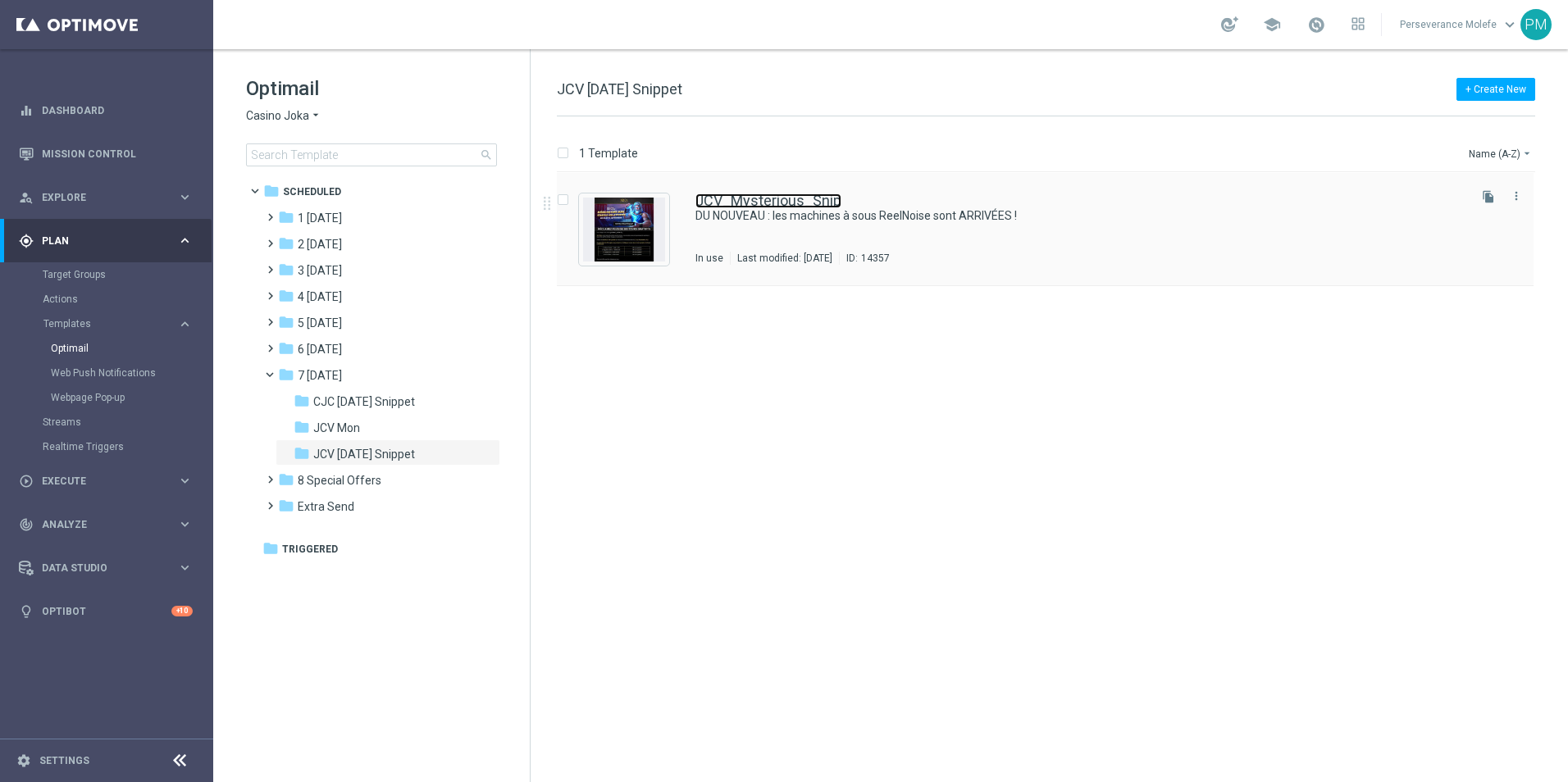
click at [730, 198] on link "JCV_Mysterious_Snip" at bounding box center [768, 200] width 146 height 15
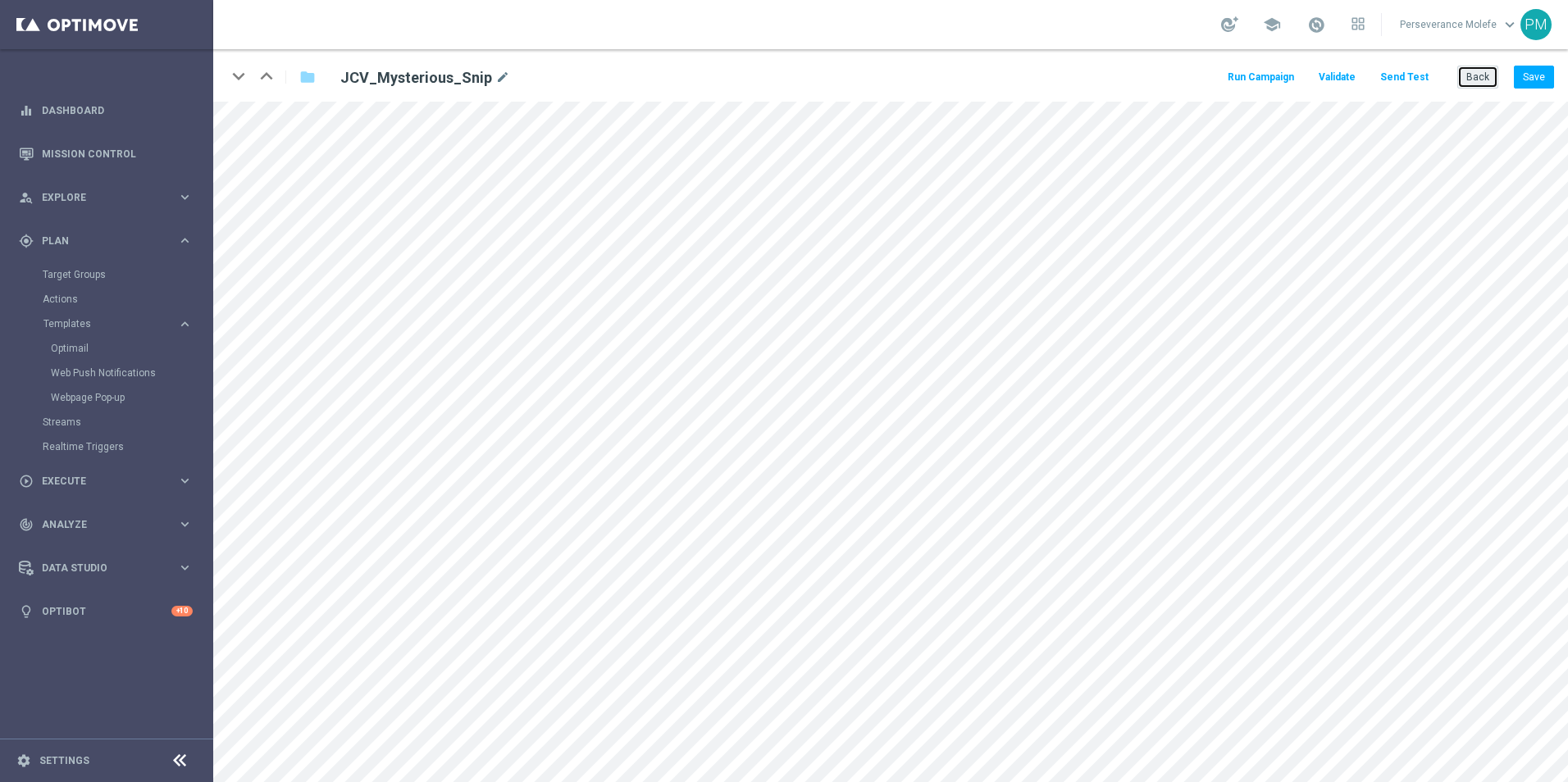
click at [1488, 72] on button "Back" at bounding box center [1477, 77] width 41 height 23
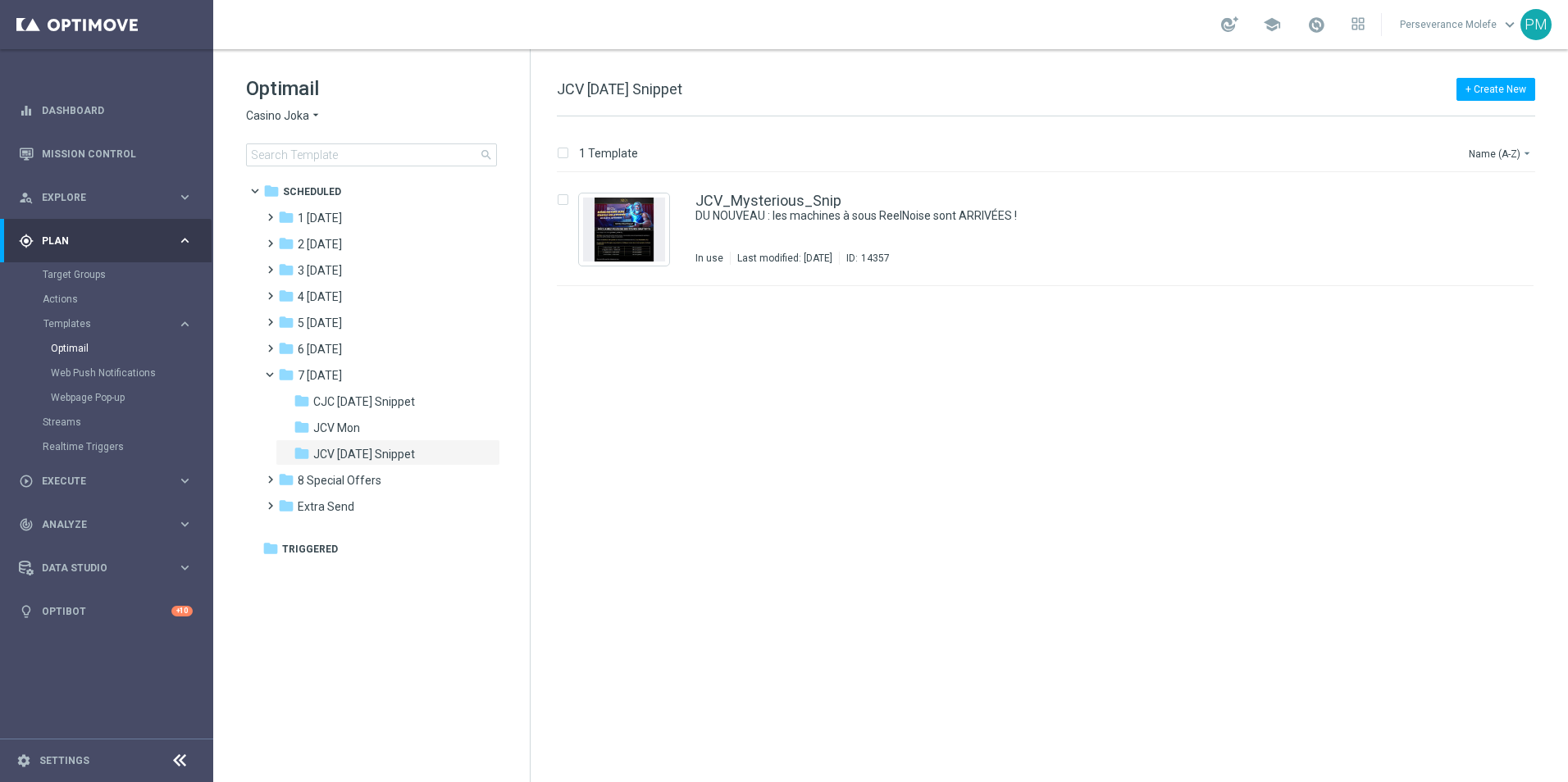
click at [297, 116] on span "Casino Joka" at bounding box center [277, 116] width 63 height 16
click at [0, 0] on span "Le Roi [PERSON_NAME]" at bounding box center [0, 0] width 0 height 0
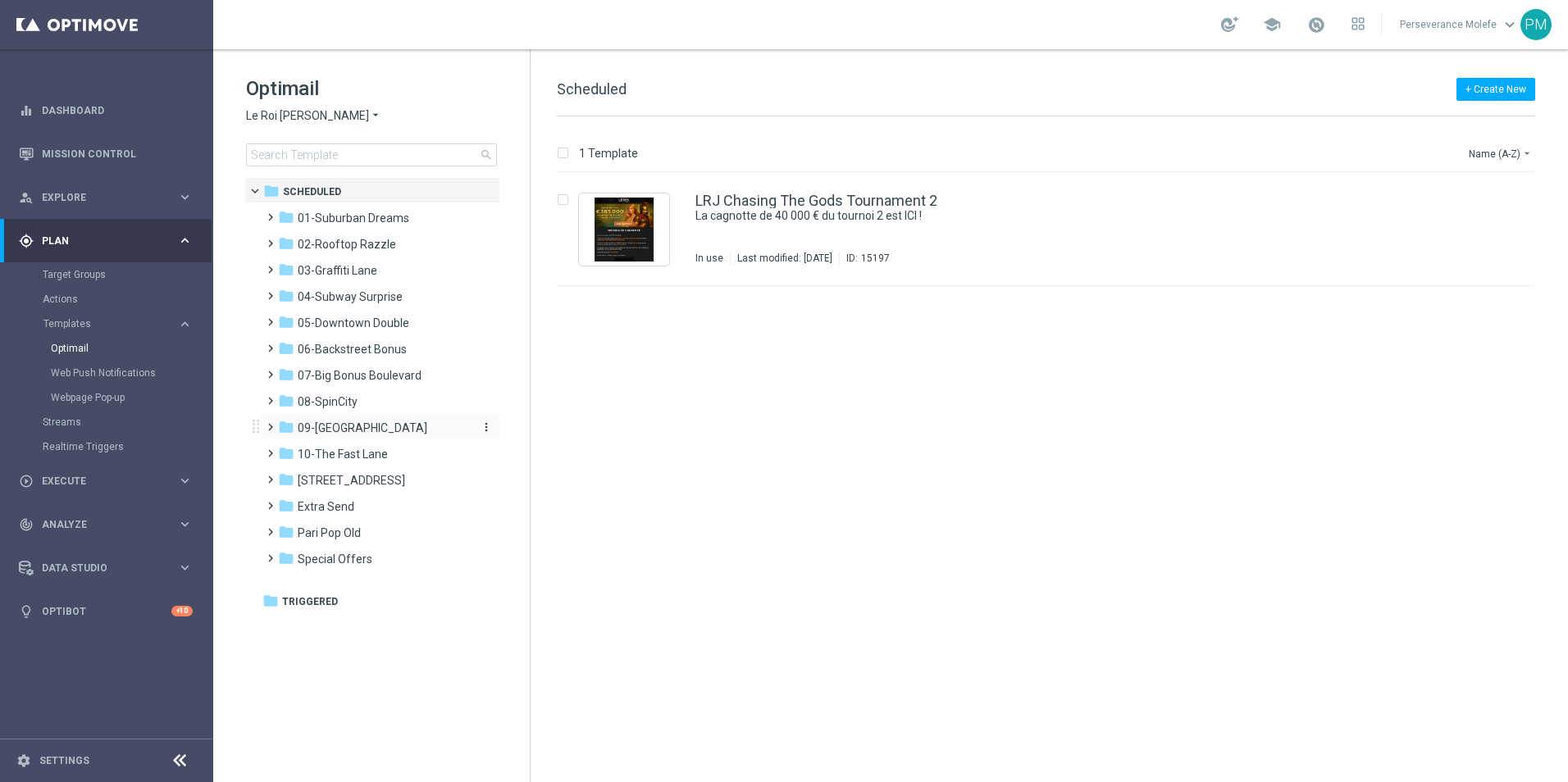
click at [373, 434] on span "09-Four Way Crossing" at bounding box center [362, 427] width 130 height 15
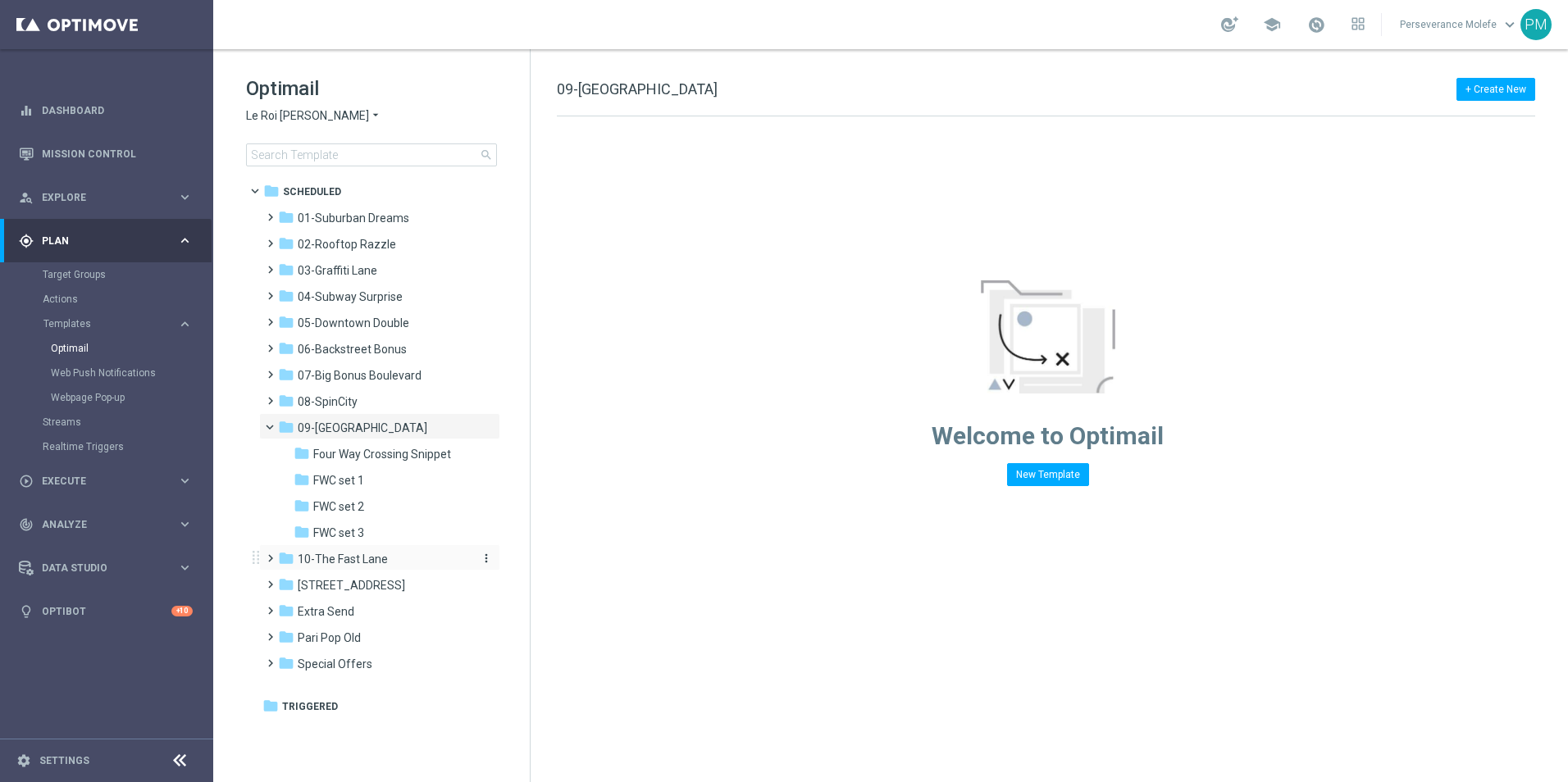
click at [366, 557] on span "10-The Fast Lane" at bounding box center [342, 559] width 90 height 15
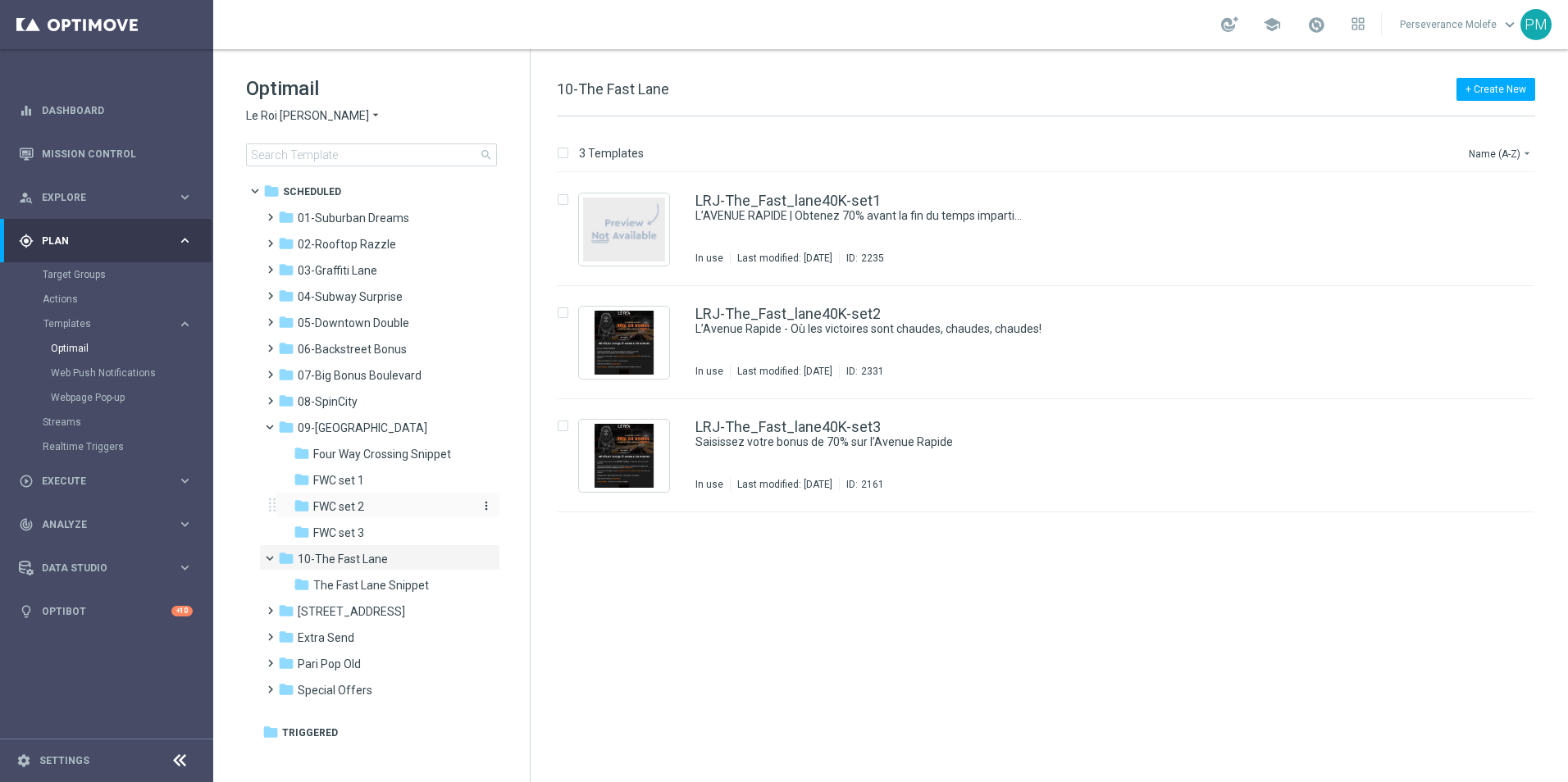
click at [384, 512] on div "folder FWC set 2" at bounding box center [380, 506] width 175 height 19
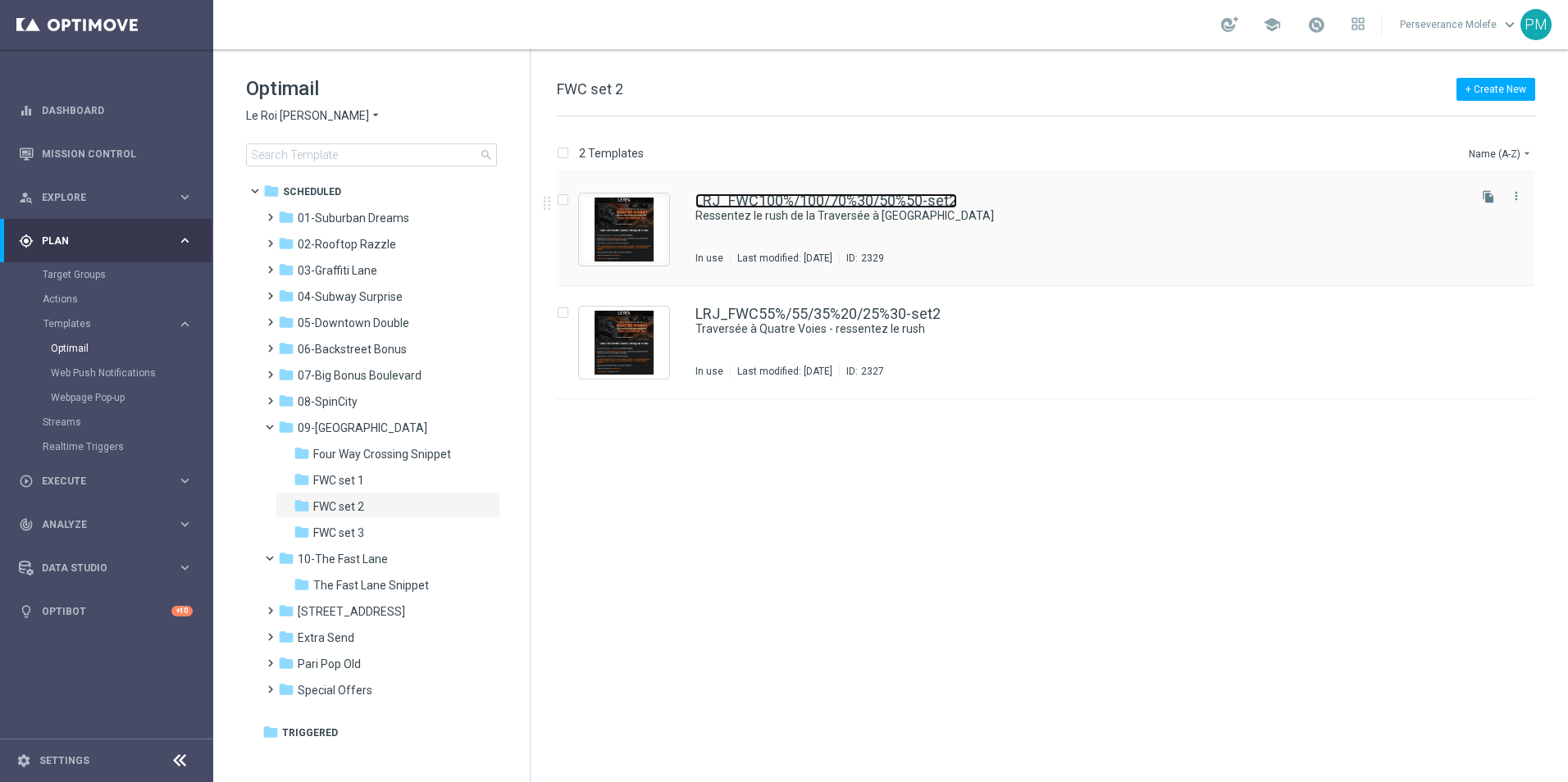
click at [776, 204] on link "LRJ_FWC100%/100/70%30/50%50-set2" at bounding box center [826, 200] width 261 height 15
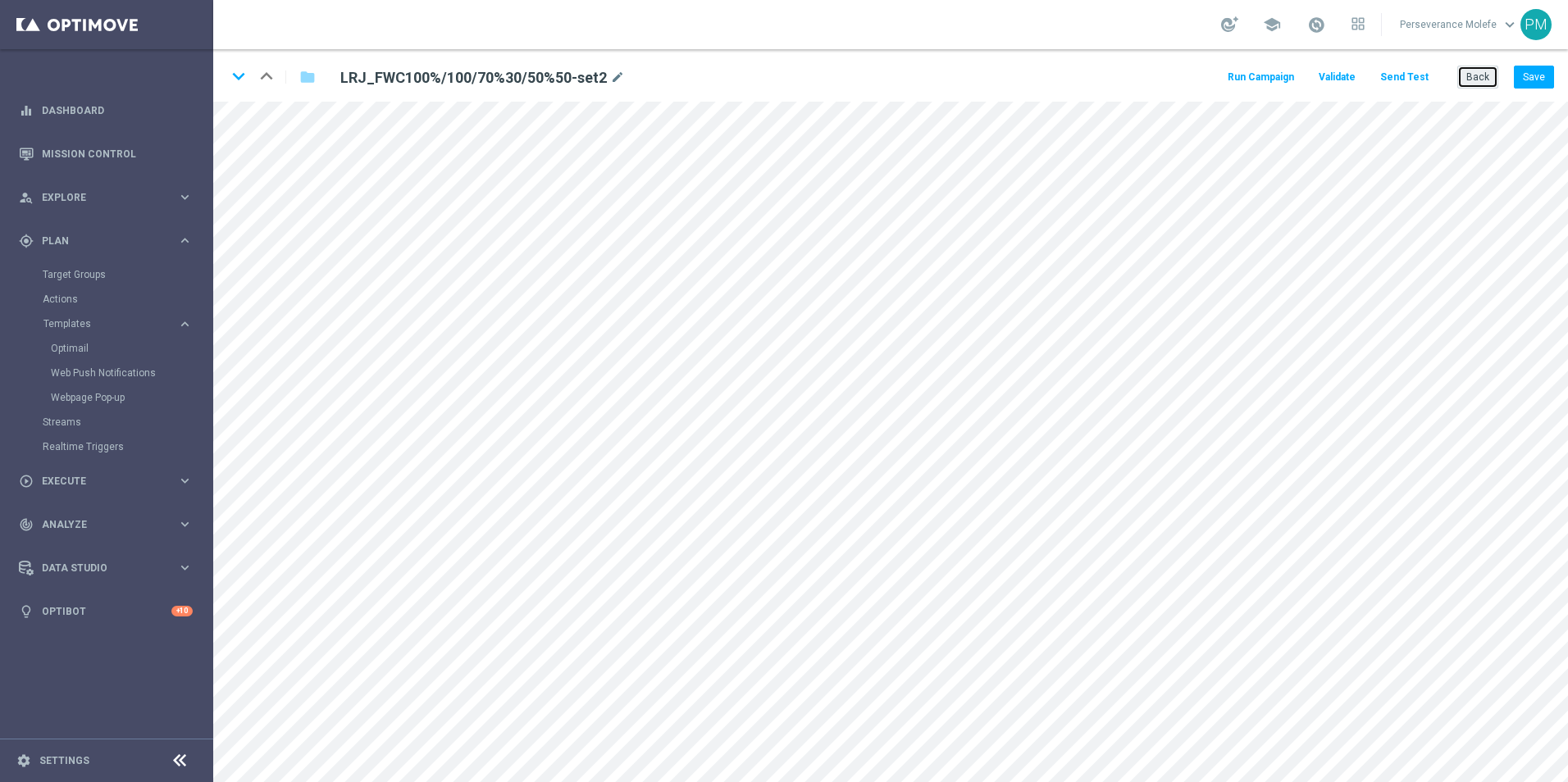
click at [1470, 87] on button "Back" at bounding box center [1477, 77] width 41 height 23
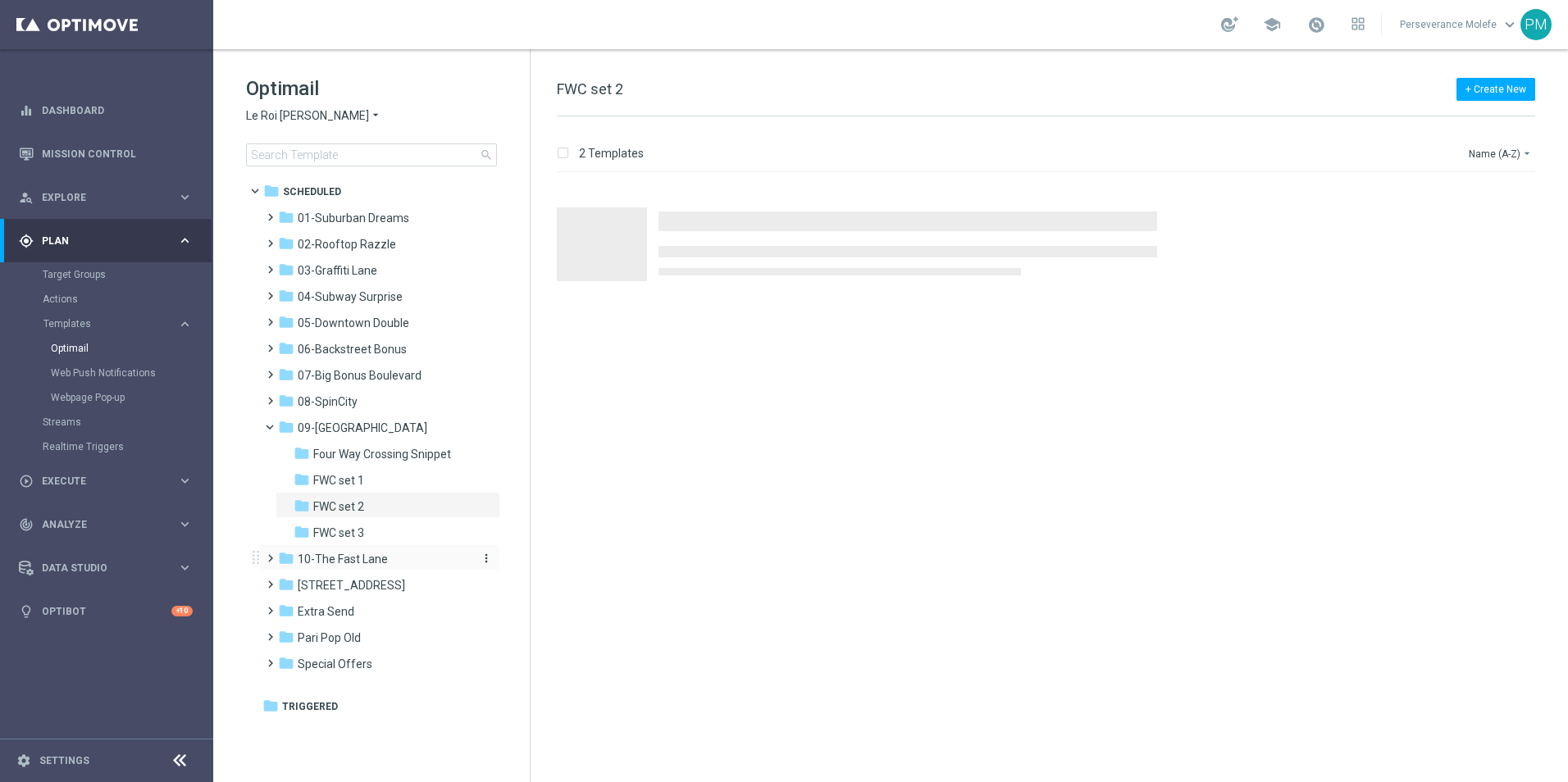
click at [403, 557] on div "folder 10-The Fast Lane" at bounding box center [372, 559] width 188 height 19
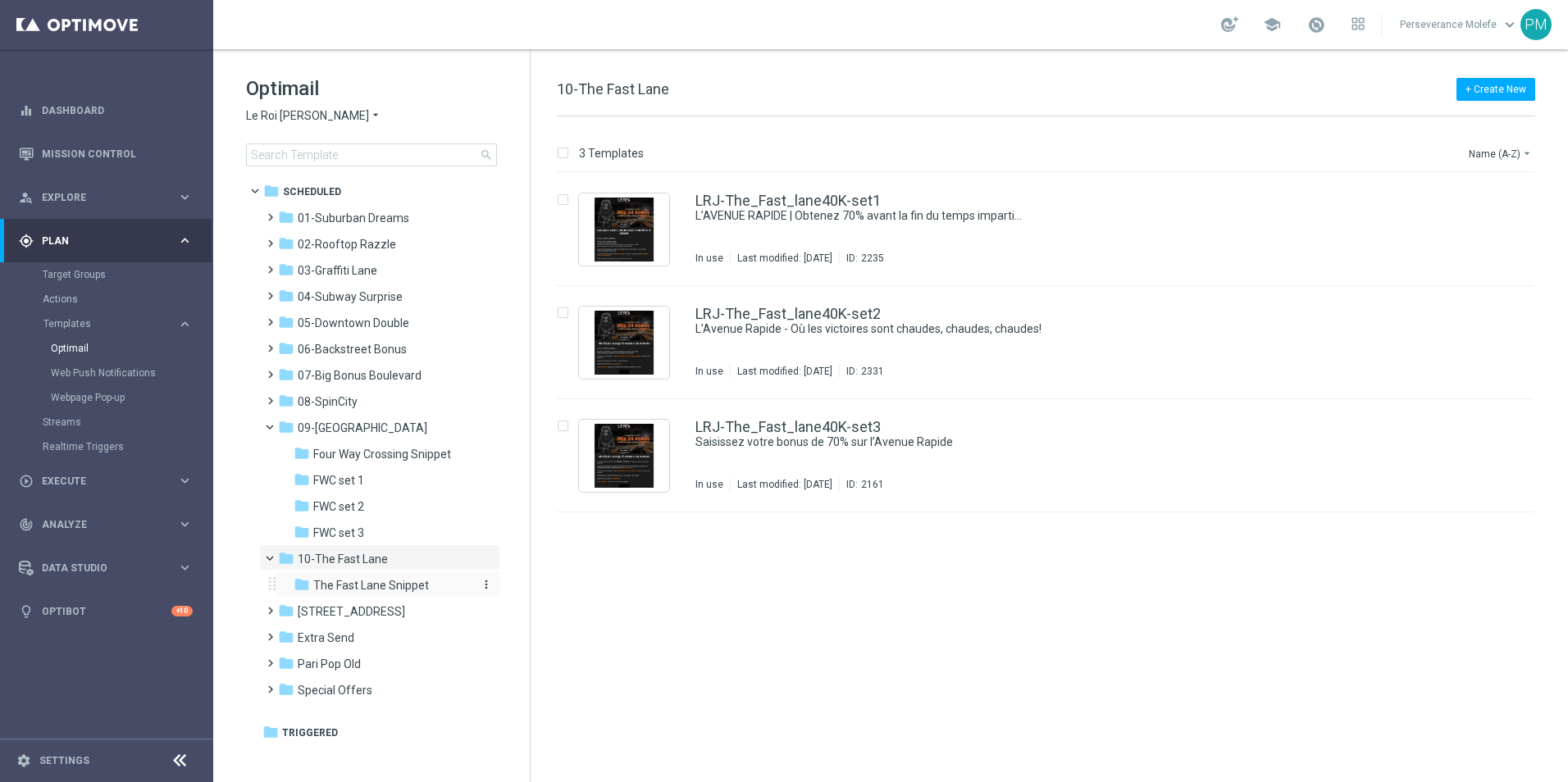
click at [406, 590] on span "The Fast Lane Snippet" at bounding box center [371, 585] width 116 height 15
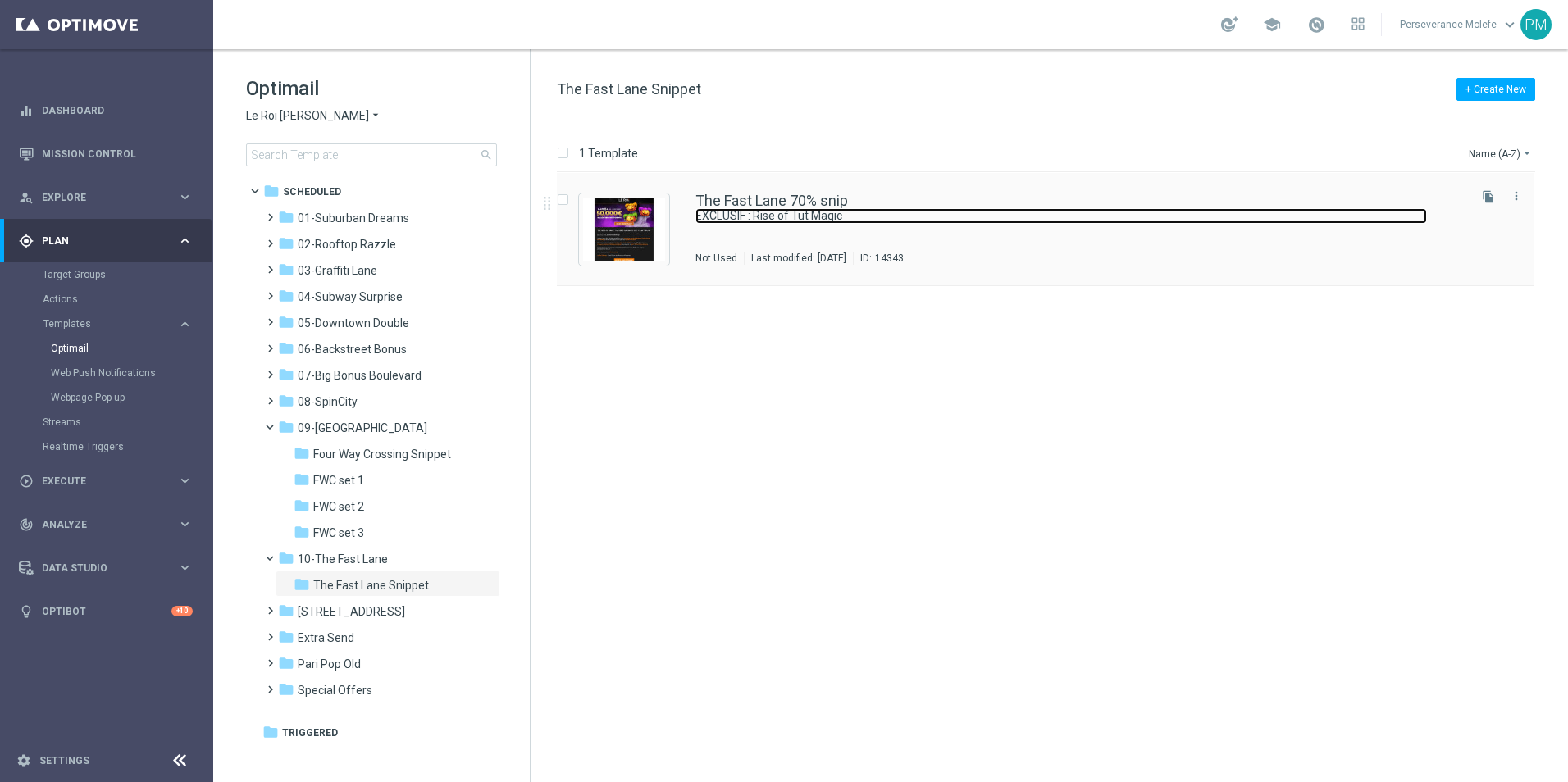
click at [752, 210] on link "EXCLUSIF : Rise of Tut Magic" at bounding box center [1061, 216] width 731 height 16
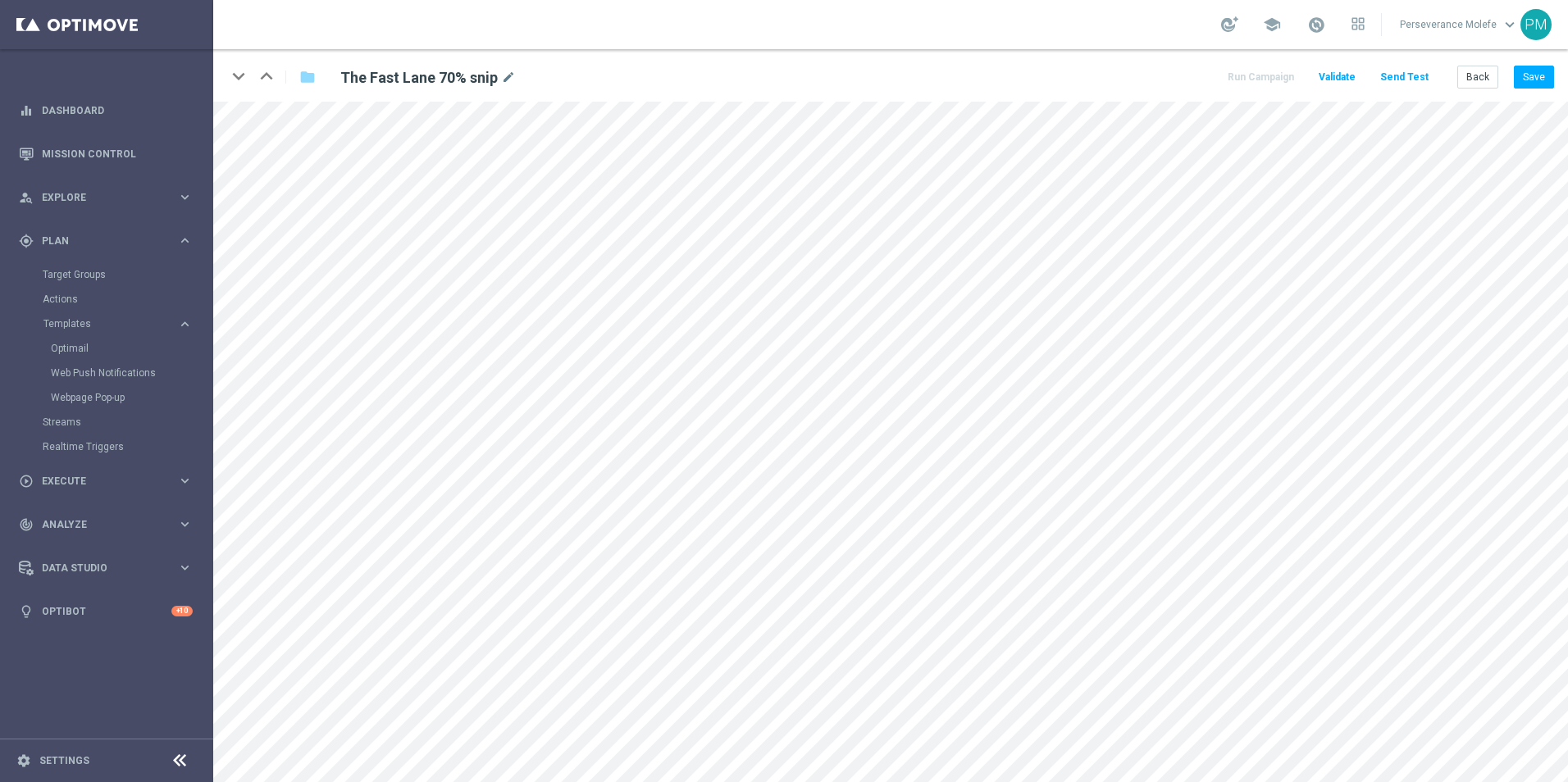
click at [1554, 82] on div "keyboard_arrow_down keyboard_arrow_up folder The Fast Lane 70% snip mode_edit R…" at bounding box center [890, 75] width 1354 height 53
click at [1541, 82] on button "Save" at bounding box center [1533, 77] width 40 height 23
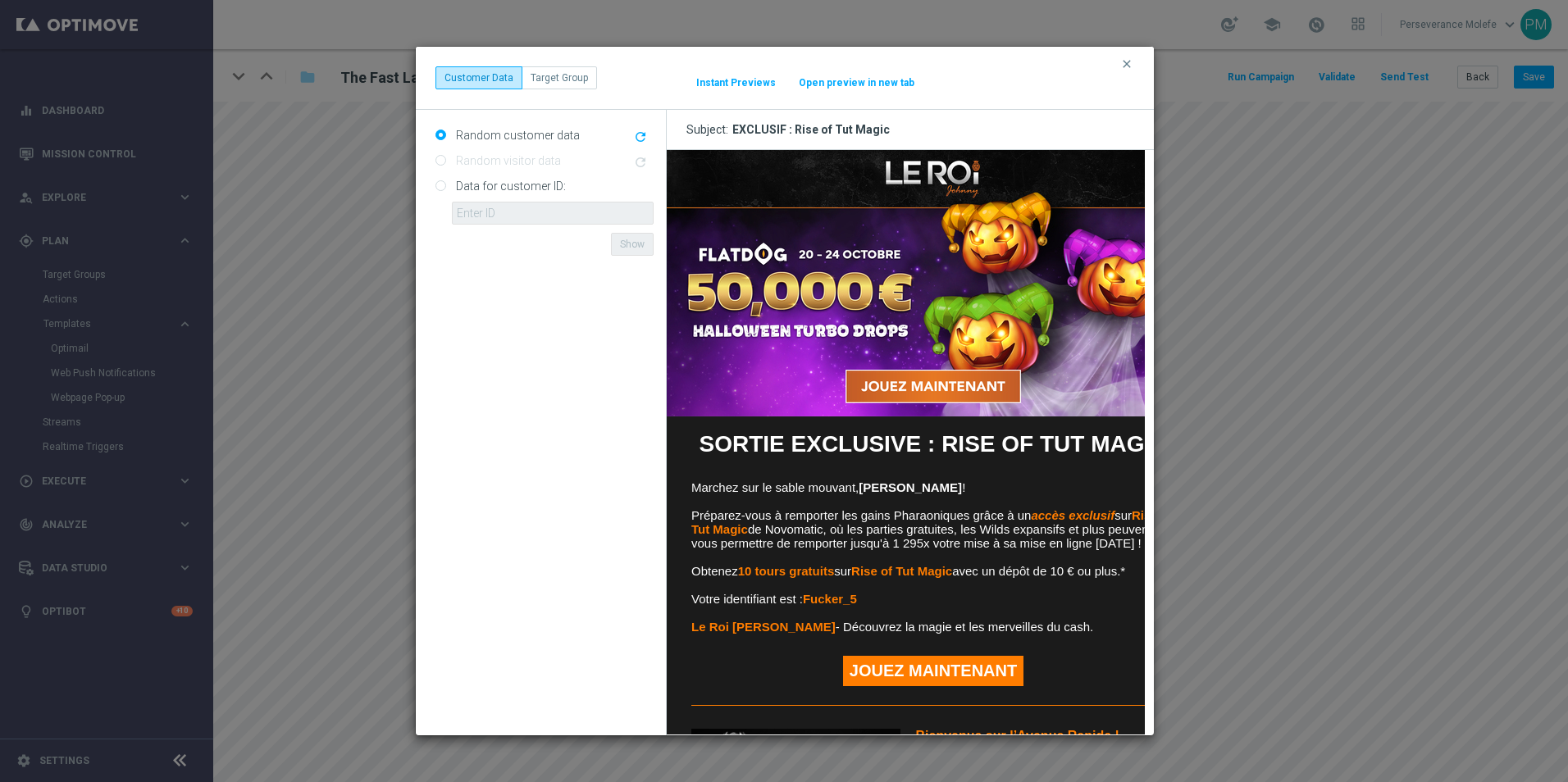
click at [843, 80] on button "Open preview in new tab" at bounding box center [856, 82] width 117 height 13
click at [852, 85] on button "Open preview in new tab" at bounding box center [856, 82] width 117 height 13
click at [1123, 62] on icon "clear" at bounding box center [1126, 63] width 13 height 13
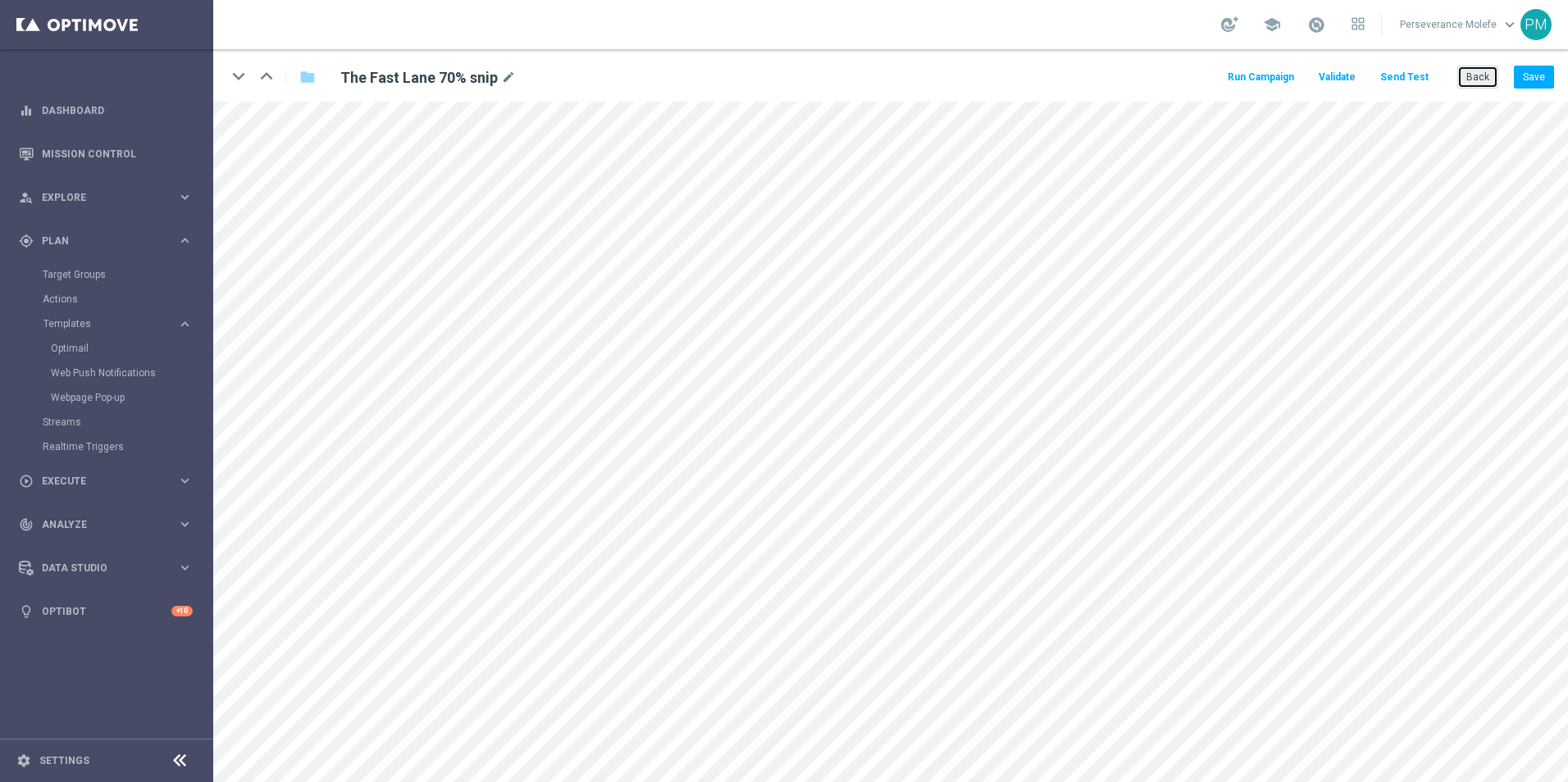
click at [1480, 80] on button "Back" at bounding box center [1477, 77] width 41 height 23
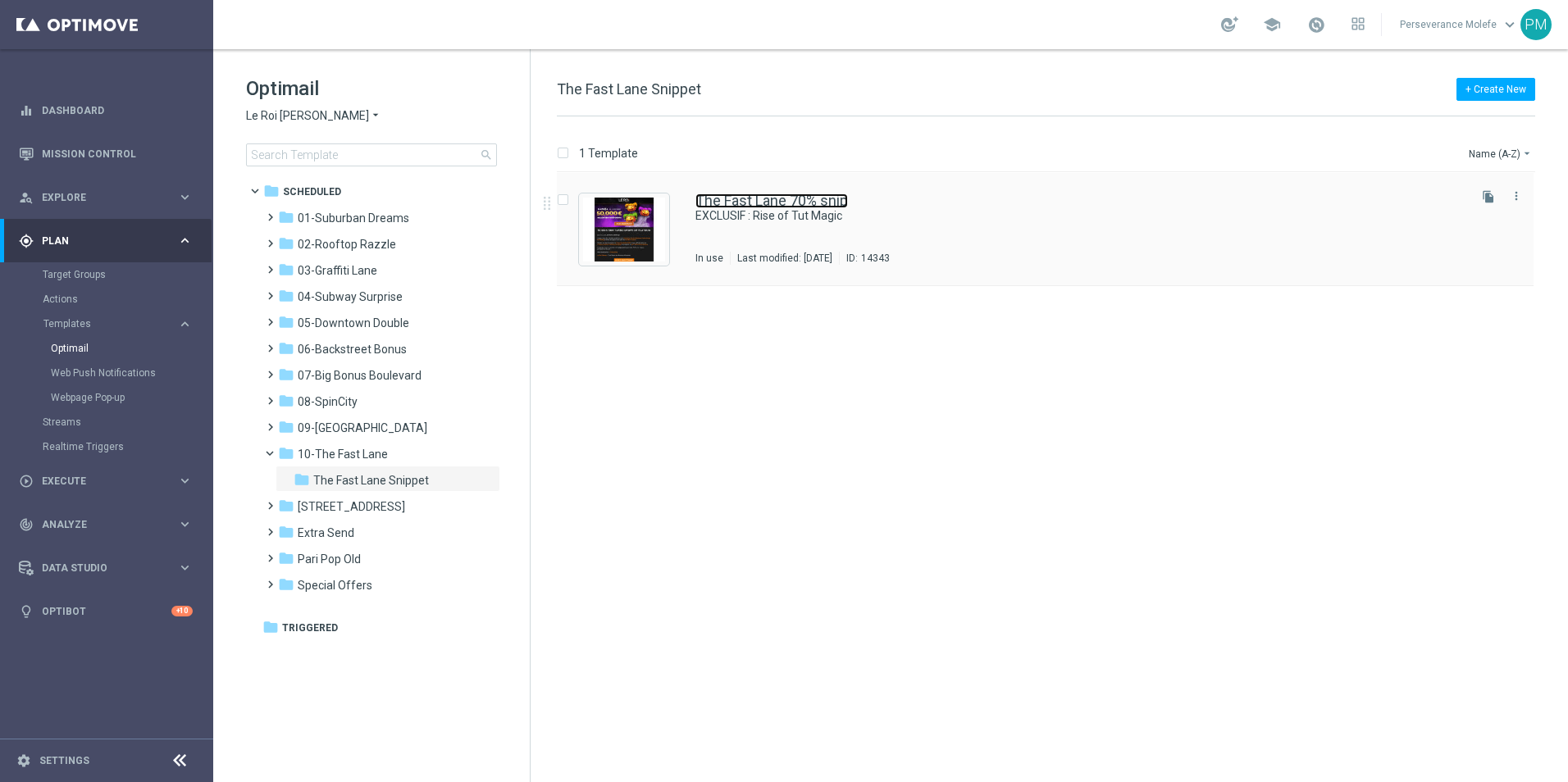
click at [817, 198] on link "The Fast Lane 70% snip" at bounding box center [771, 200] width 152 height 15
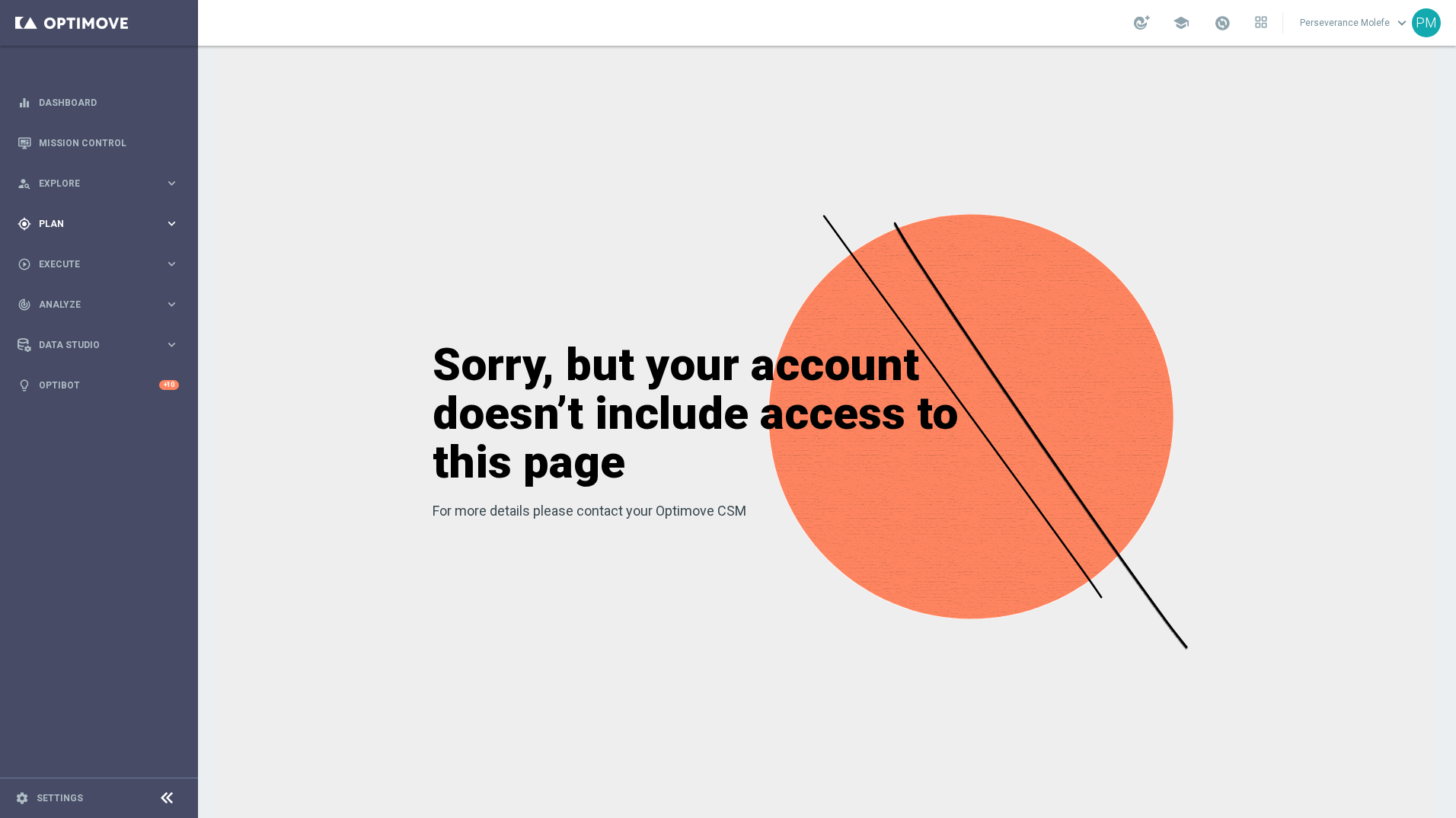
click at [76, 221] on span "Plan" at bounding box center [101, 224] width 126 height 9
click at [83, 303] on span "Templates" at bounding box center [95, 301] width 109 height 9
click at [85, 327] on link "Optimail" at bounding box center [102, 323] width 111 height 12
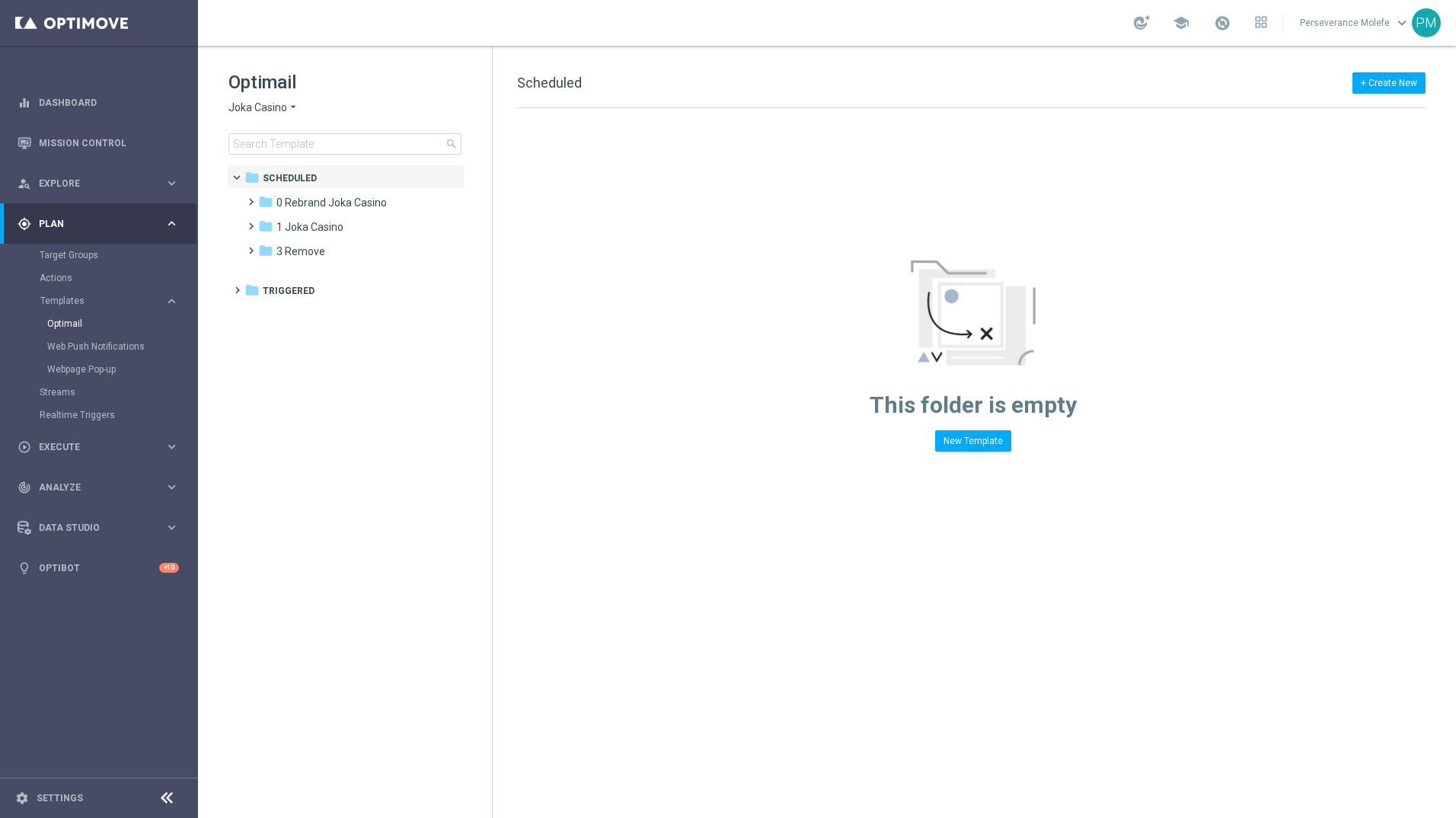
click at [265, 108] on span "Joka Casino" at bounding box center [257, 108] width 59 height 14
click at [273, 245] on div "Casino Joka" at bounding box center [286, 253] width 114 height 18
click at [327, 347] on div "folder 7 Monday" at bounding box center [345, 349] width 175 height 17
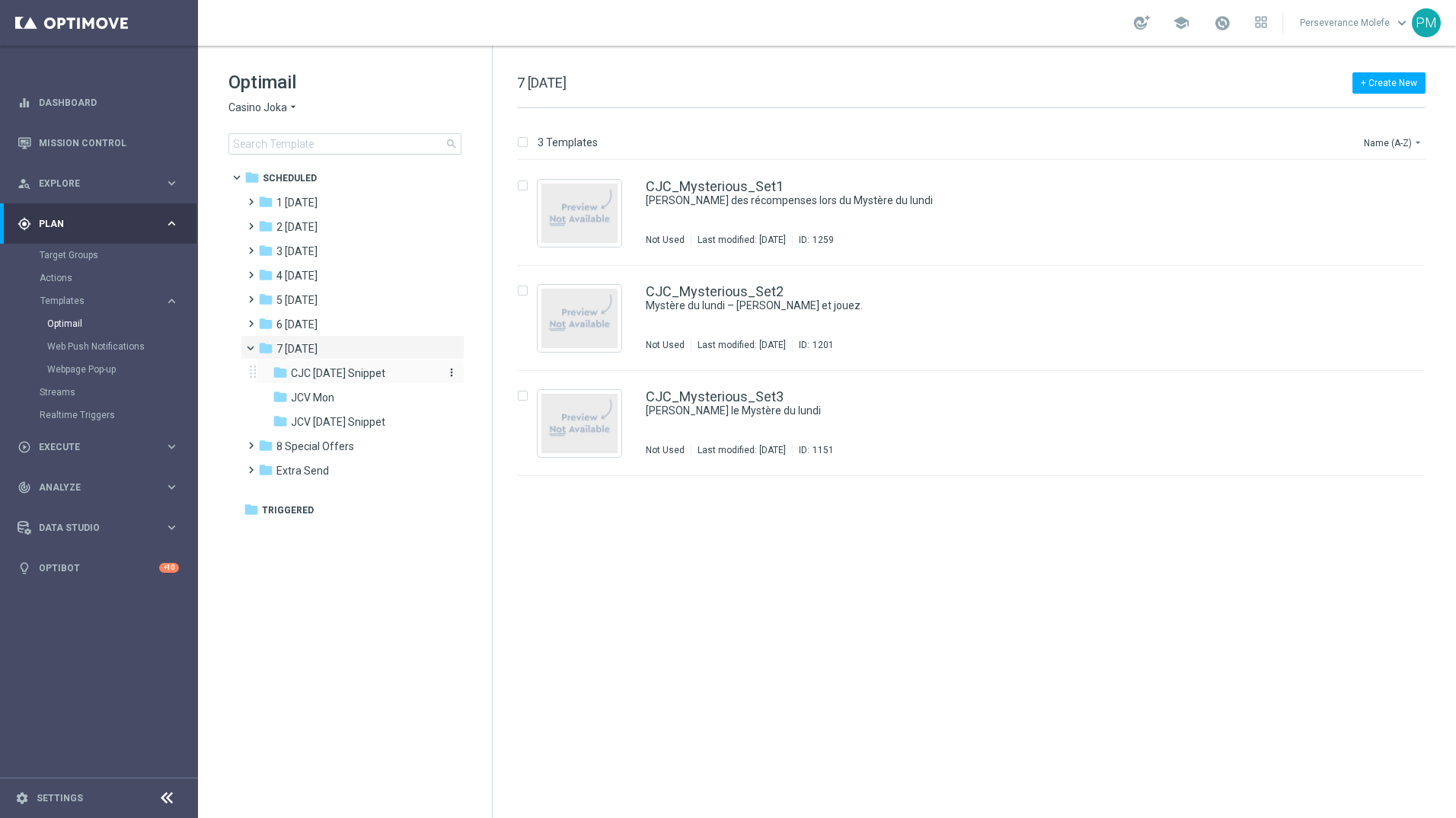
click at [334, 375] on span "CJC Monday Snippet" at bounding box center [338, 372] width 94 height 14
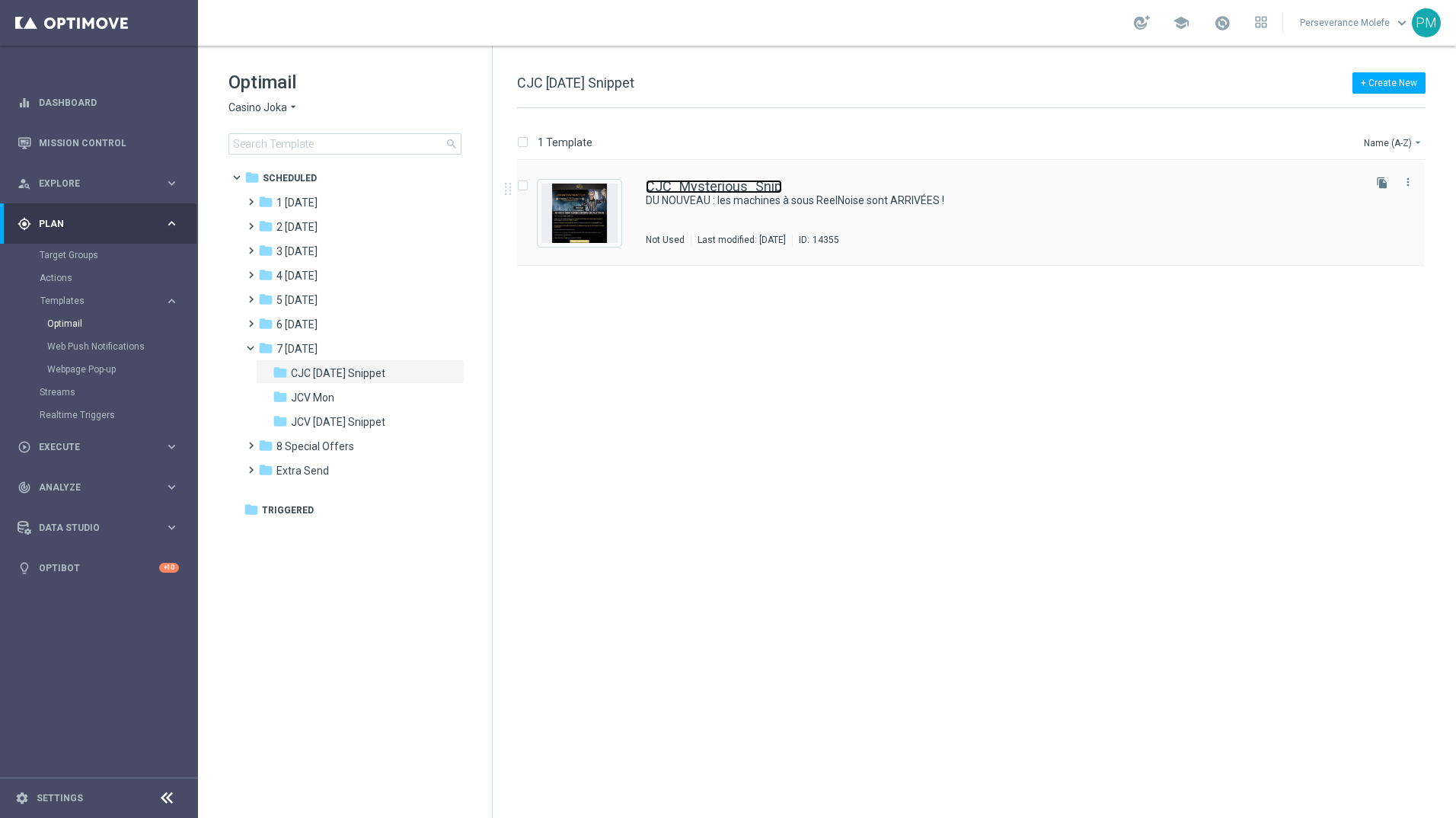
click at [710, 193] on link "CJC_Mysterious_Snip" at bounding box center [714, 186] width 137 height 14
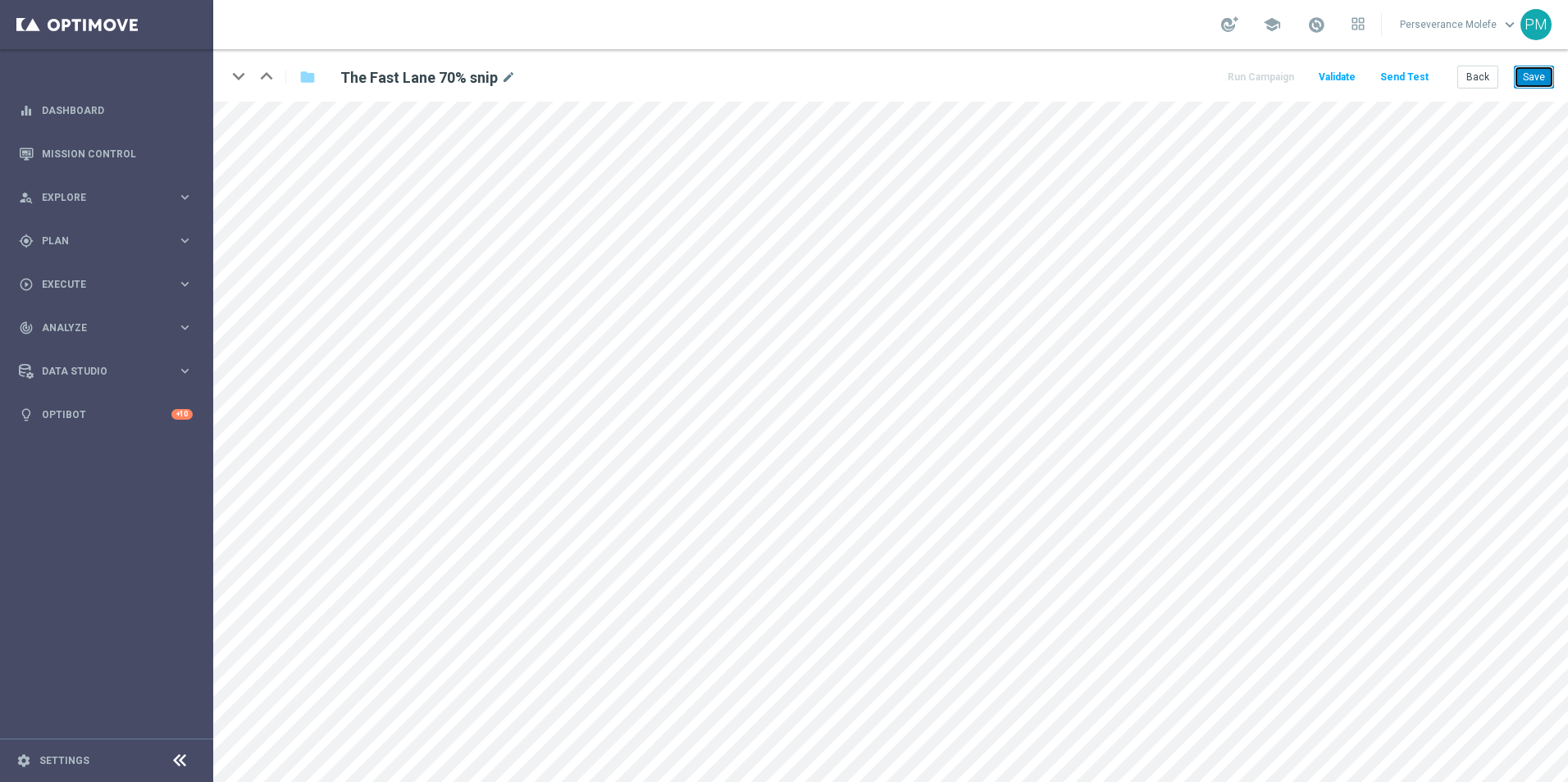
click at [1521, 79] on button "Save" at bounding box center [1533, 77] width 40 height 23
click at [1526, 75] on button "Save" at bounding box center [1533, 77] width 40 height 23
click at [1470, 84] on button "Back" at bounding box center [1477, 77] width 41 height 23
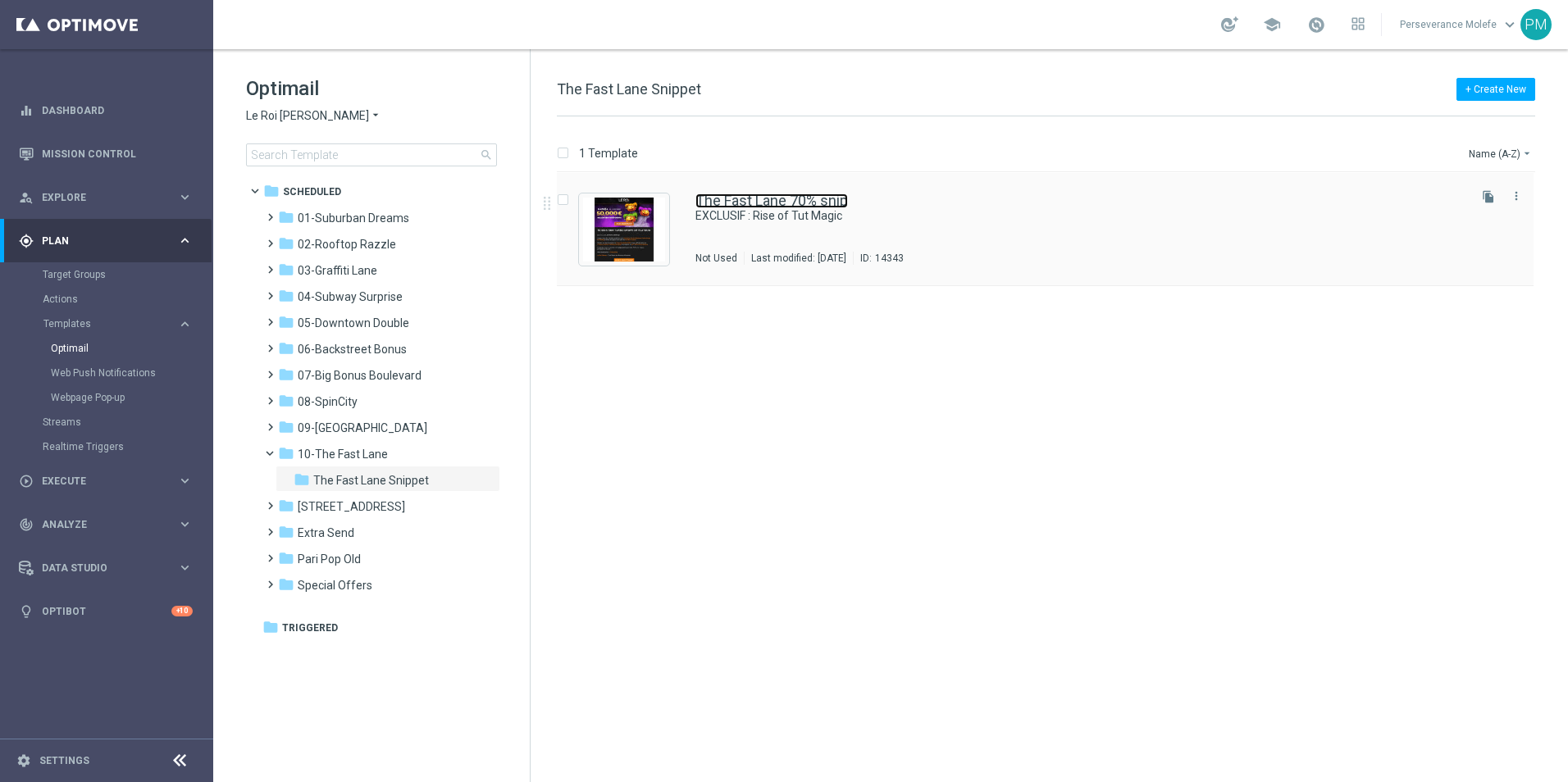
click at [749, 198] on link "The Fast Lane 70% snip" at bounding box center [771, 200] width 152 height 15
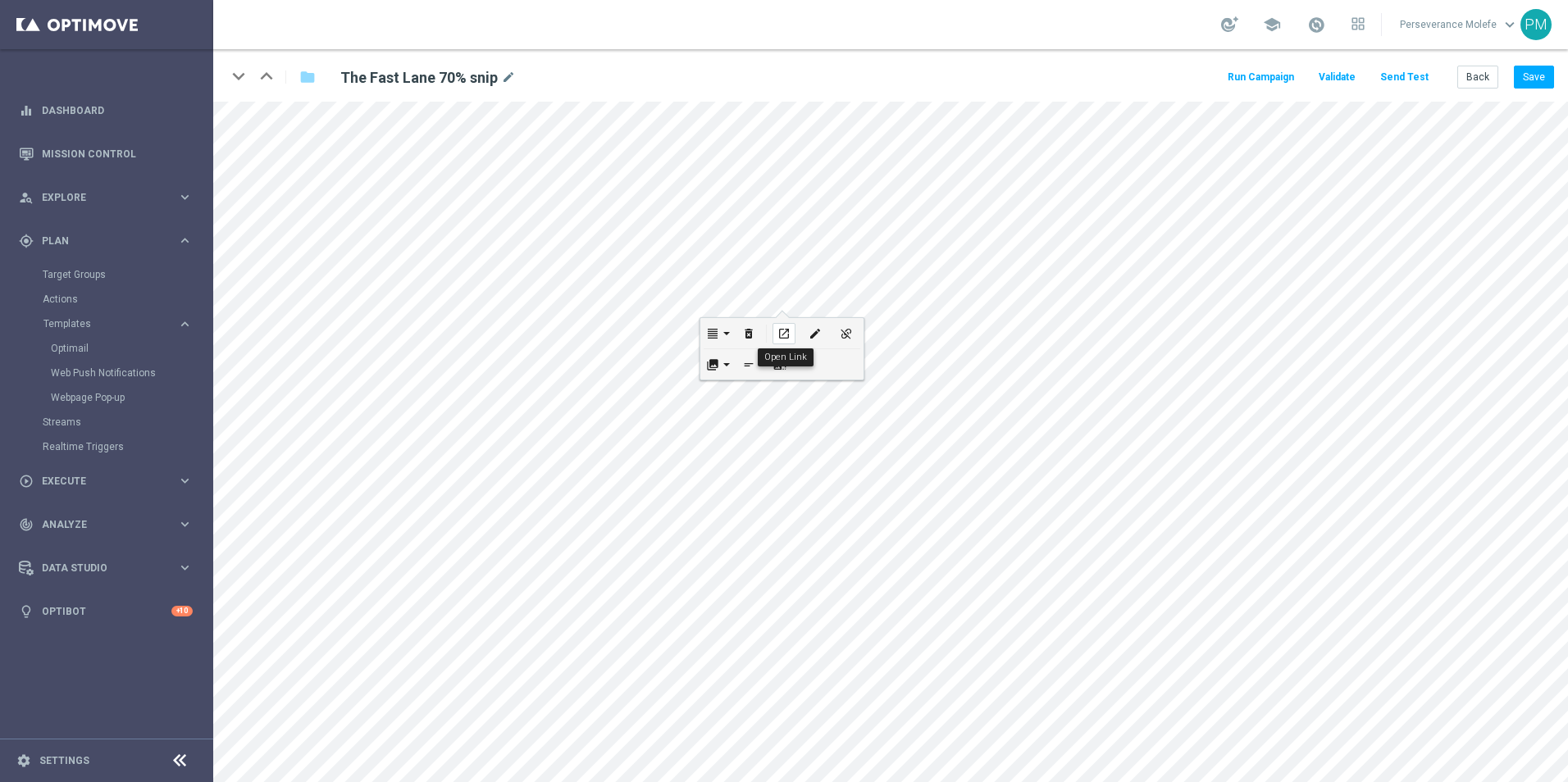
click at [780, 332] on icon "open_in_new" at bounding box center [783, 332] width 13 height 13
click at [698, 558] on div "edit" at bounding box center [703, 566] width 23 height 21
type input "https://www.leroijohnny1.net/fr/promotions"
click at [796, 656] on button "Update" at bounding box center [795, 654] width 50 height 23
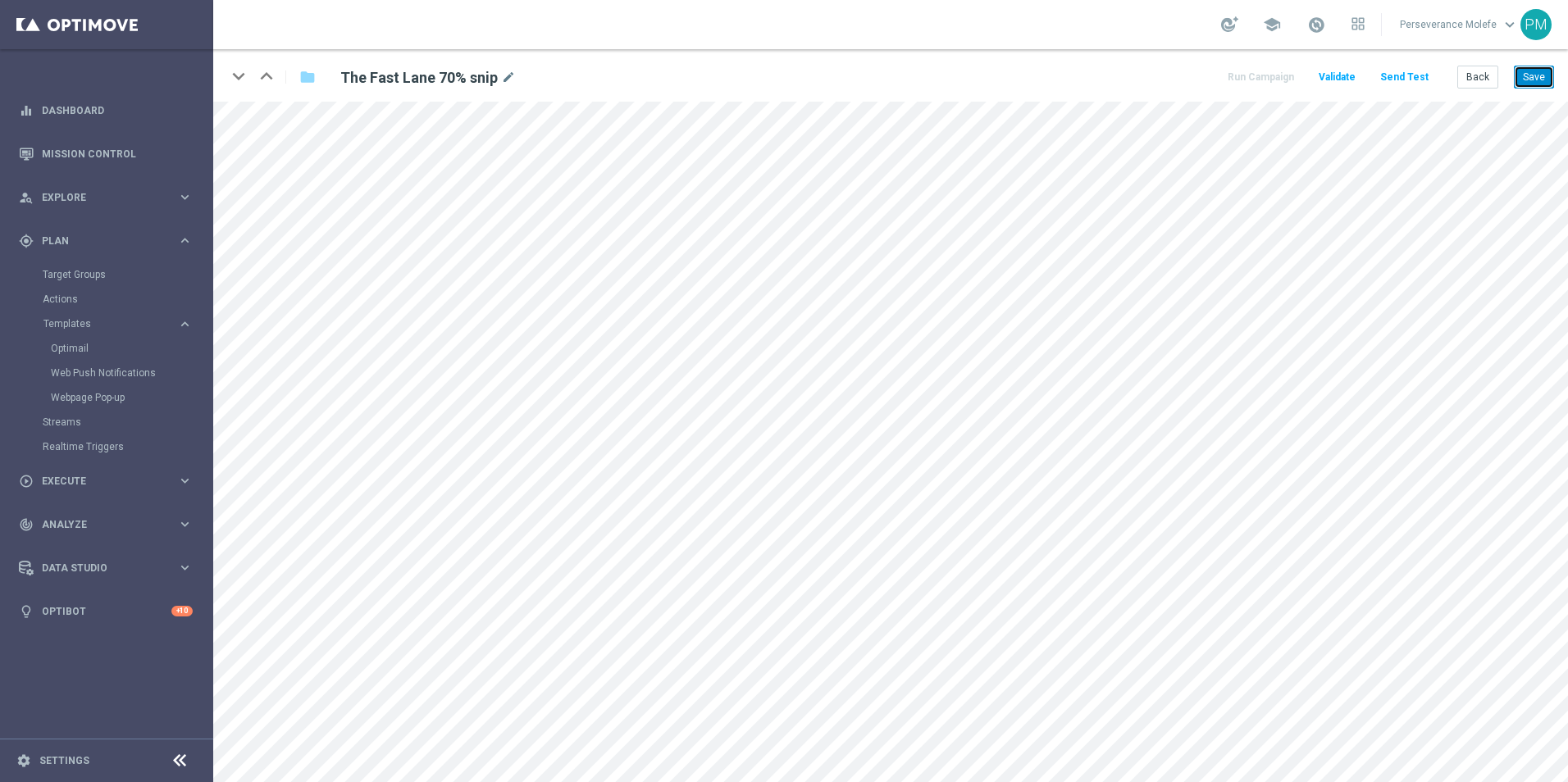
click at [1550, 67] on button "Save" at bounding box center [1533, 77] width 40 height 23
click at [1538, 77] on button "Save" at bounding box center [1533, 77] width 40 height 23
click at [1543, 76] on button "Save" at bounding box center [1533, 77] width 40 height 23
click at [1545, 82] on button "Save" at bounding box center [1533, 77] width 40 height 23
click at [1491, 86] on button "Back" at bounding box center [1477, 77] width 41 height 23
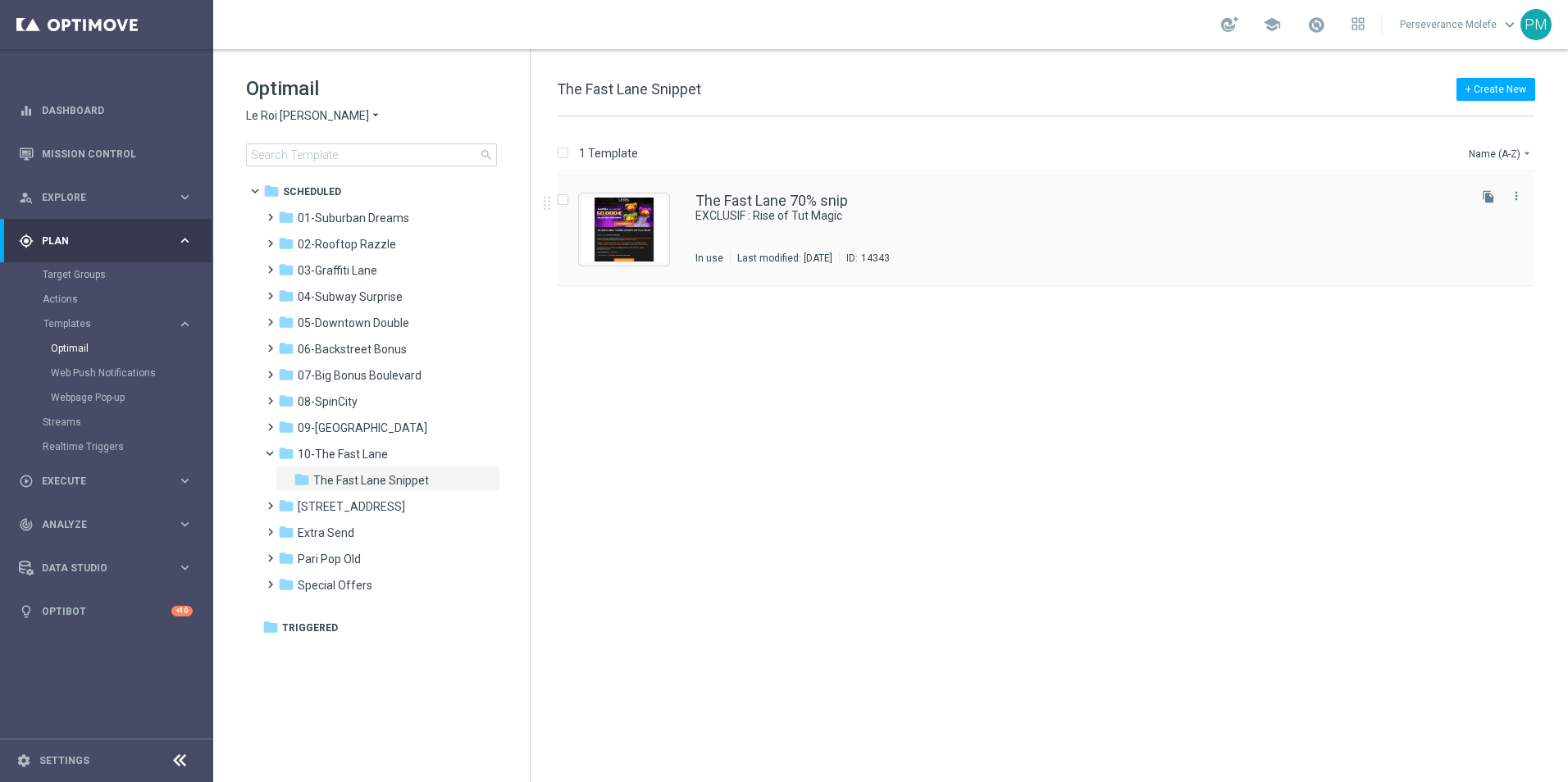
click at [729, 184] on div "The Fast Lane 70% snip EXCLUSIF : Rise of Tut Magic In use Last modified: Wedne…" at bounding box center [1044, 229] width 976 height 113
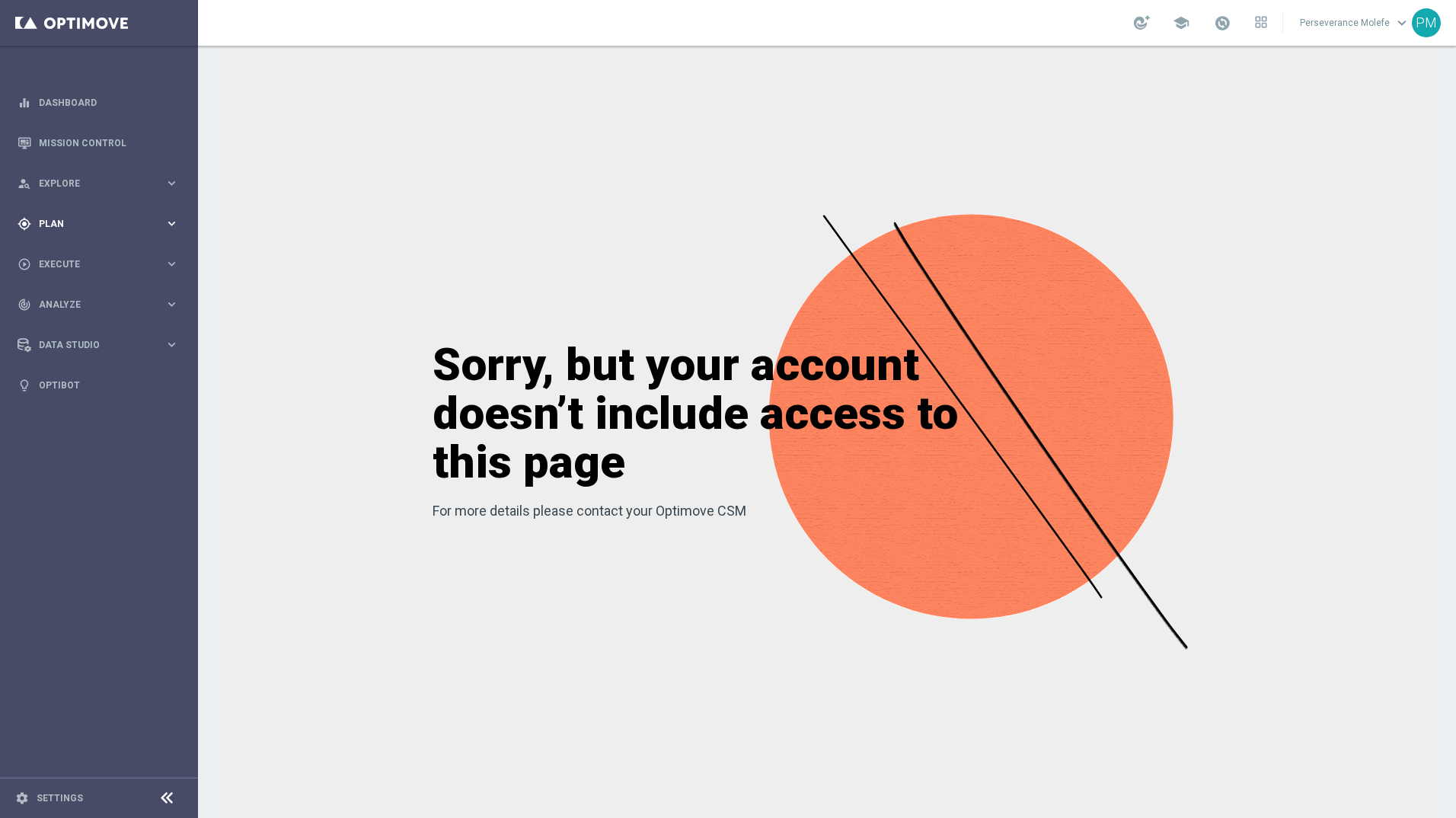
click at [87, 236] on div "gps_fixed Plan keyboard_arrow_right" at bounding box center [98, 223] width 196 height 41
click at [94, 305] on button "Templates keyboard_arrow_right" at bounding box center [110, 300] width 140 height 12
click at [92, 327] on link "Optimail" at bounding box center [102, 323] width 111 height 12
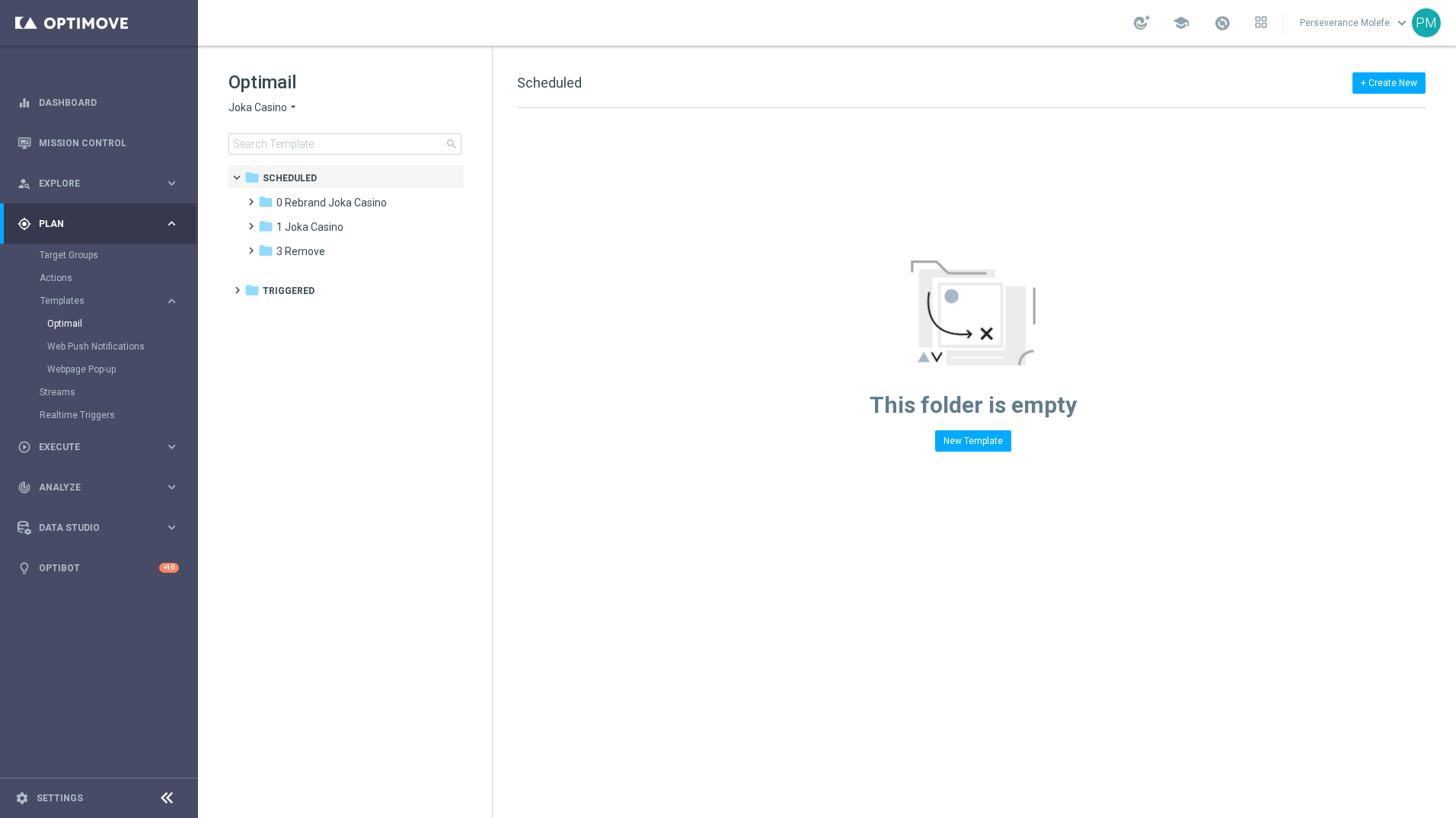
click at [257, 116] on div "Optimail Joka Casino arrow_drop_down × Joka Casino search" at bounding box center [359, 111] width 263 height 84
click at [261, 112] on span "Joka Casino" at bounding box center [257, 108] width 59 height 14
click at [0, 0] on span "Casino Joka" at bounding box center [0, 0] width 0 height 0
click at [318, 345] on span "7 [DATE]" at bounding box center [296, 349] width 41 height 14
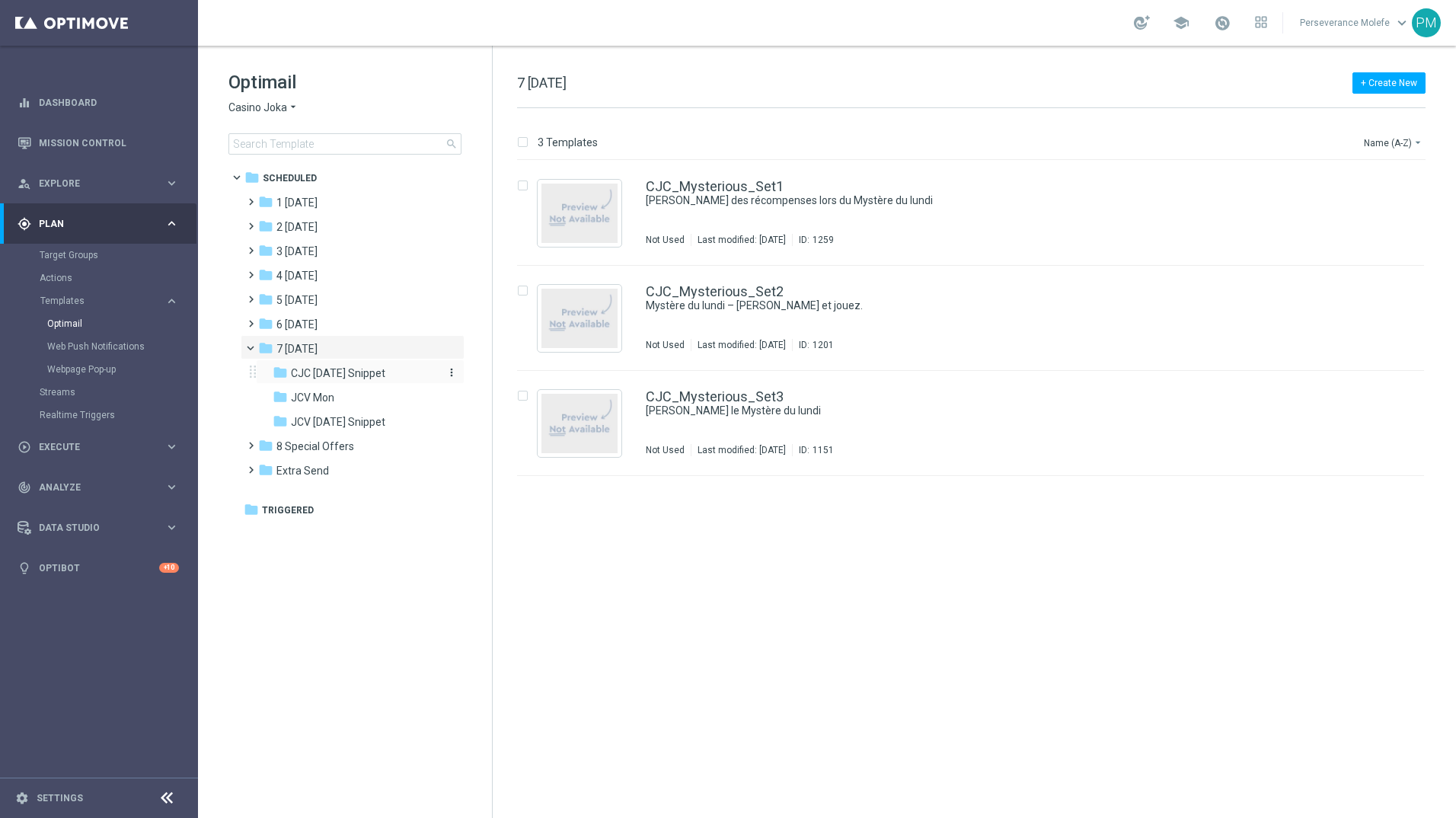
click at [352, 366] on span "CJC [DATE] Snippet" at bounding box center [338, 372] width 94 height 14
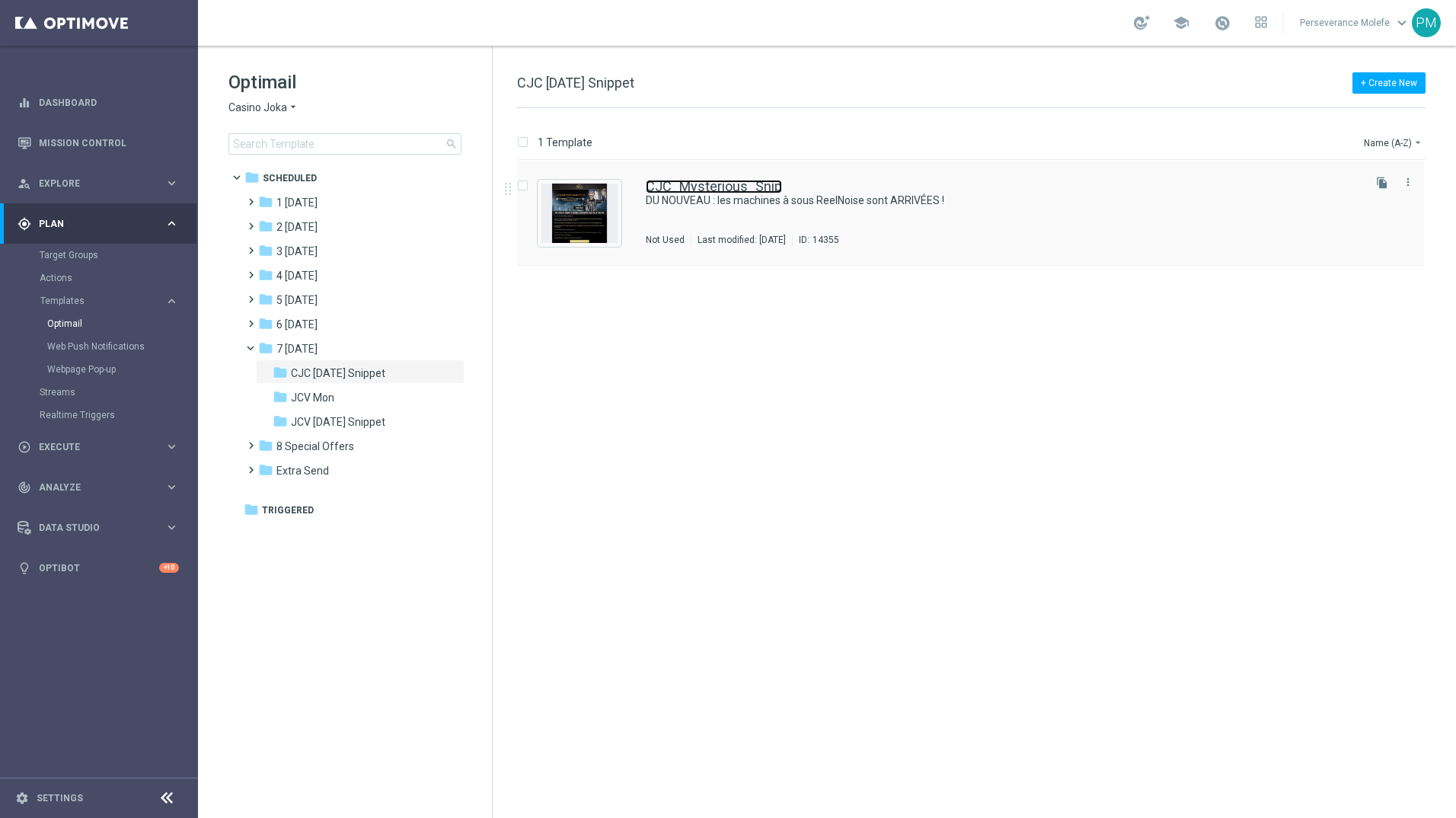
click at [724, 180] on link "CJC_Mysterious_Snip" at bounding box center [714, 186] width 137 height 14
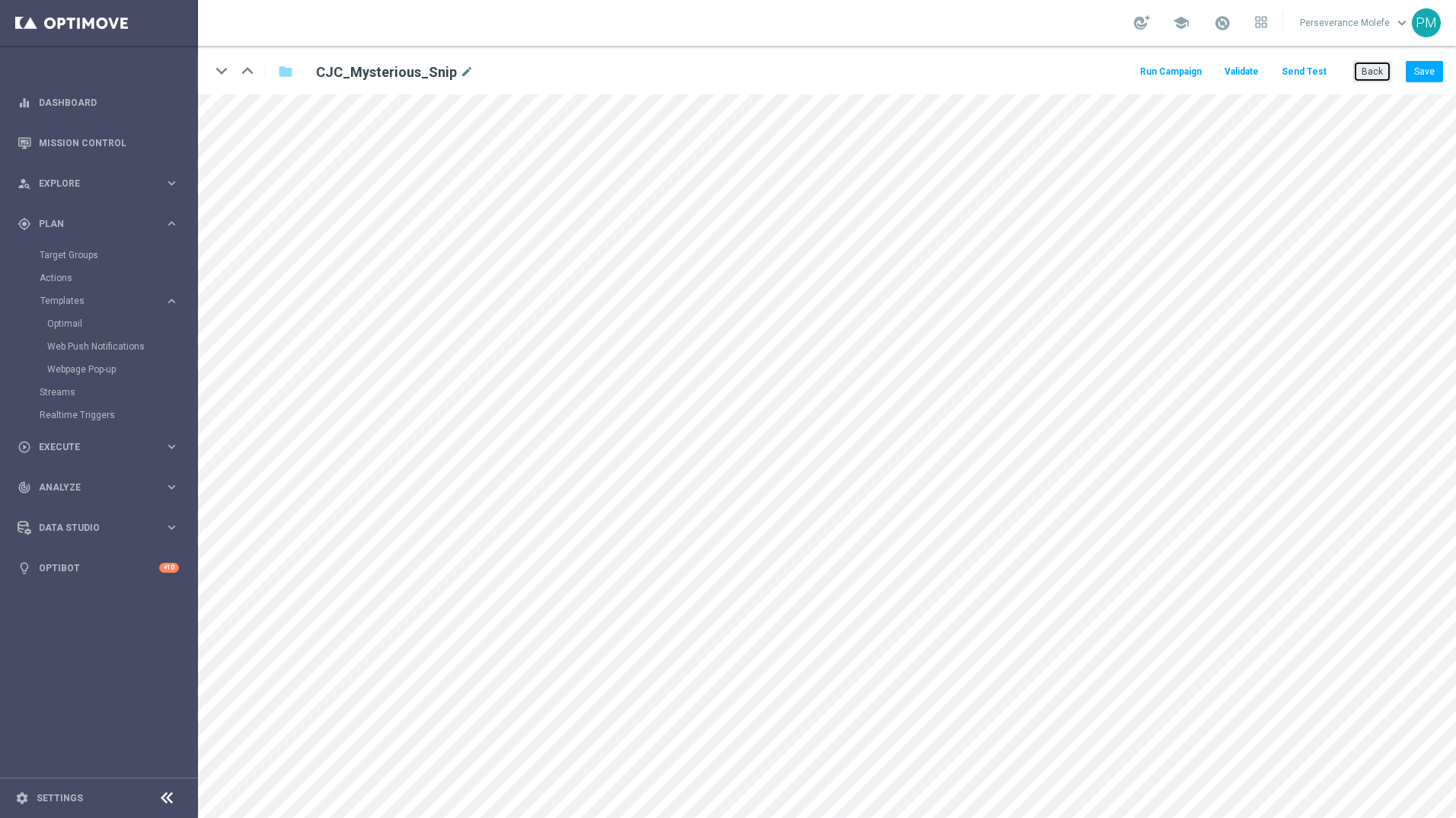
click at [1375, 68] on button "Back" at bounding box center [1372, 72] width 38 height 22
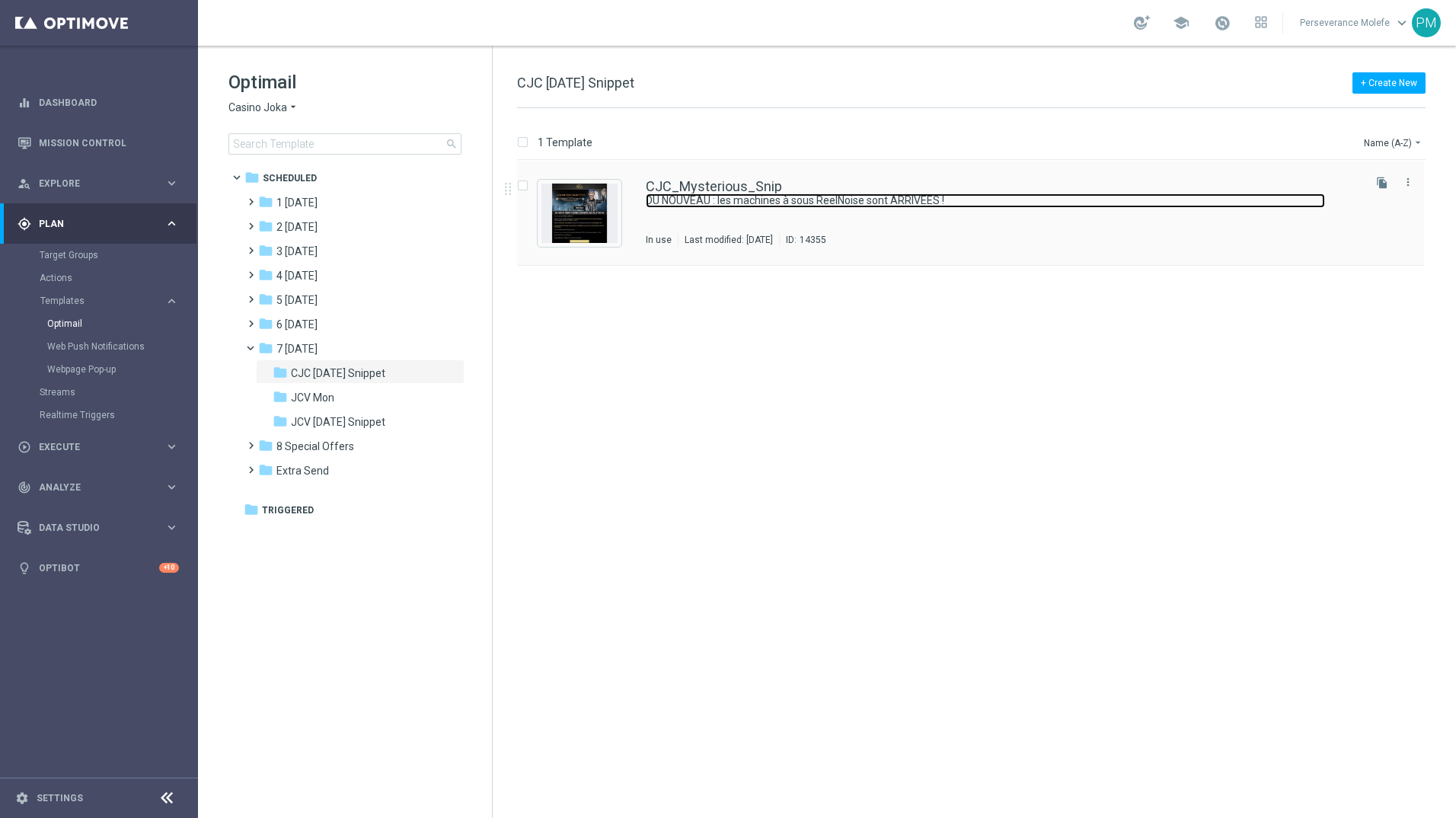
click at [749, 195] on link "DU NOUVEAU : les machines à sous ReelNoise sont ARRIVÉES !" at bounding box center [985, 201] width 679 height 14
